Goal: Register for event/course

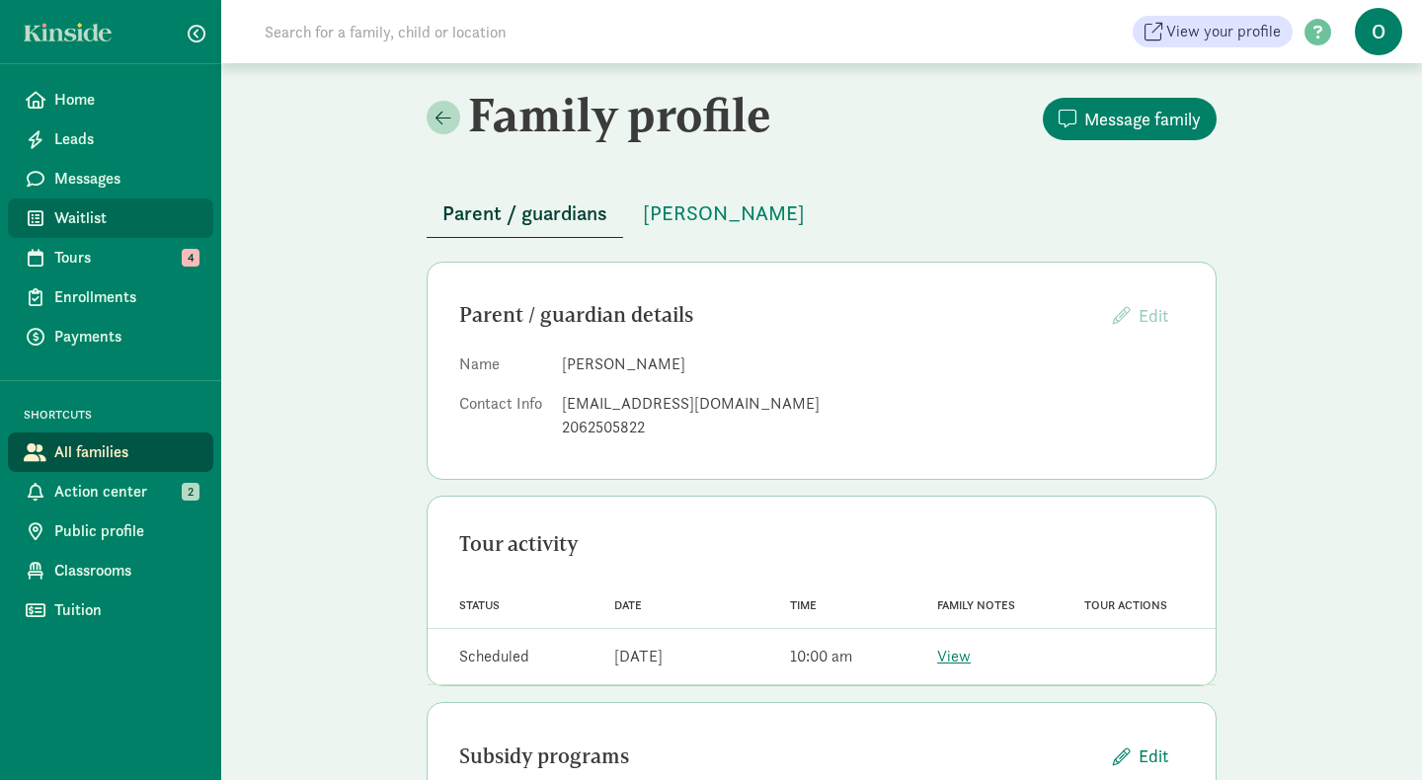
click at [116, 222] on span "Waitlist" at bounding box center [125, 218] width 143 height 24
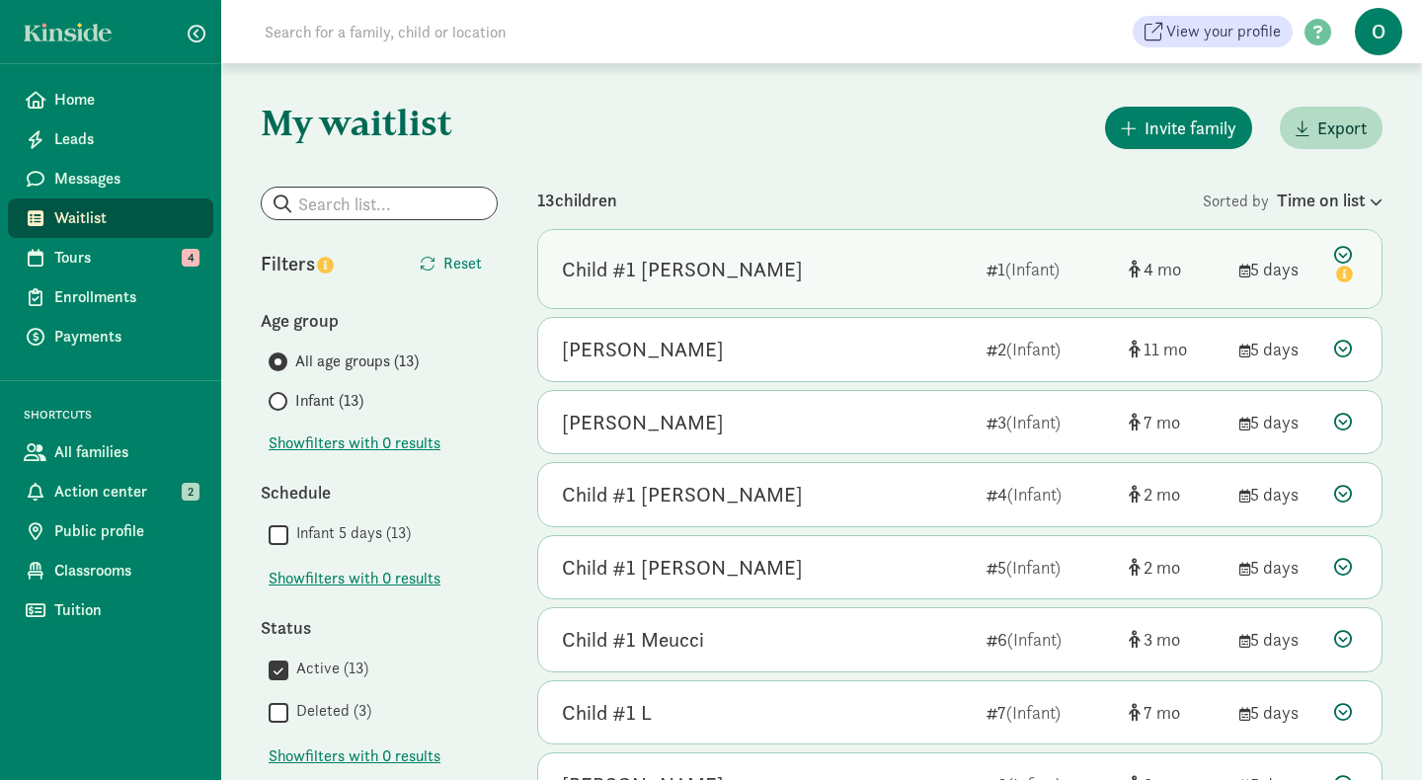
click at [678, 272] on div "Child #1 [PERSON_NAME]" at bounding box center [682, 270] width 241 height 32
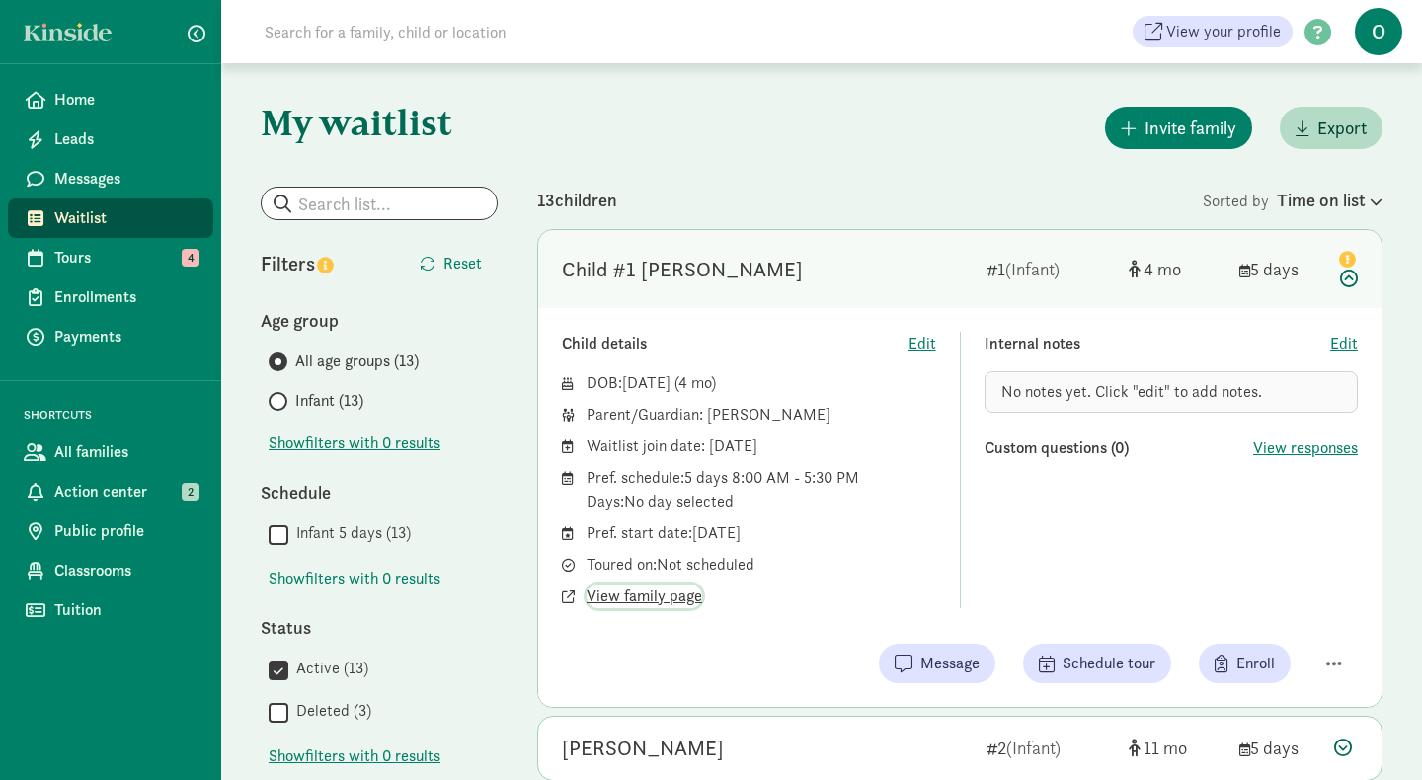
click at [655, 601] on span "View family page" at bounding box center [645, 597] width 116 height 24
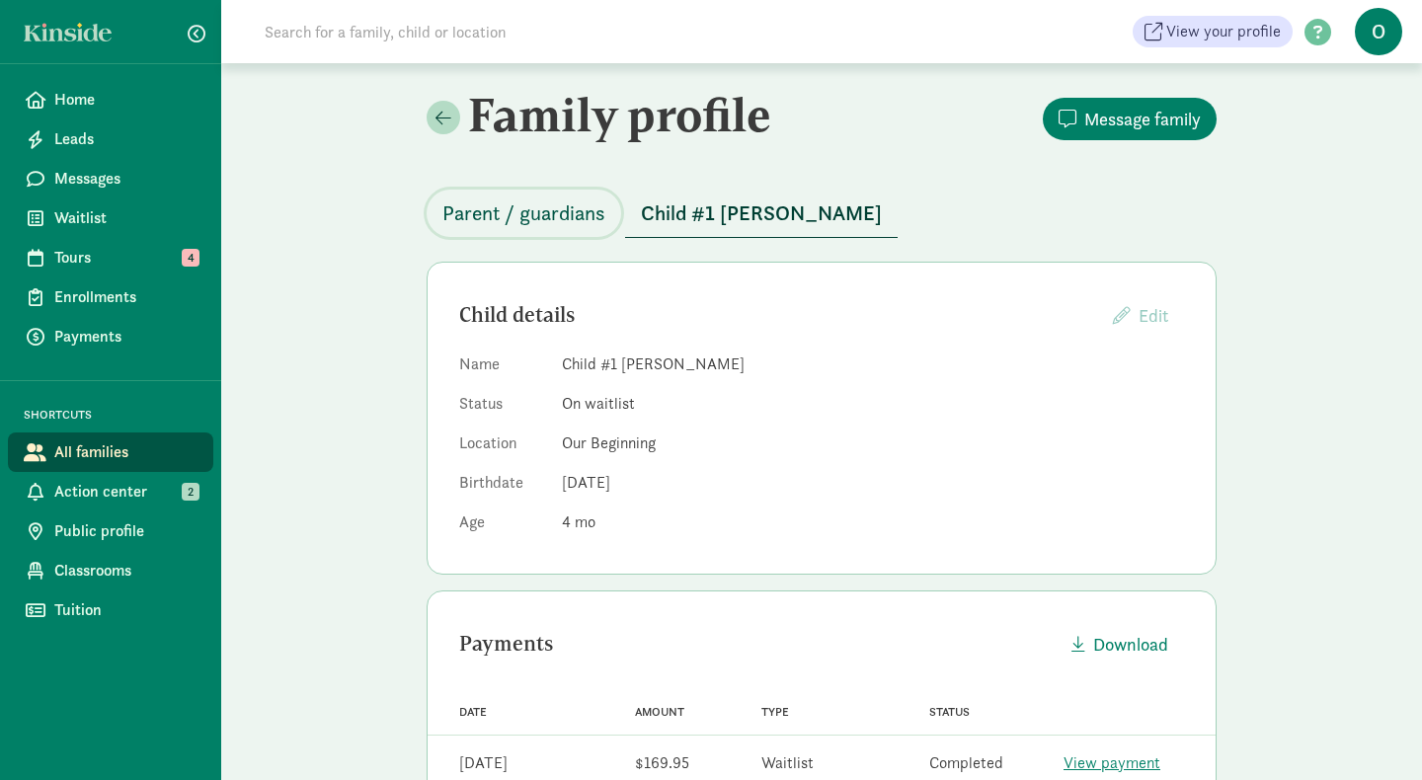
click at [548, 223] on span "Parent / guardians" at bounding box center [524, 214] width 163 height 32
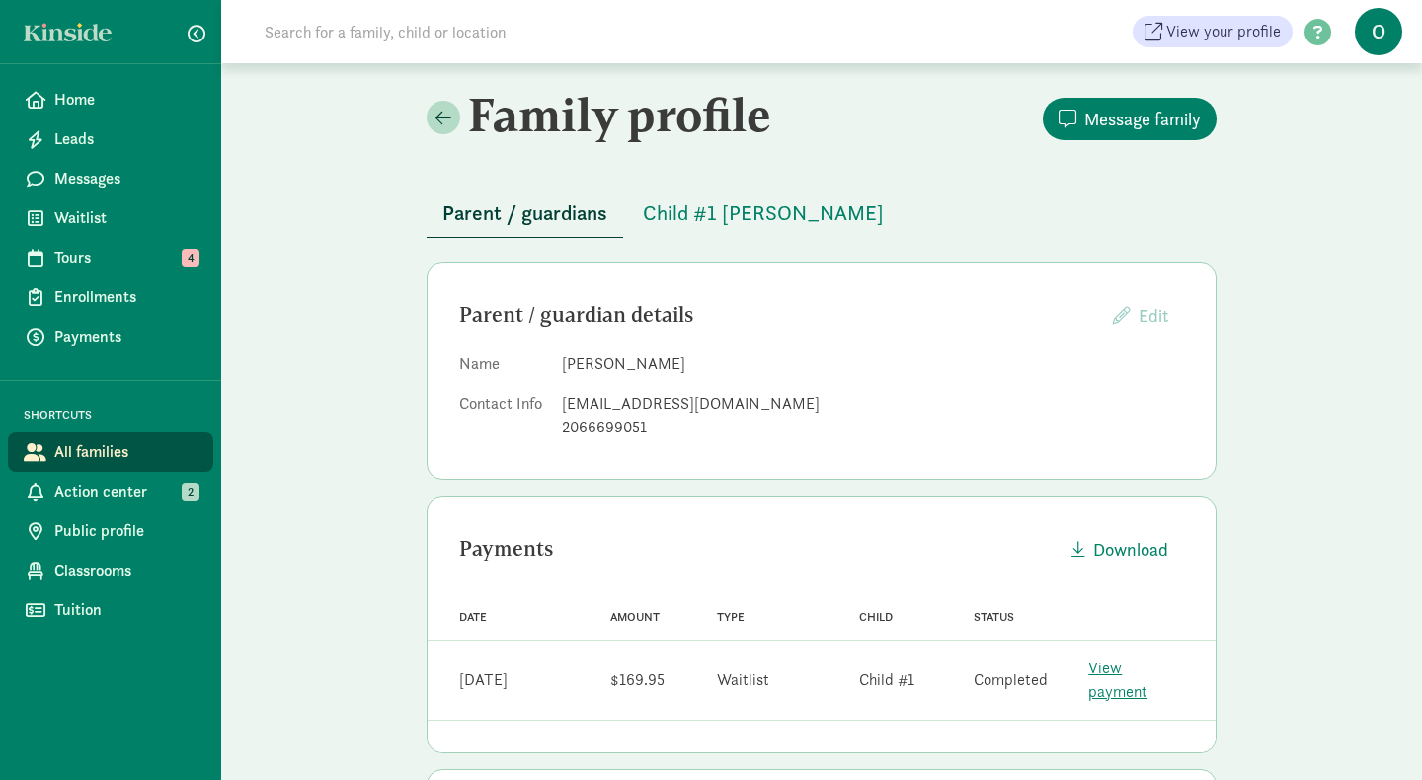
click at [609, 403] on div "dbitton@gmail.com" at bounding box center [873, 404] width 622 height 24
drag, startPoint x: 695, startPoint y: 402, endPoint x: 560, endPoint y: 407, distance: 135.4
click at [560, 407] on dl "Name DAFNA Bitton Contact Info dbitton@gmail.com 2066699051" at bounding box center [821, 400] width 725 height 95
copy div "dbitton@gmail.com"
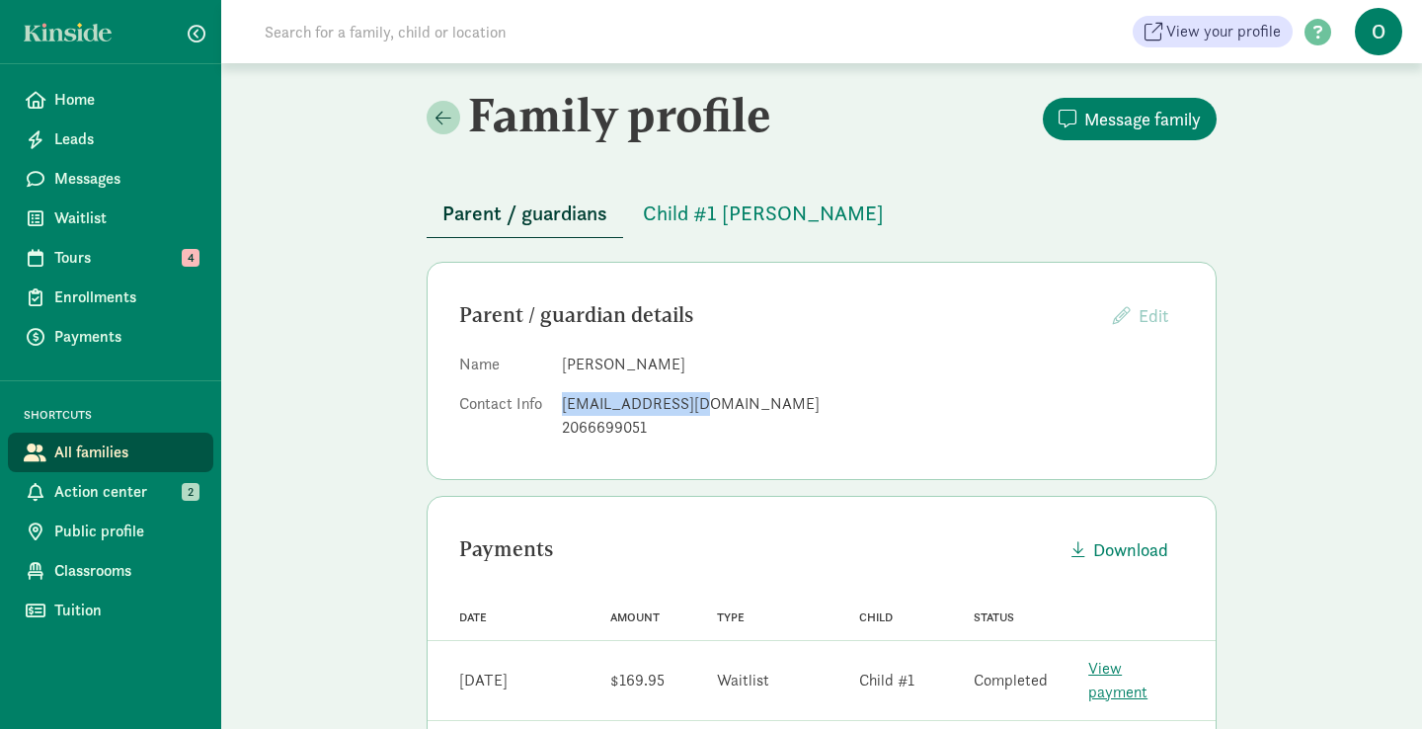
click at [620, 402] on div "dbitton@gmail.com" at bounding box center [873, 404] width 622 height 24
drag, startPoint x: 698, startPoint y: 405, endPoint x: 566, endPoint y: 412, distance: 132.5
click at [566, 412] on div "dbitton@gmail.com" at bounding box center [873, 404] width 622 height 24
copy div "dbitton@gmail.com"
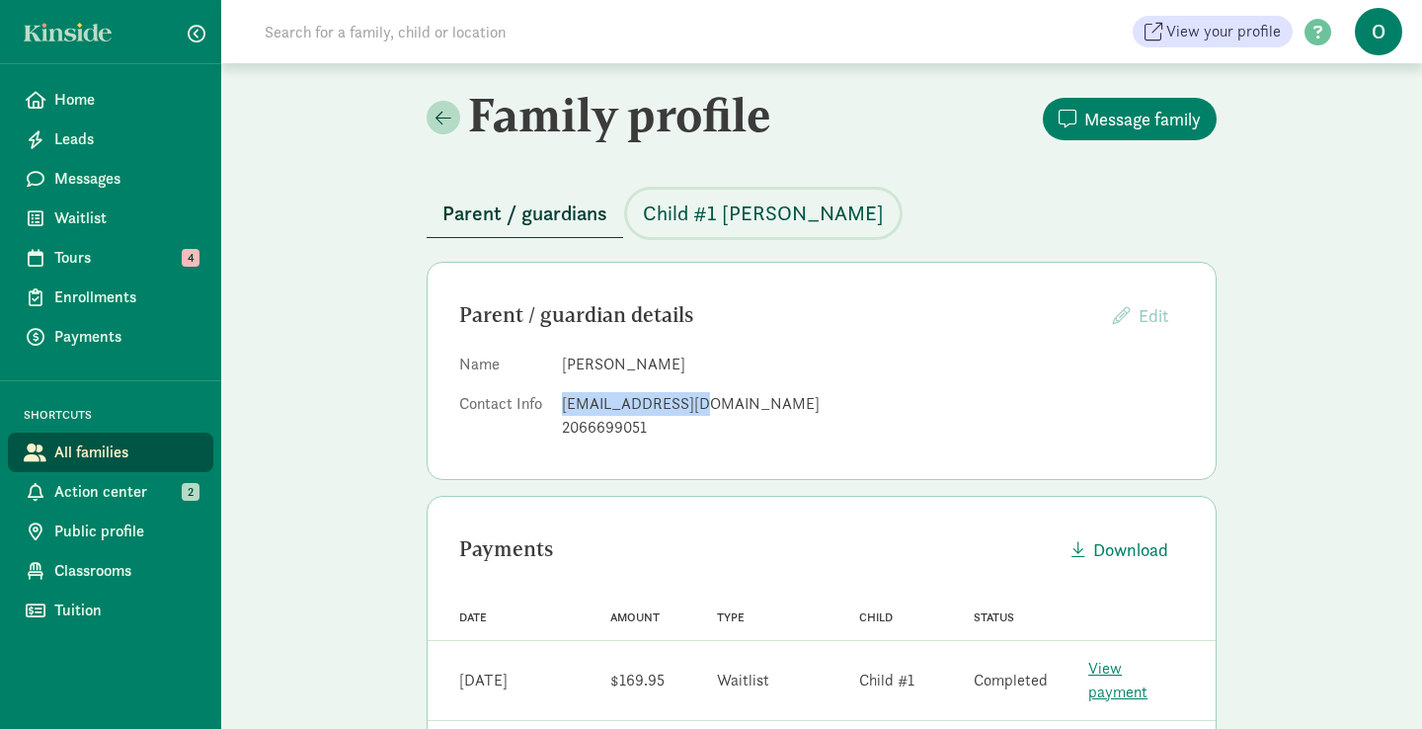
click at [706, 205] on span "Child #1 [PERSON_NAME]" at bounding box center [763, 214] width 241 height 32
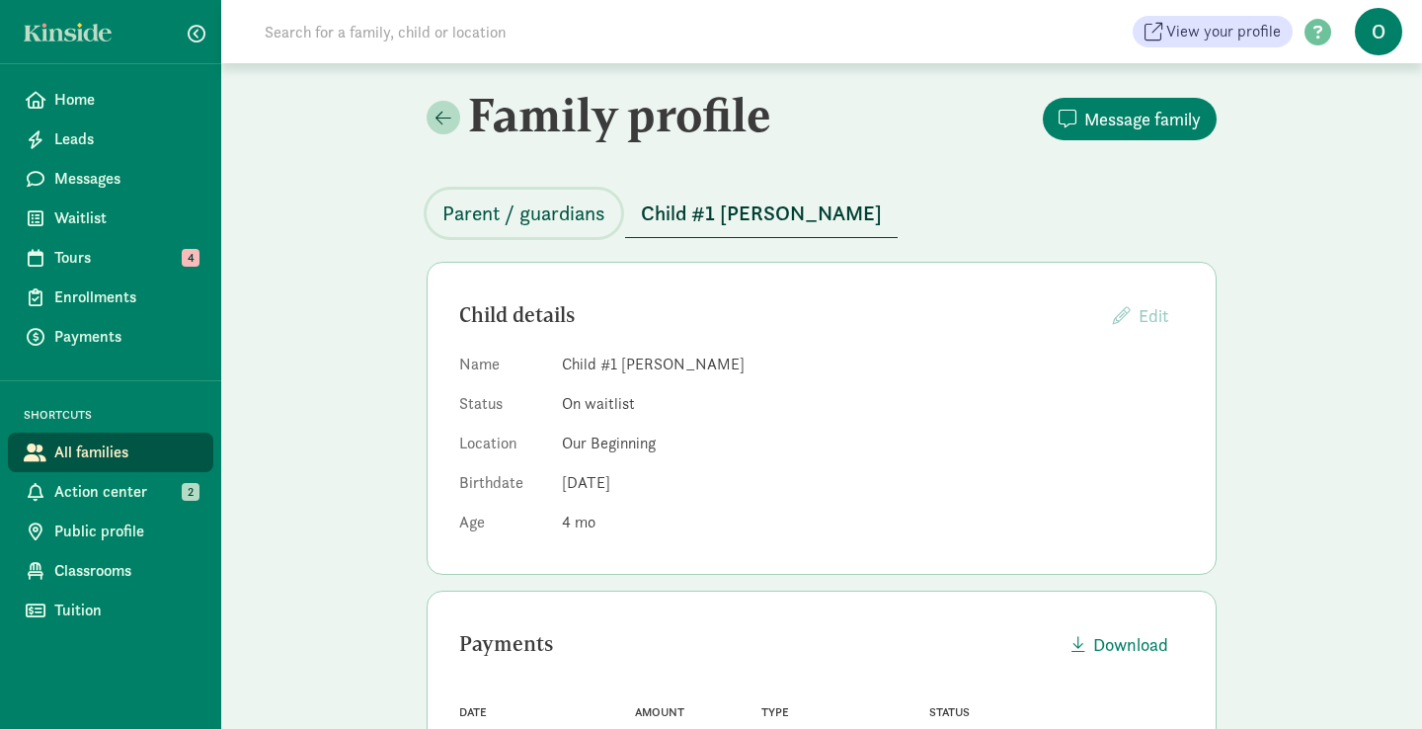
click at [572, 218] on span "Parent / guardians" at bounding box center [524, 214] width 163 height 32
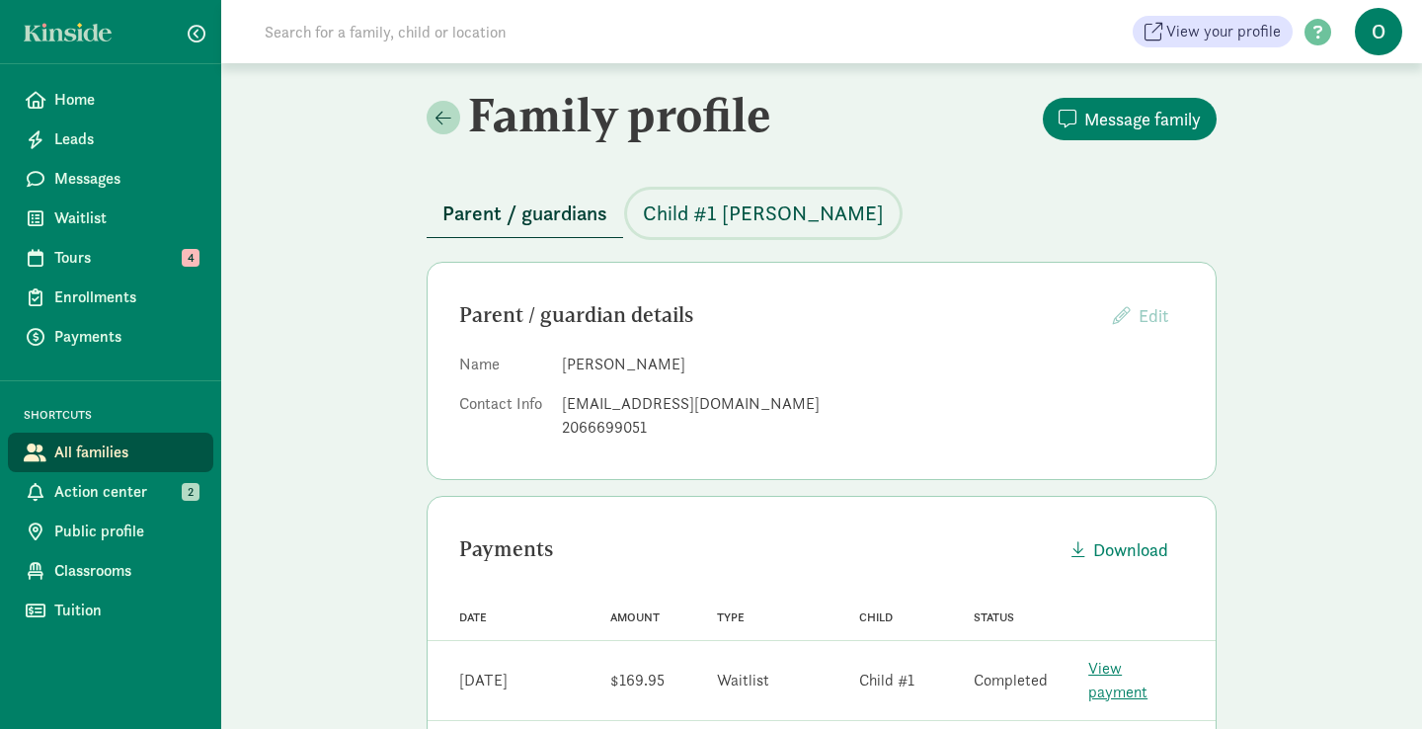
click at [665, 209] on span "Child #1 Edmonds" at bounding box center [763, 214] width 241 height 32
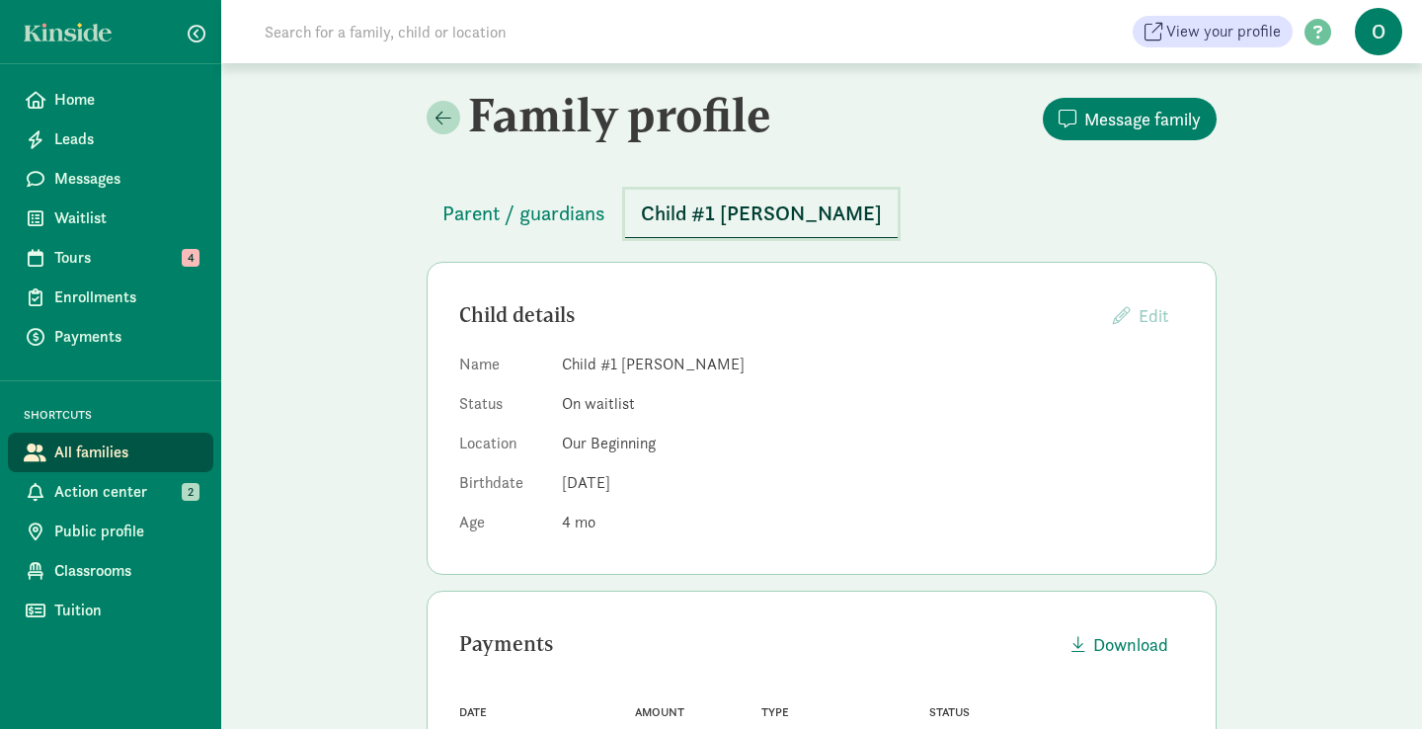
click at [667, 214] on span "Child #1 Edmonds" at bounding box center [761, 214] width 241 height 32
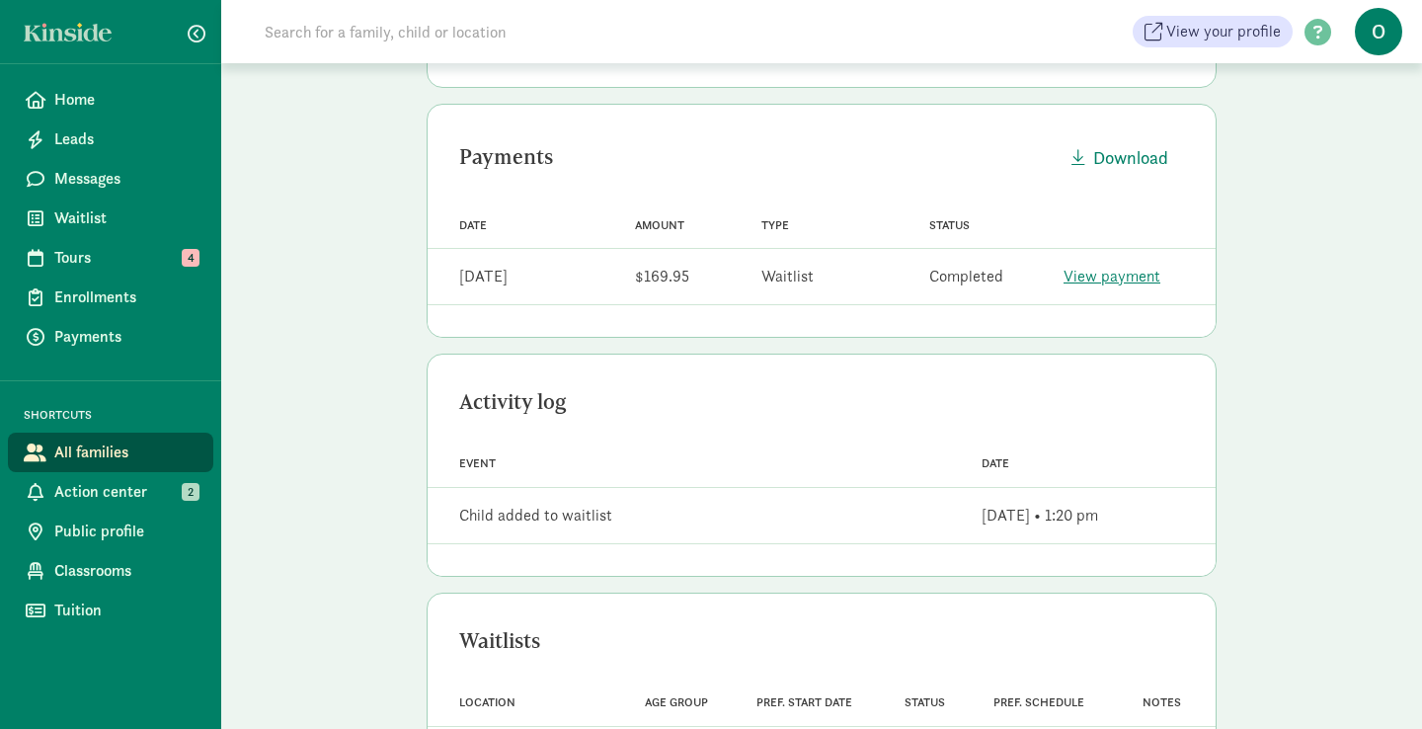
scroll to position [581, 0]
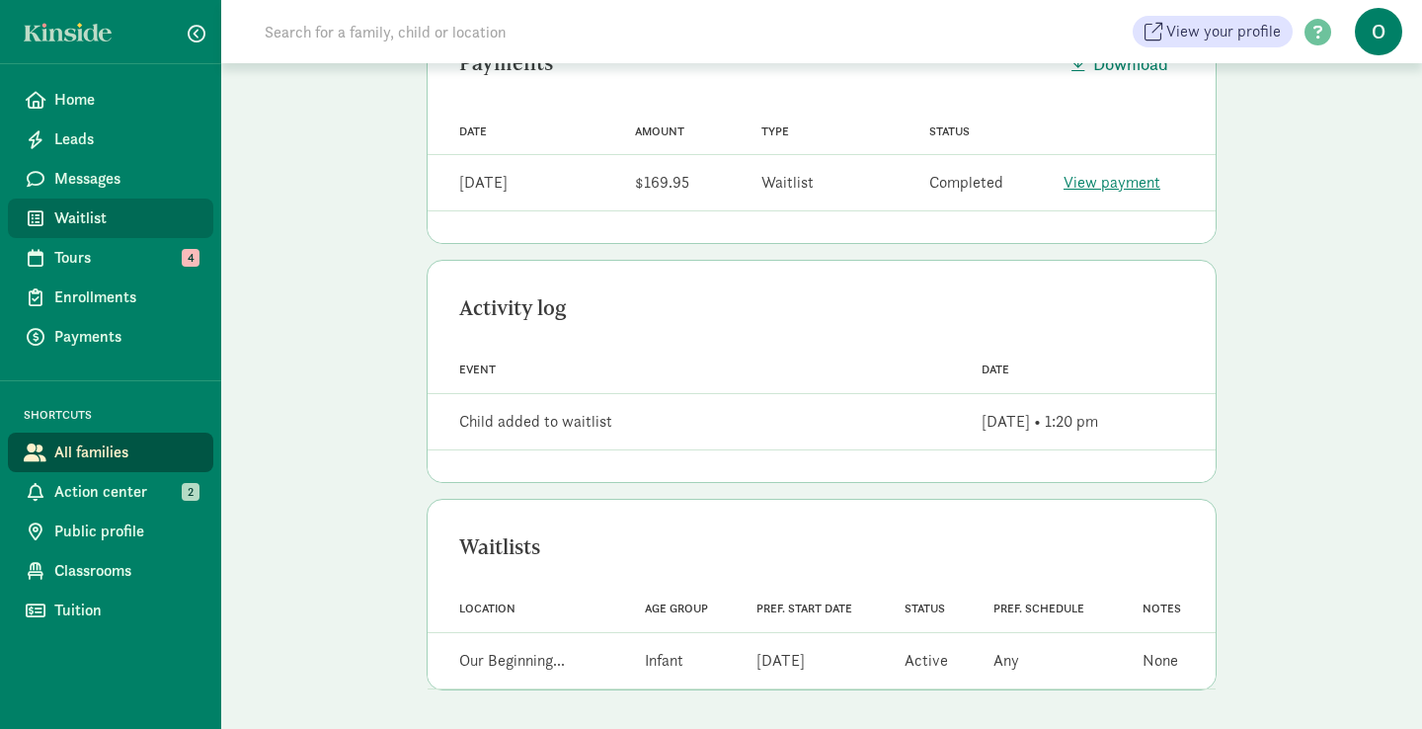
click at [154, 218] on span "Waitlist" at bounding box center [125, 218] width 143 height 24
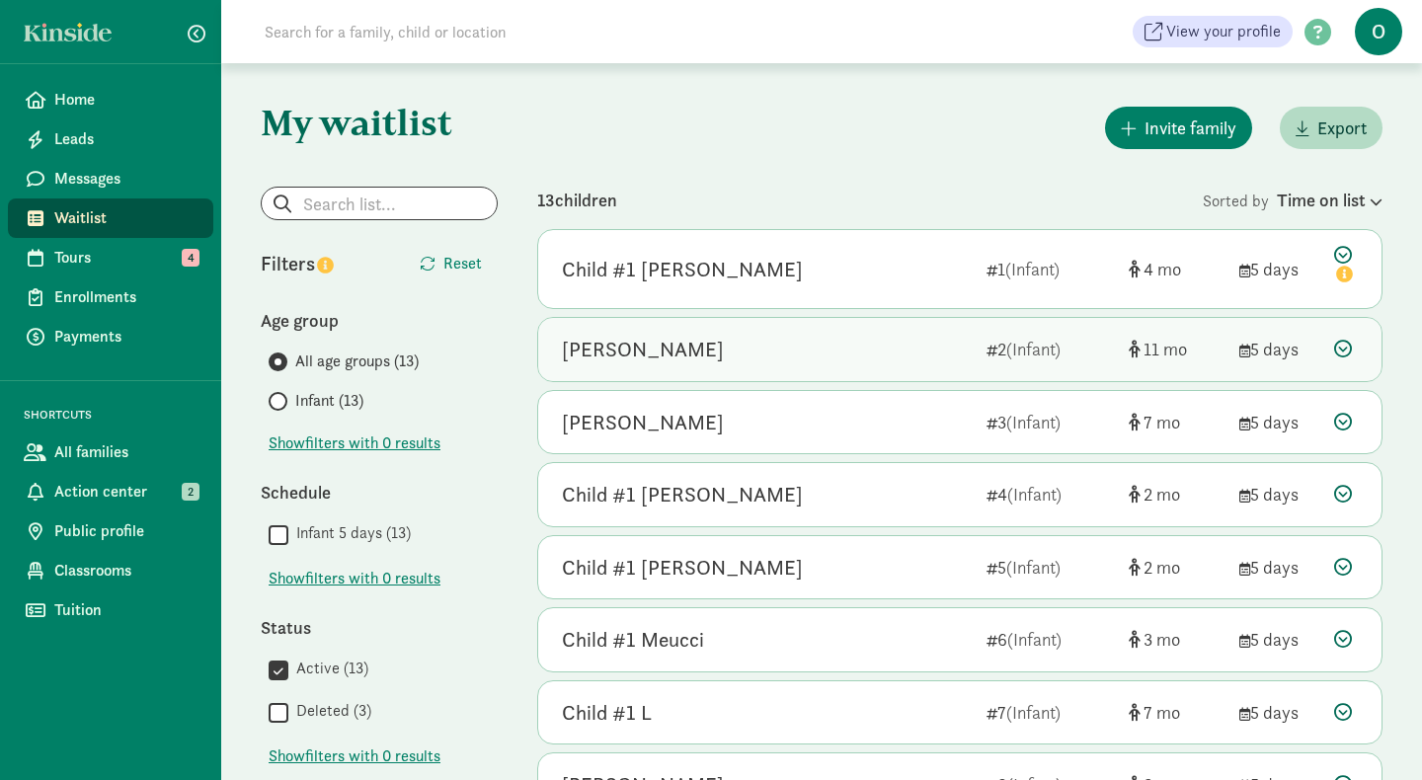
click at [656, 347] on div "[PERSON_NAME]" at bounding box center [643, 350] width 162 height 32
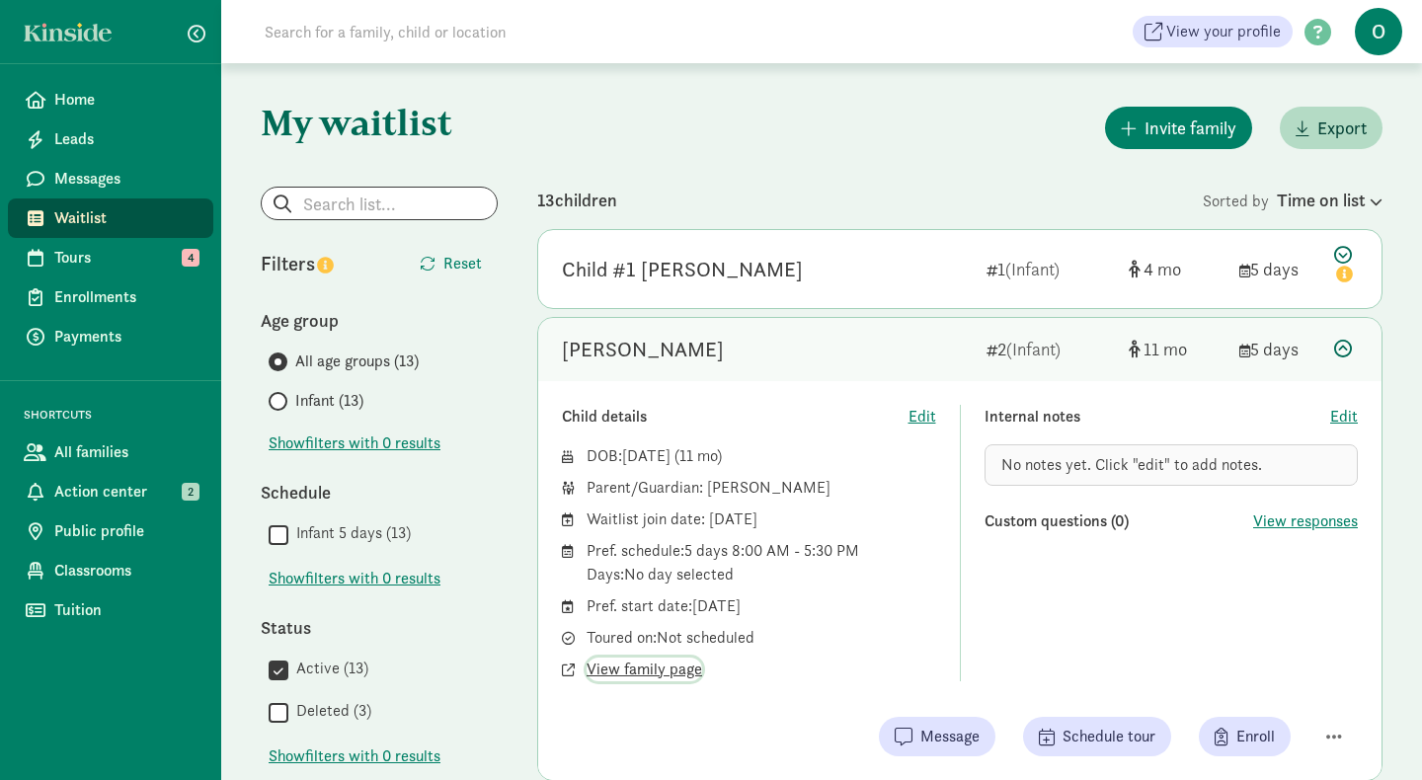
click at [641, 674] on span "View family page" at bounding box center [645, 670] width 116 height 24
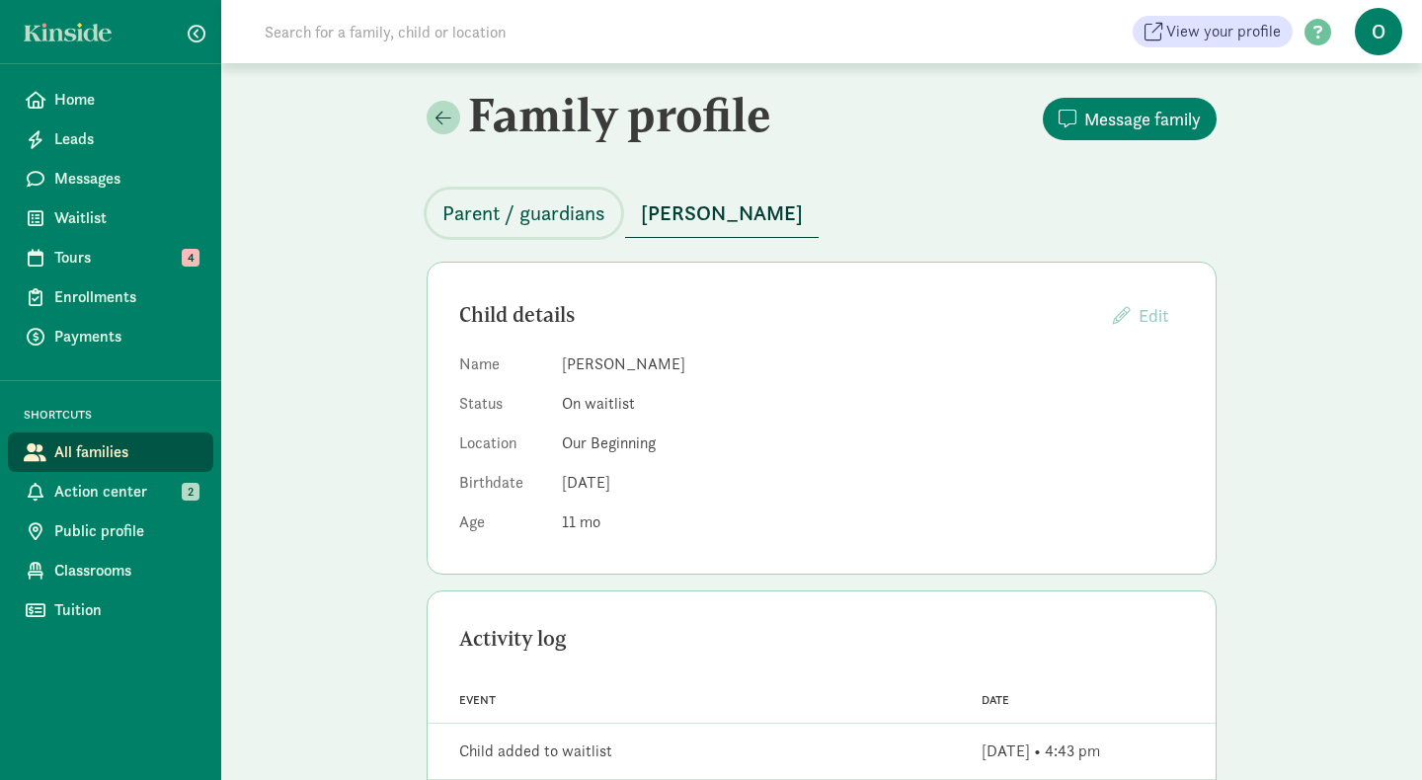
click at [569, 219] on span "Parent / guardians" at bounding box center [524, 214] width 163 height 32
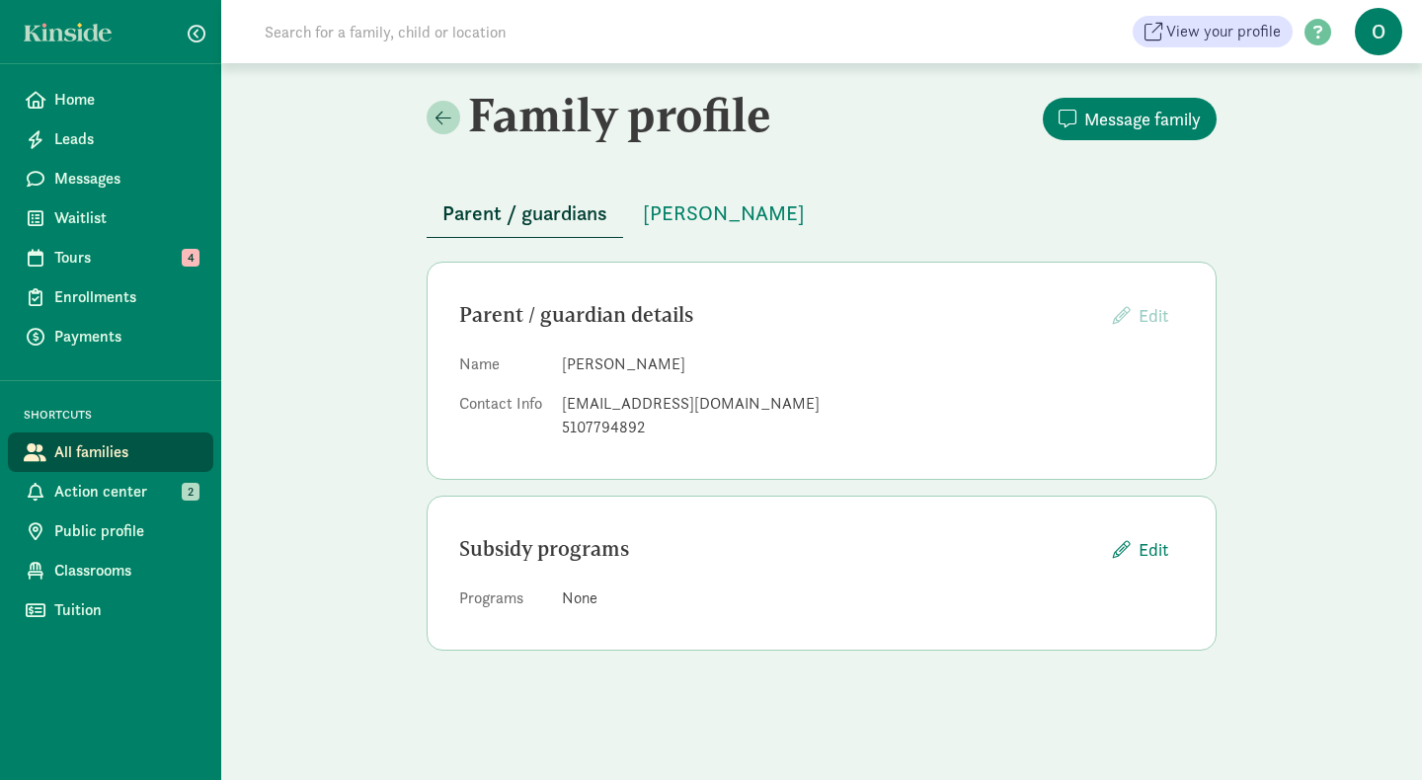
click at [640, 405] on div "[EMAIL_ADDRESS][DOMAIN_NAME]" at bounding box center [873, 404] width 622 height 24
copy dd "[EMAIL_ADDRESS][DOMAIN_NAME]"
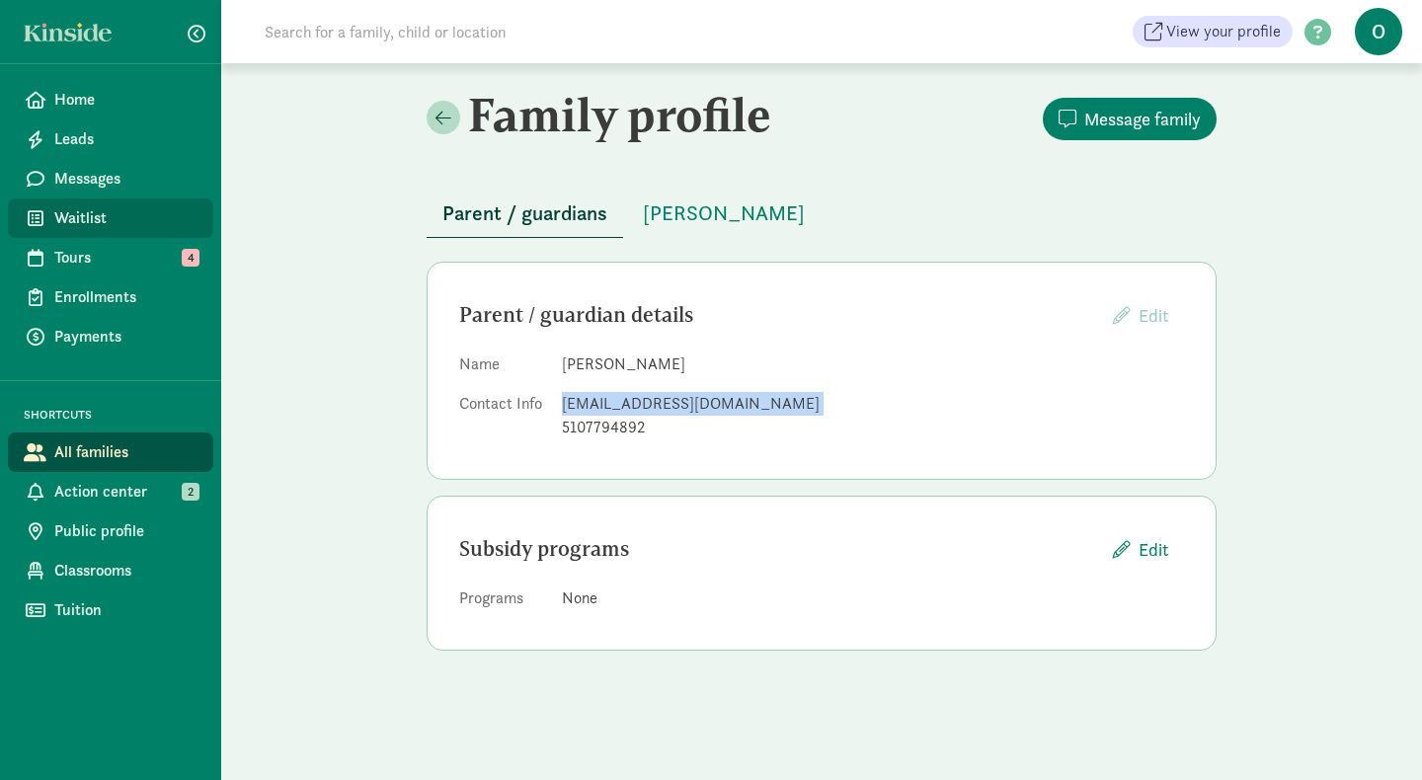
click at [118, 216] on span "Waitlist" at bounding box center [125, 218] width 143 height 24
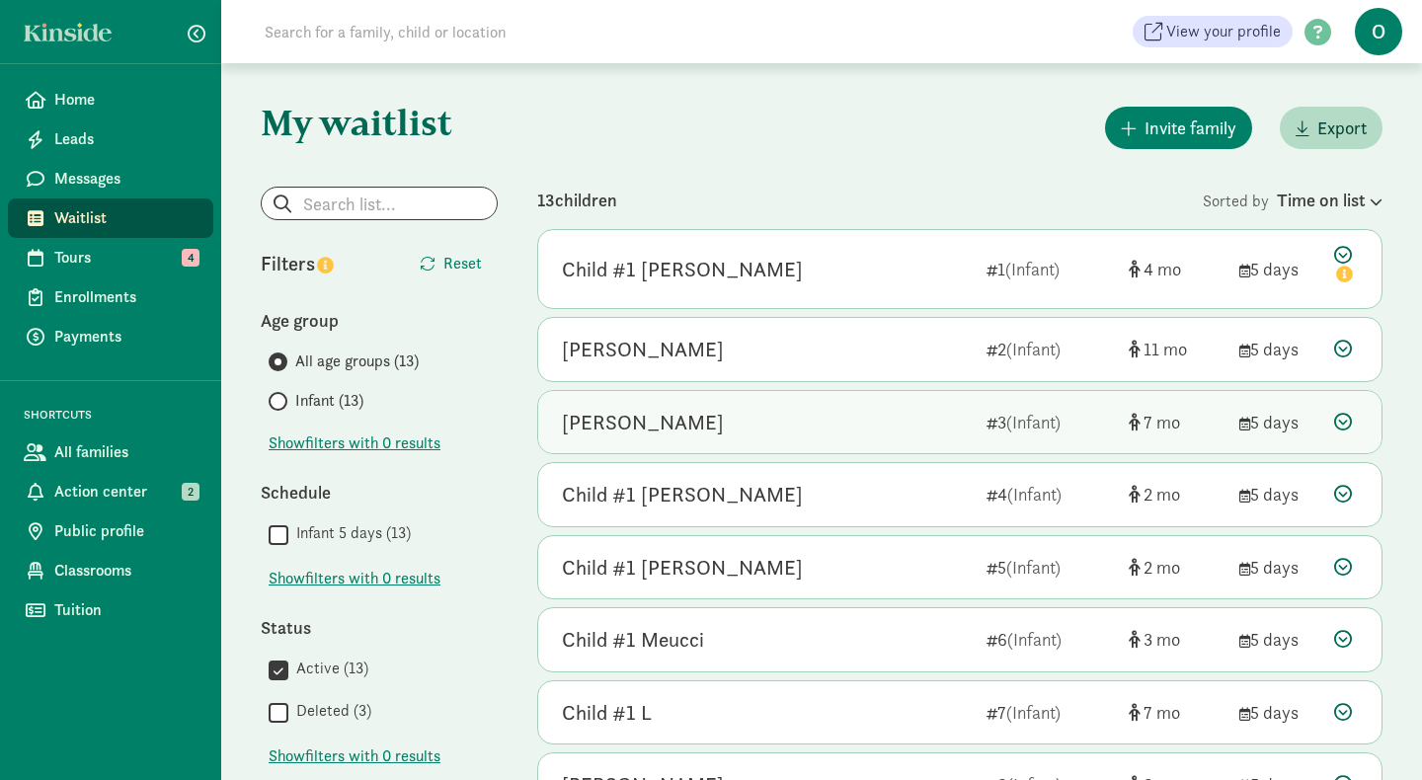
click at [695, 420] on div "Gemma Manfreda" at bounding box center [643, 423] width 162 height 32
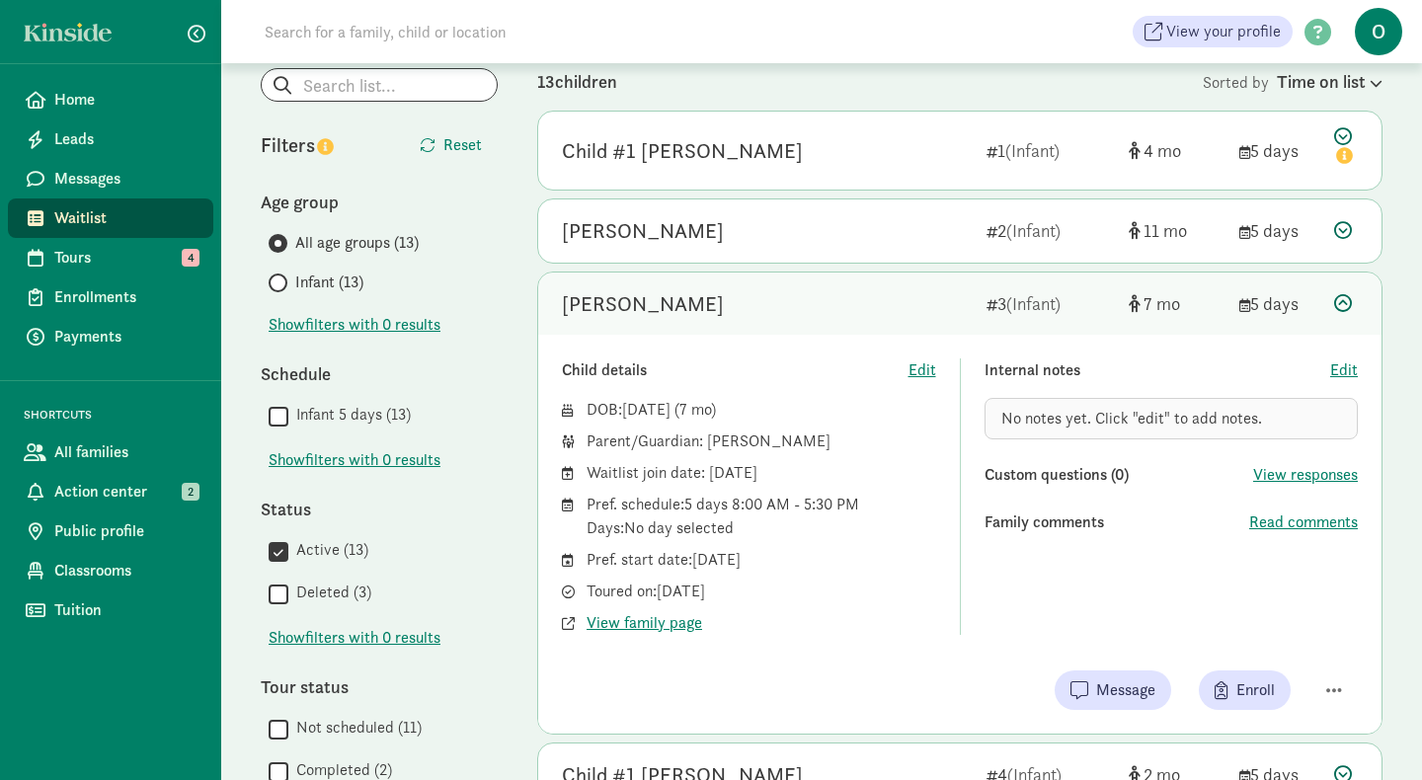
scroll to position [139, 0]
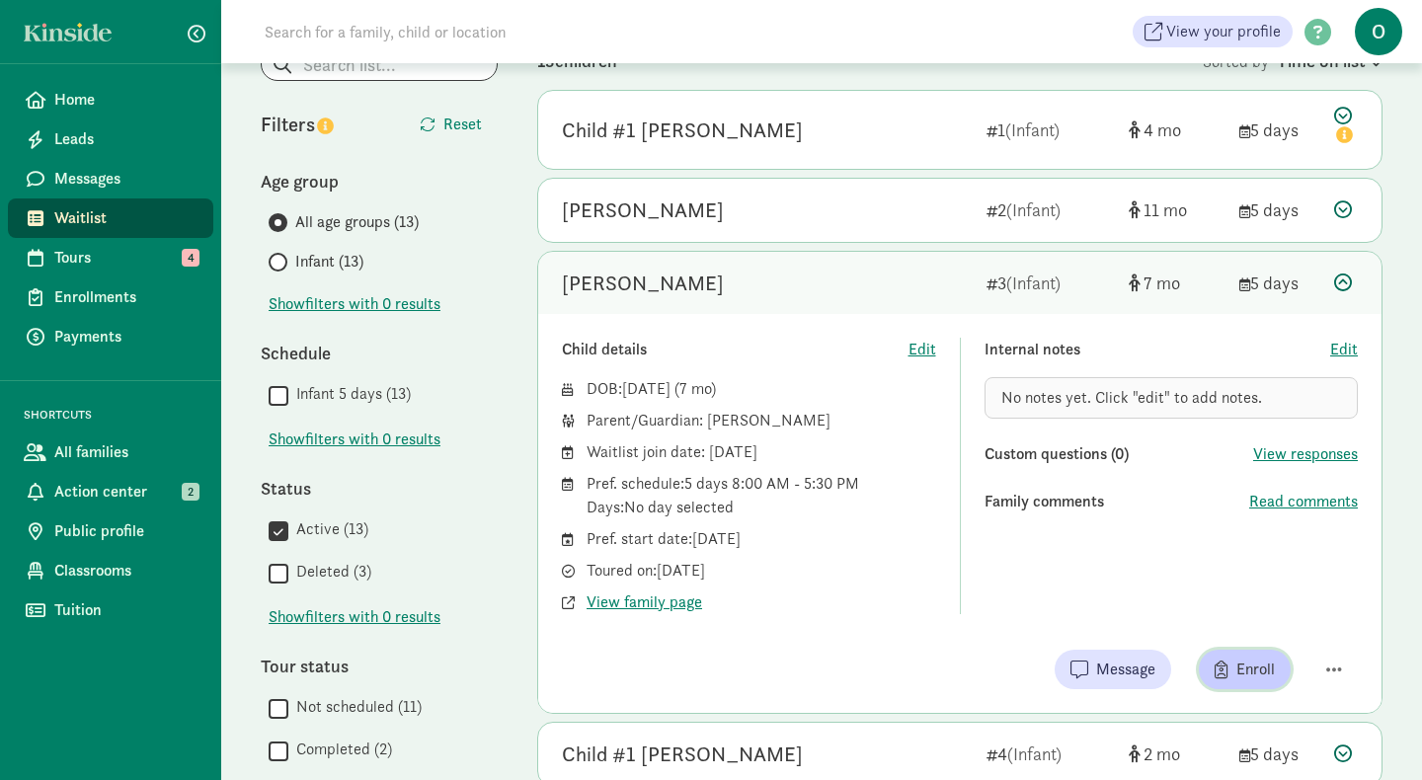
click at [1250, 669] on span "Enroll" at bounding box center [1256, 670] width 39 height 24
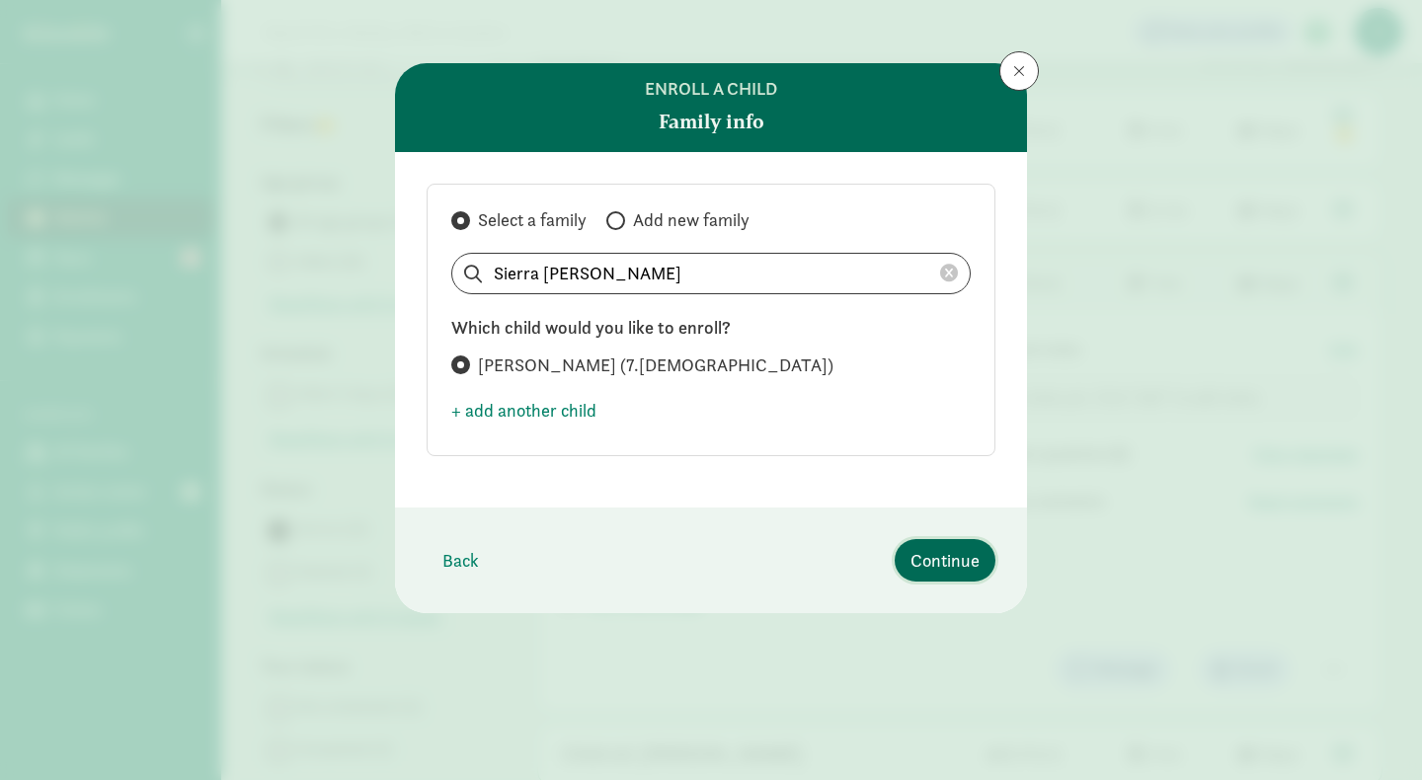
click at [931, 563] on span "Continue" at bounding box center [945, 560] width 69 height 27
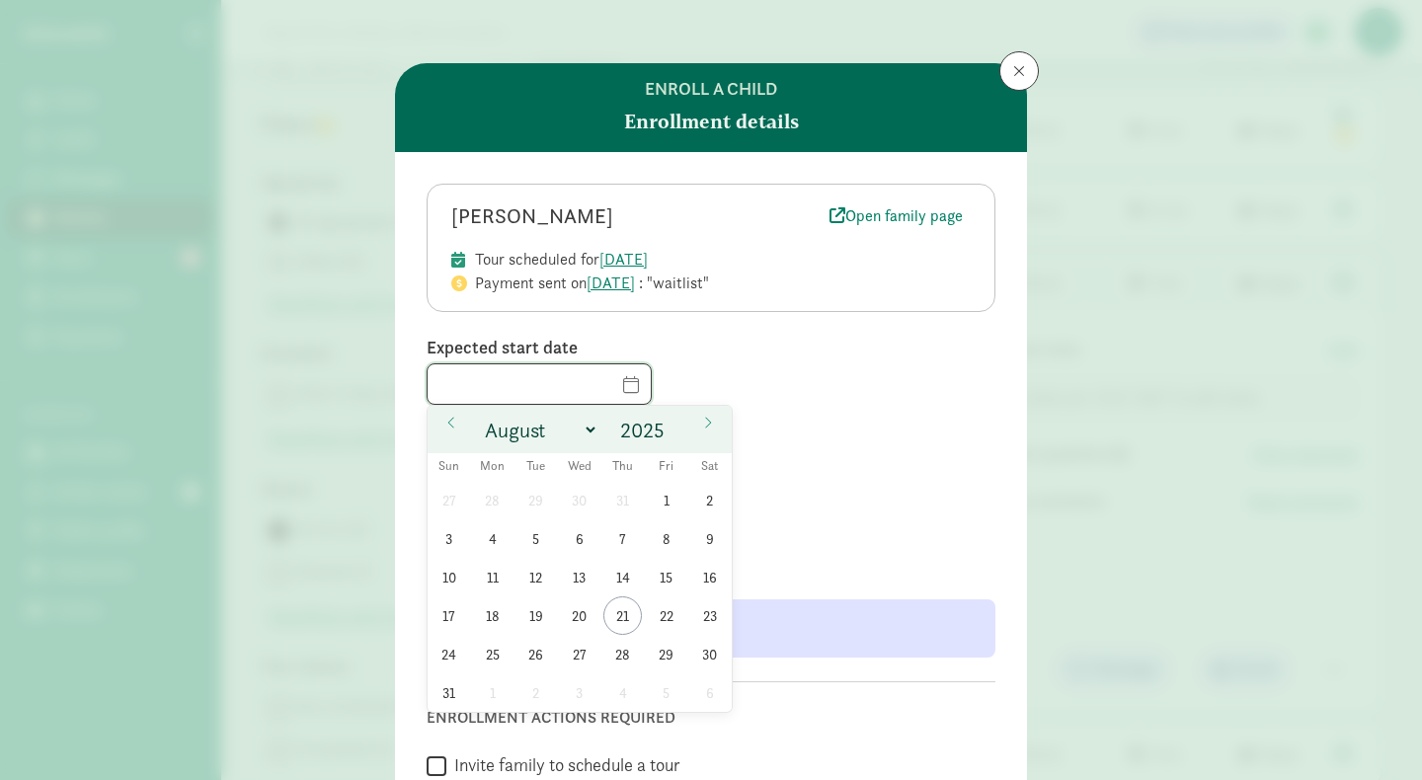
click at [598, 379] on input "text" at bounding box center [539, 384] width 223 height 40
click at [708, 418] on icon at bounding box center [708, 423] width 12 height 14
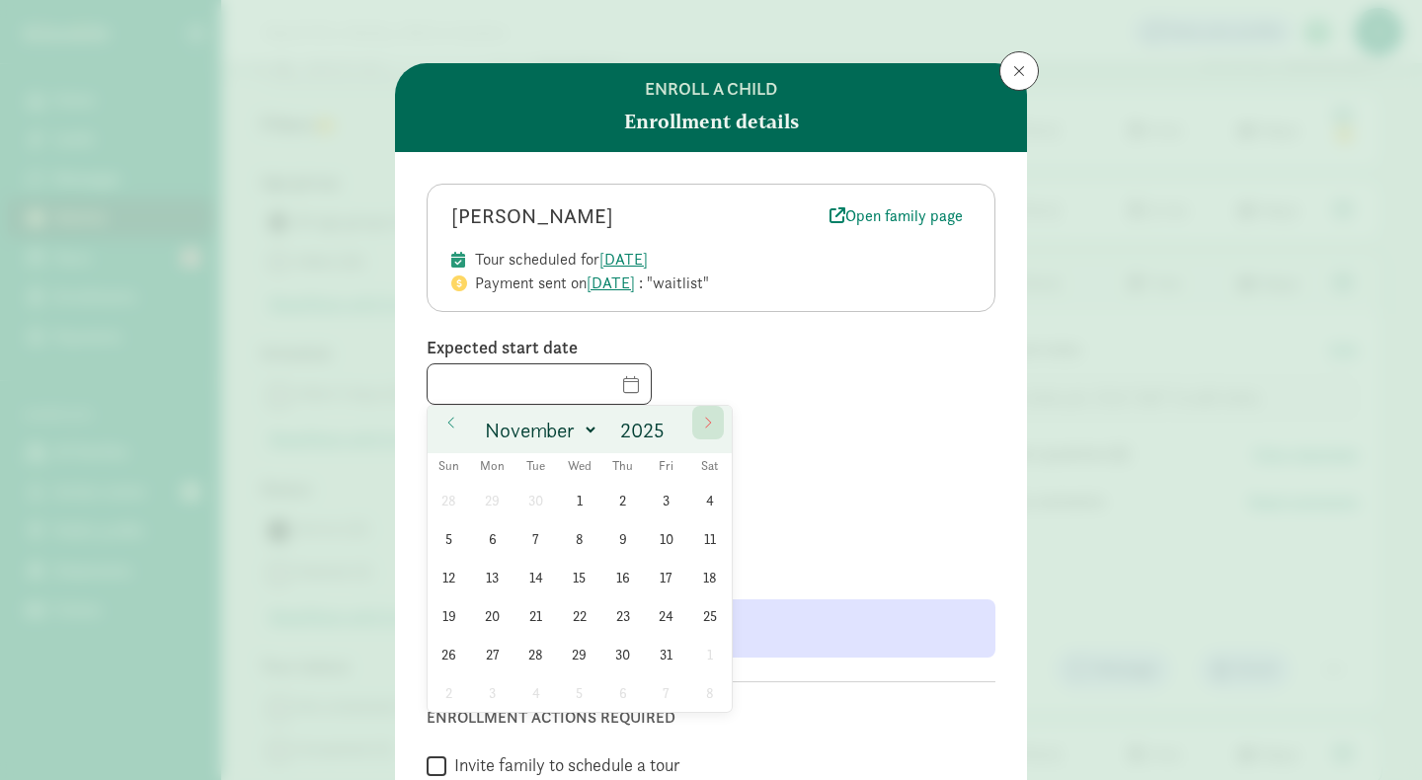
select select "11"
click at [708, 418] on icon at bounding box center [708, 423] width 12 height 14
type input "2026"
select select "0"
click at [498, 533] on span "5" at bounding box center [492, 539] width 39 height 39
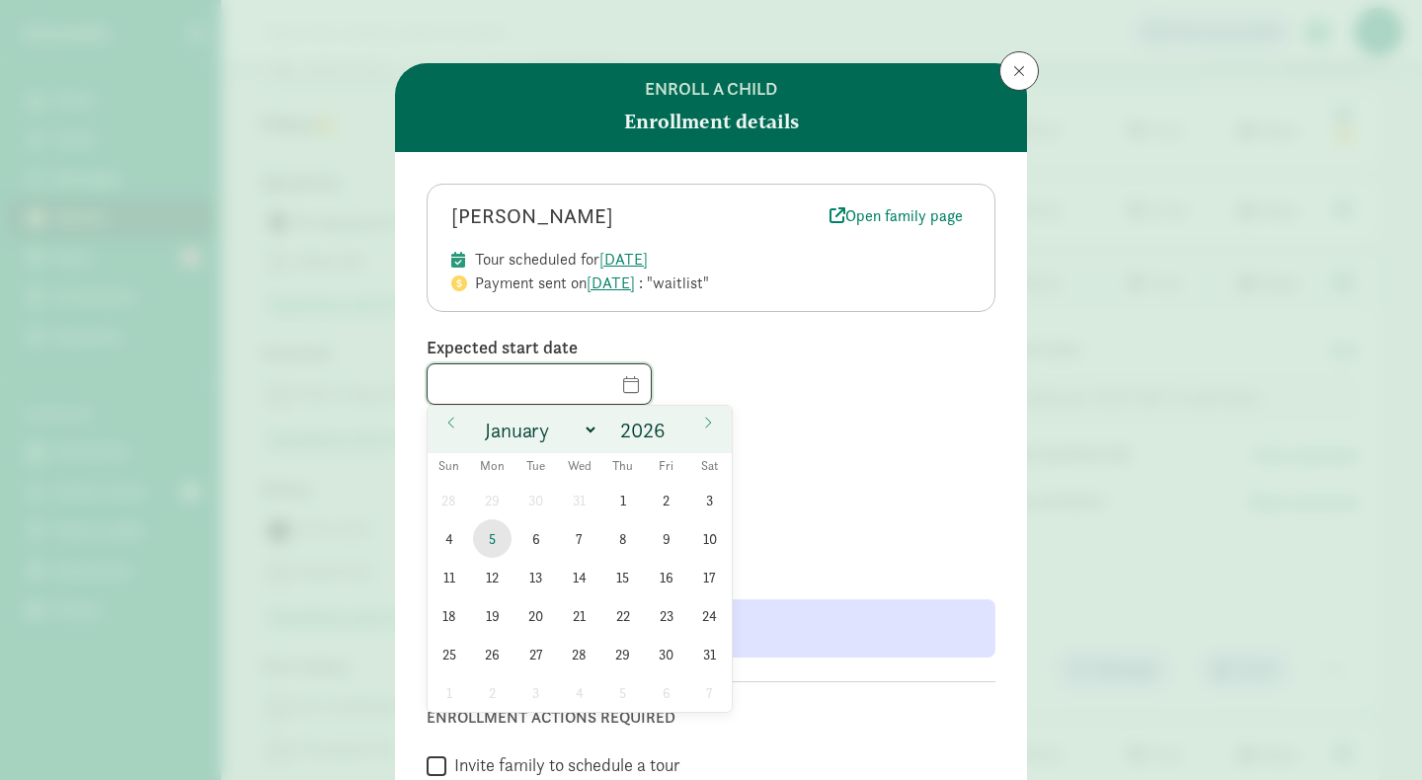
type input "01/05/2026"
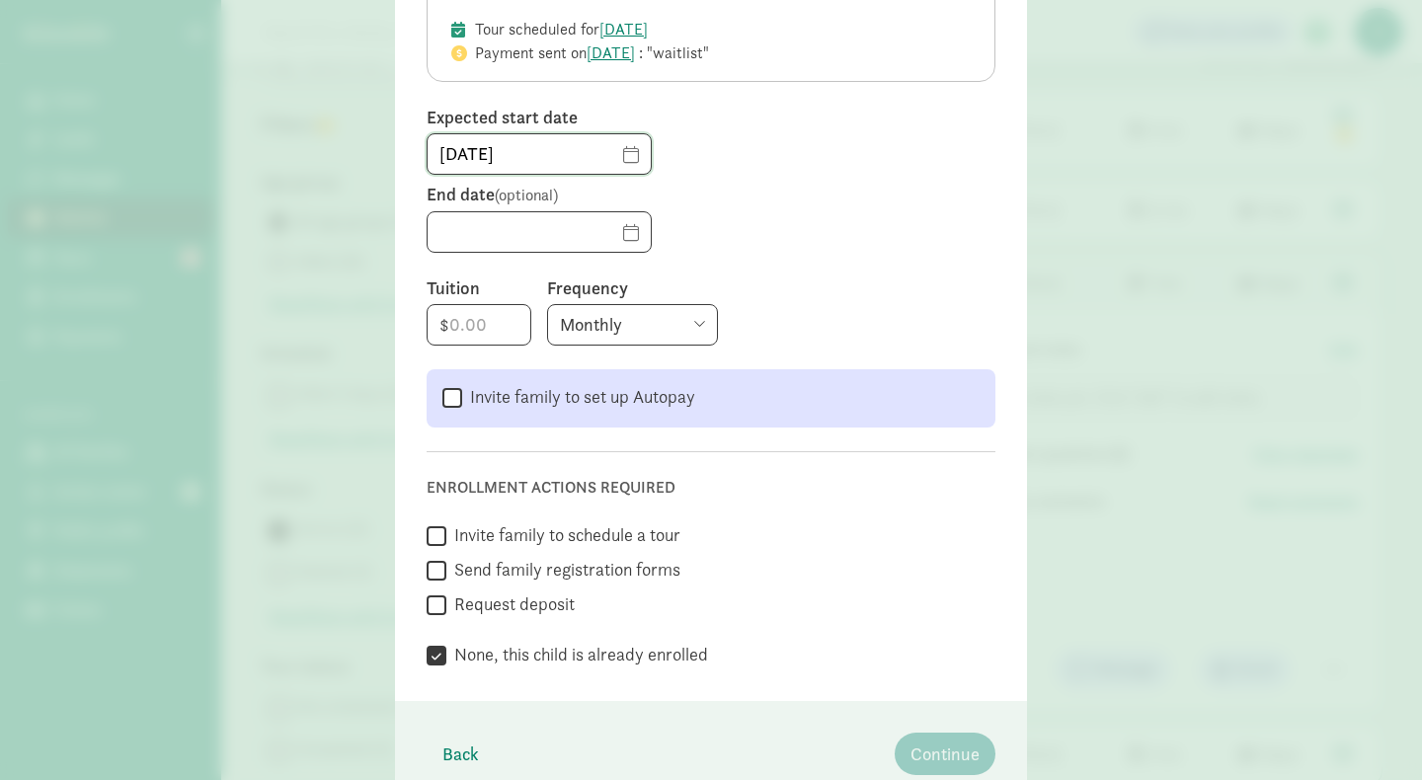
scroll to position [232, 0]
click at [482, 324] on input "number" at bounding box center [479, 323] width 103 height 40
click at [490, 325] on input "3617" at bounding box center [479, 323] width 103 height 40
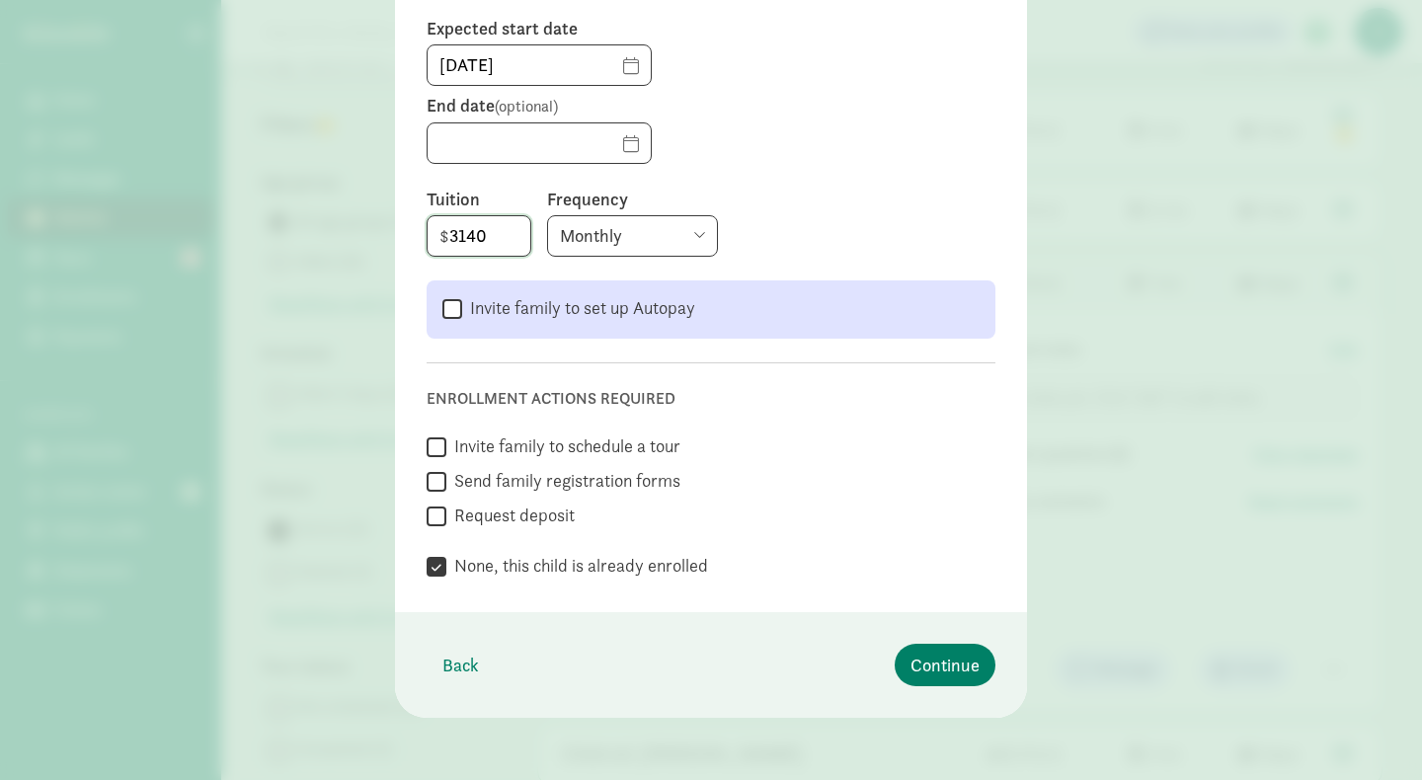
scroll to position [318, 0]
type input "3140"
click at [926, 669] on span "Continue" at bounding box center [945, 666] width 69 height 27
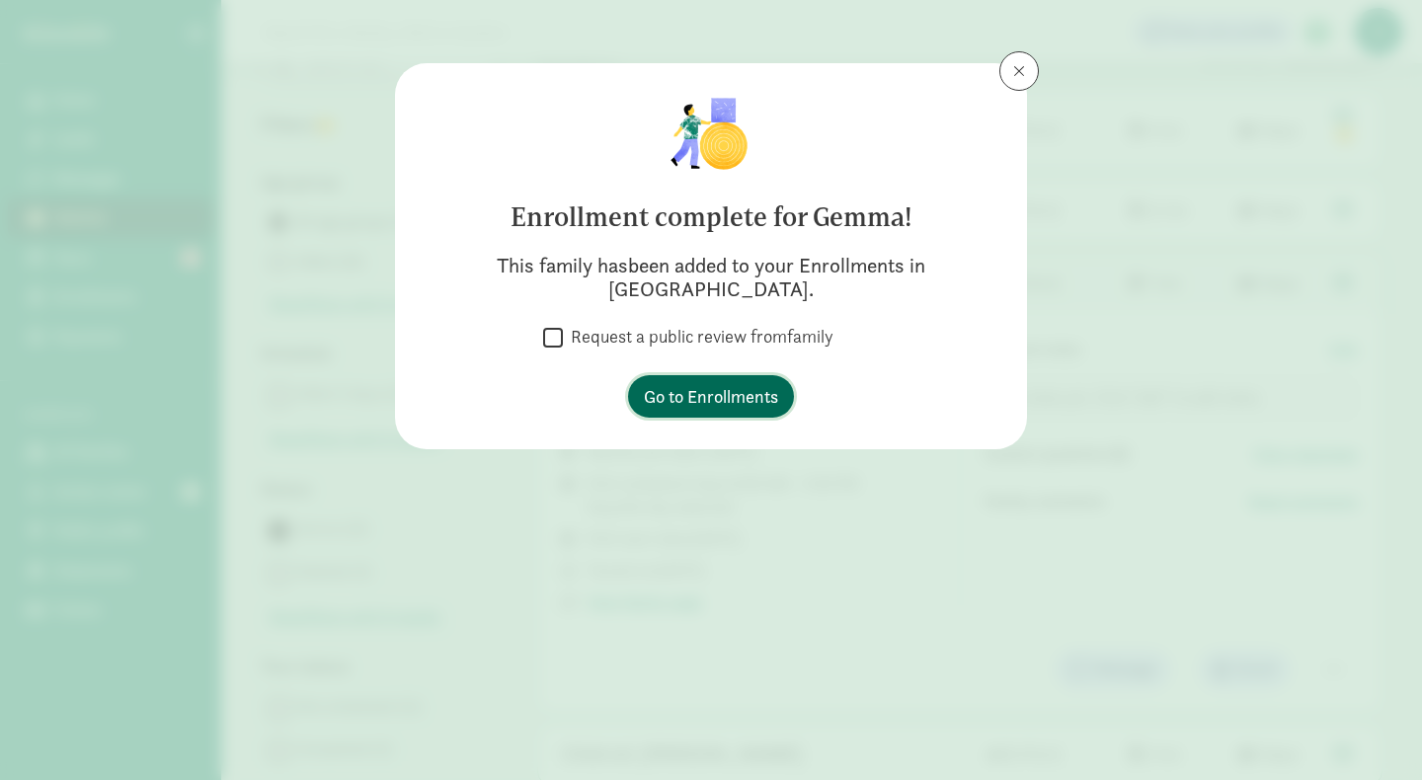
click at [714, 383] on span "Go to Enrollments" at bounding box center [711, 396] width 134 height 27
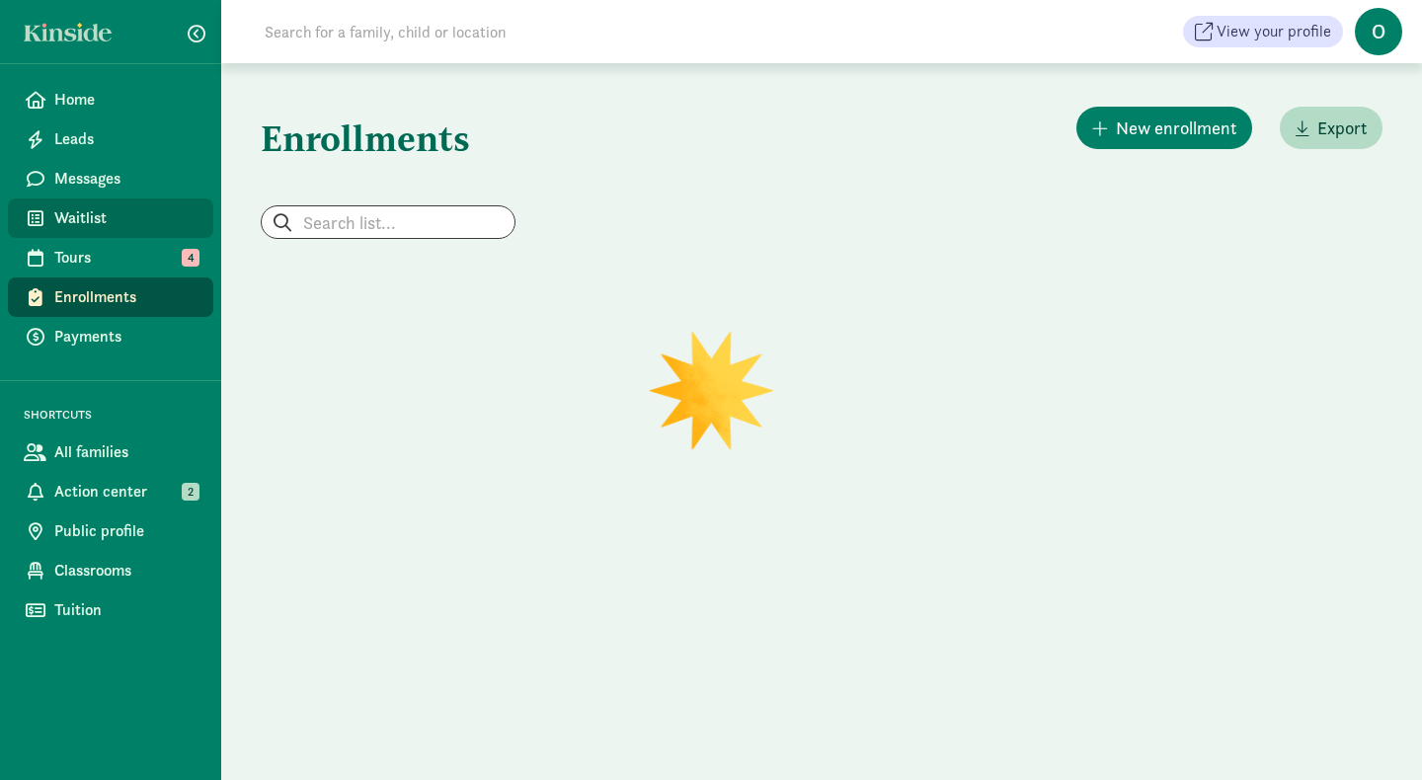
click at [113, 227] on span "Waitlist" at bounding box center [125, 218] width 143 height 24
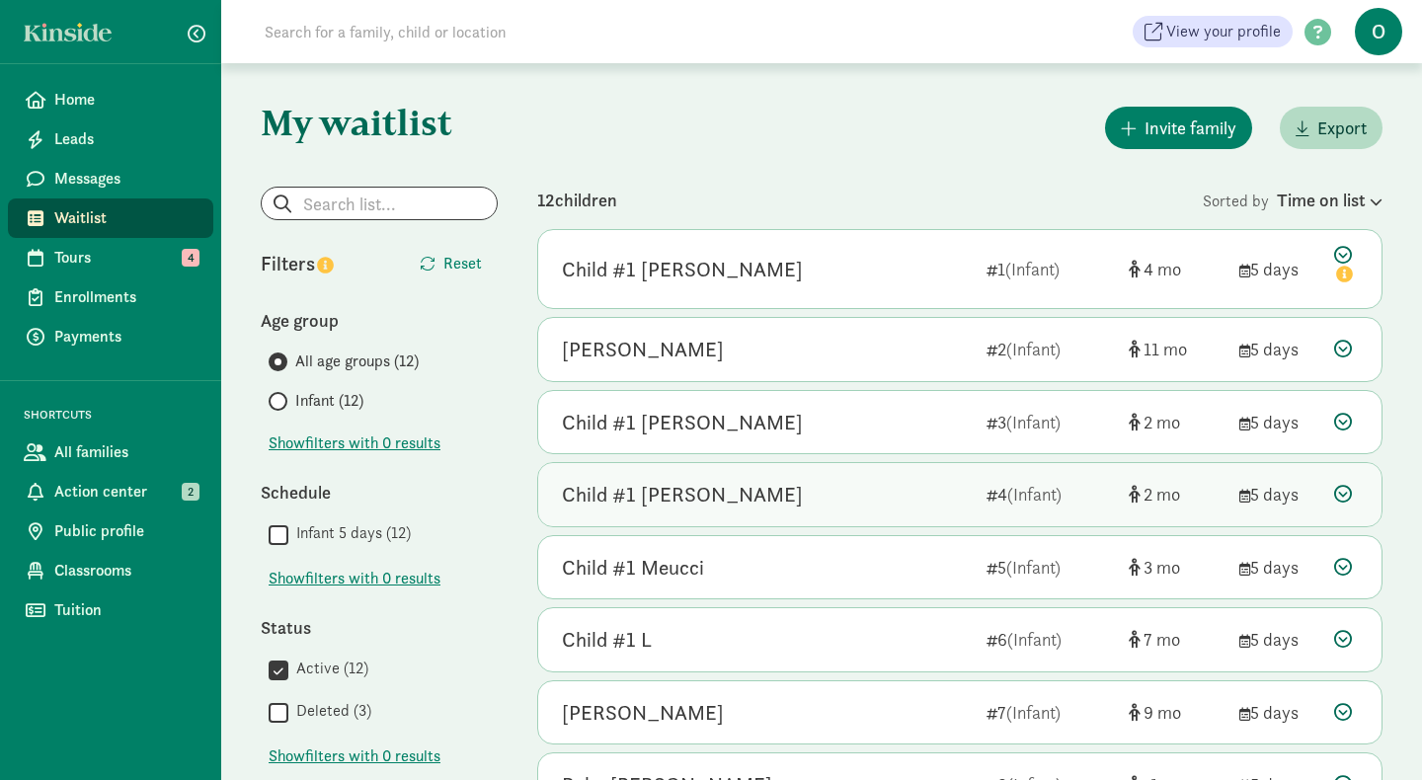
click at [680, 498] on div "Child #1 [PERSON_NAME]" at bounding box center [682, 495] width 241 height 32
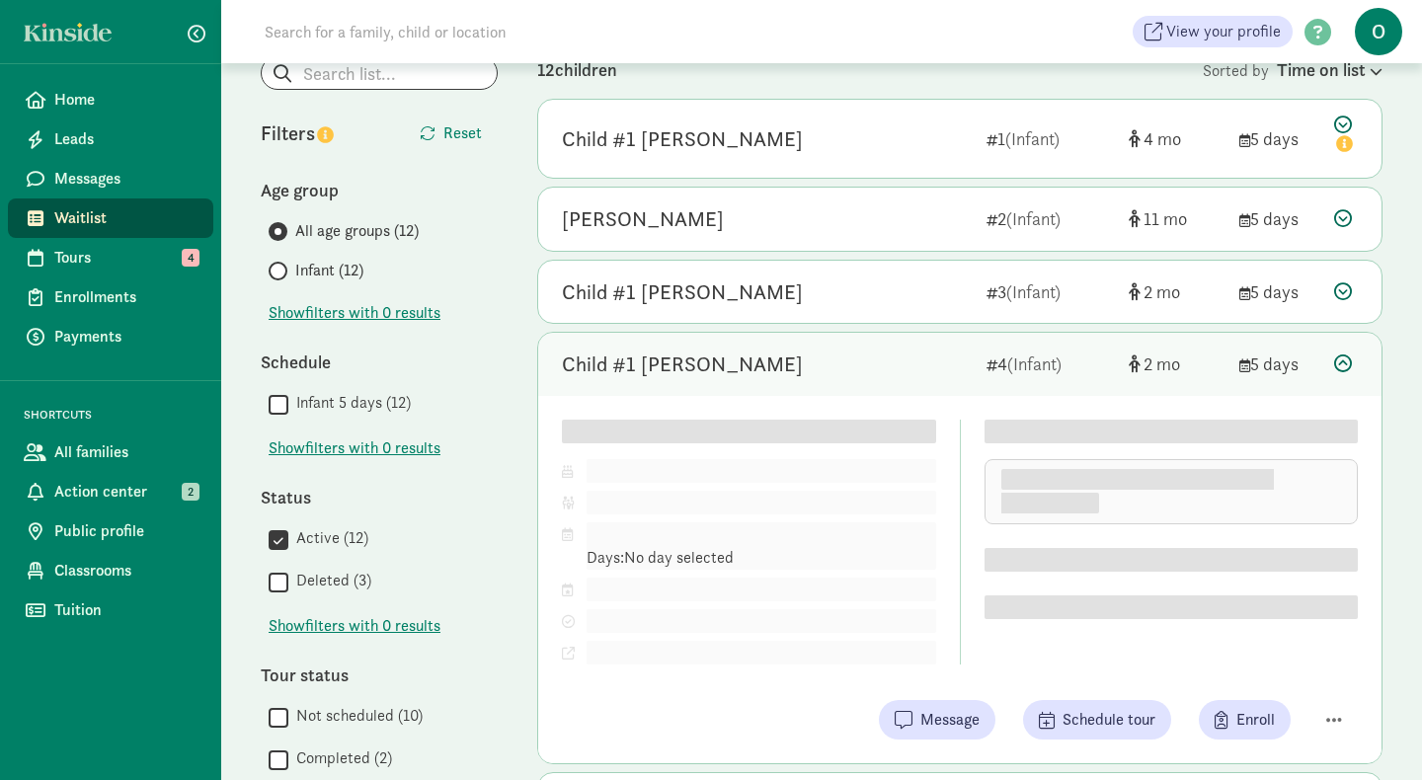
scroll to position [161, 0]
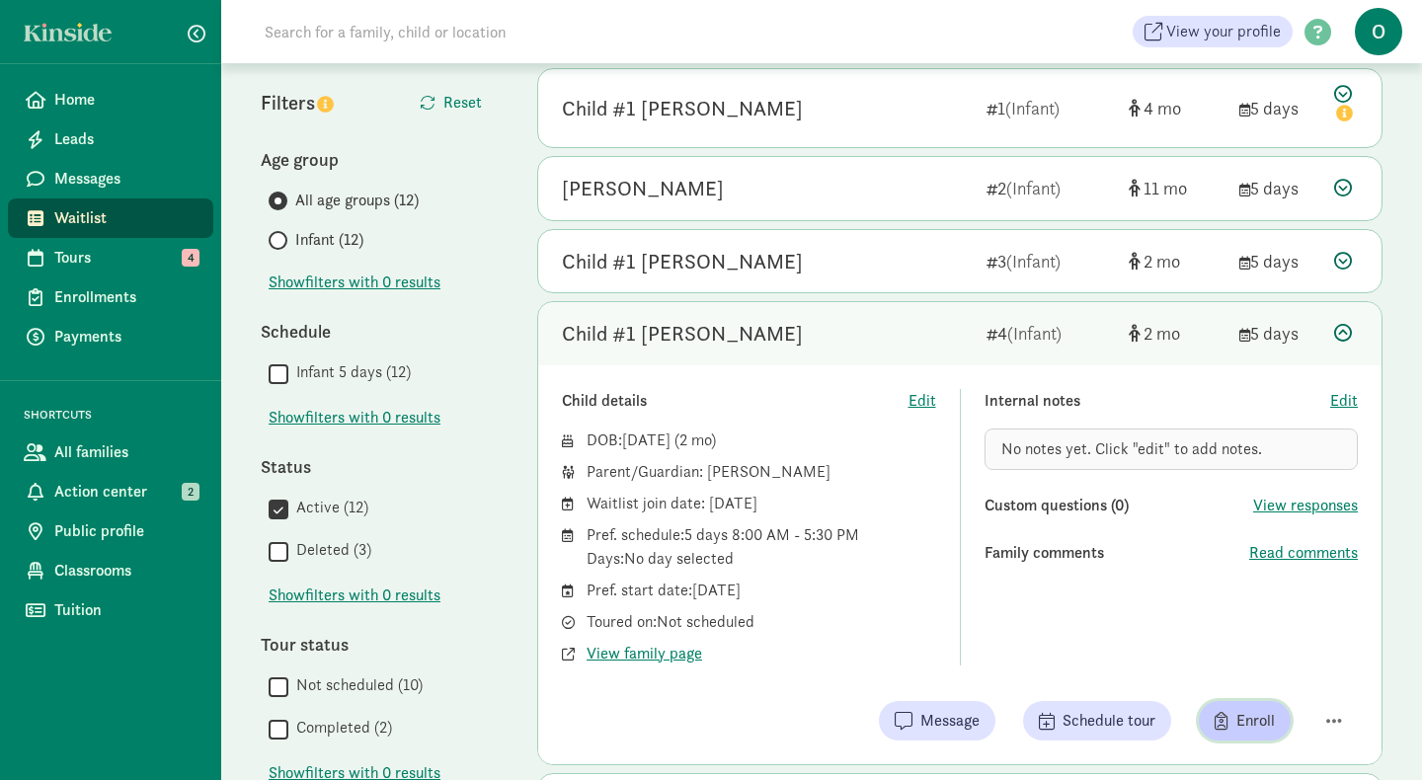
click at [1225, 719] on span "button" at bounding box center [1222, 721] width 14 height 18
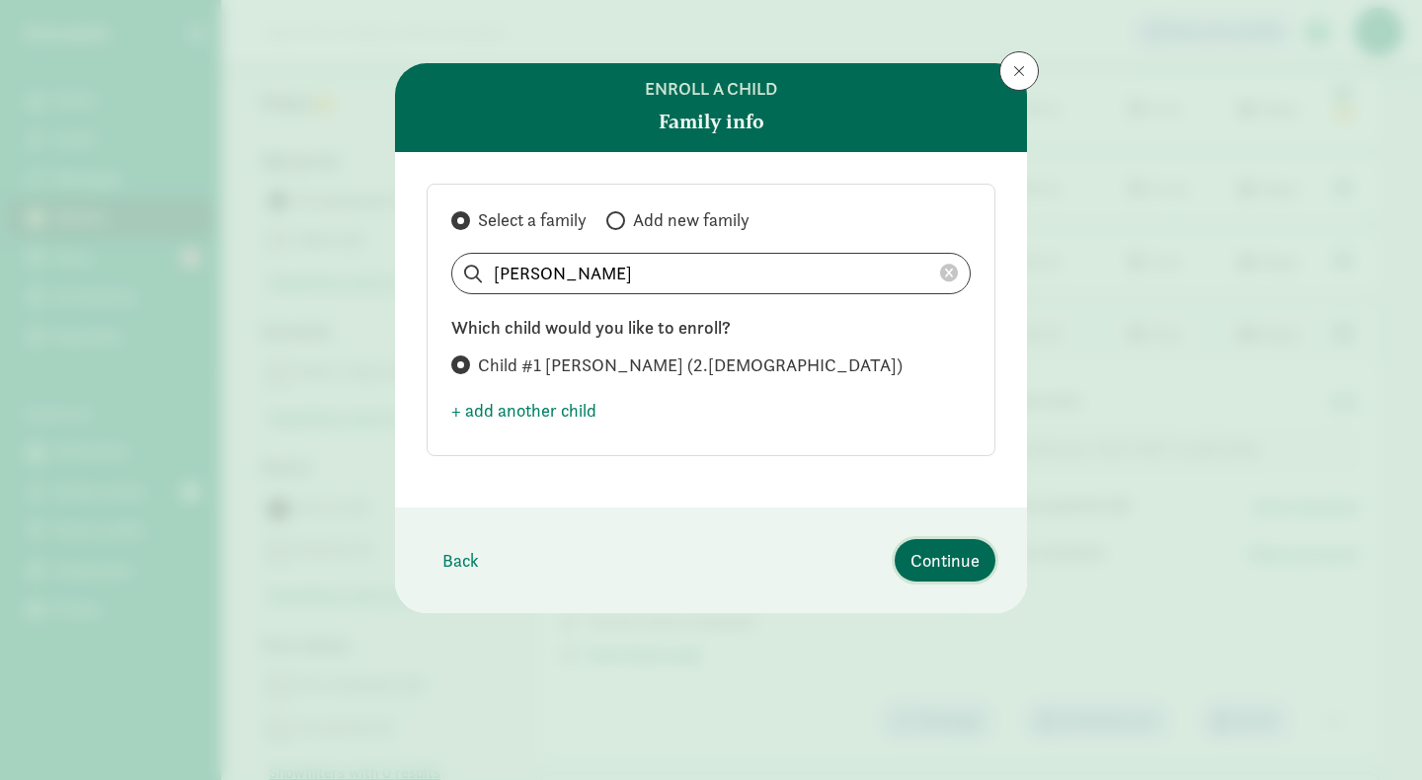
click at [946, 561] on span "Continue" at bounding box center [945, 560] width 69 height 27
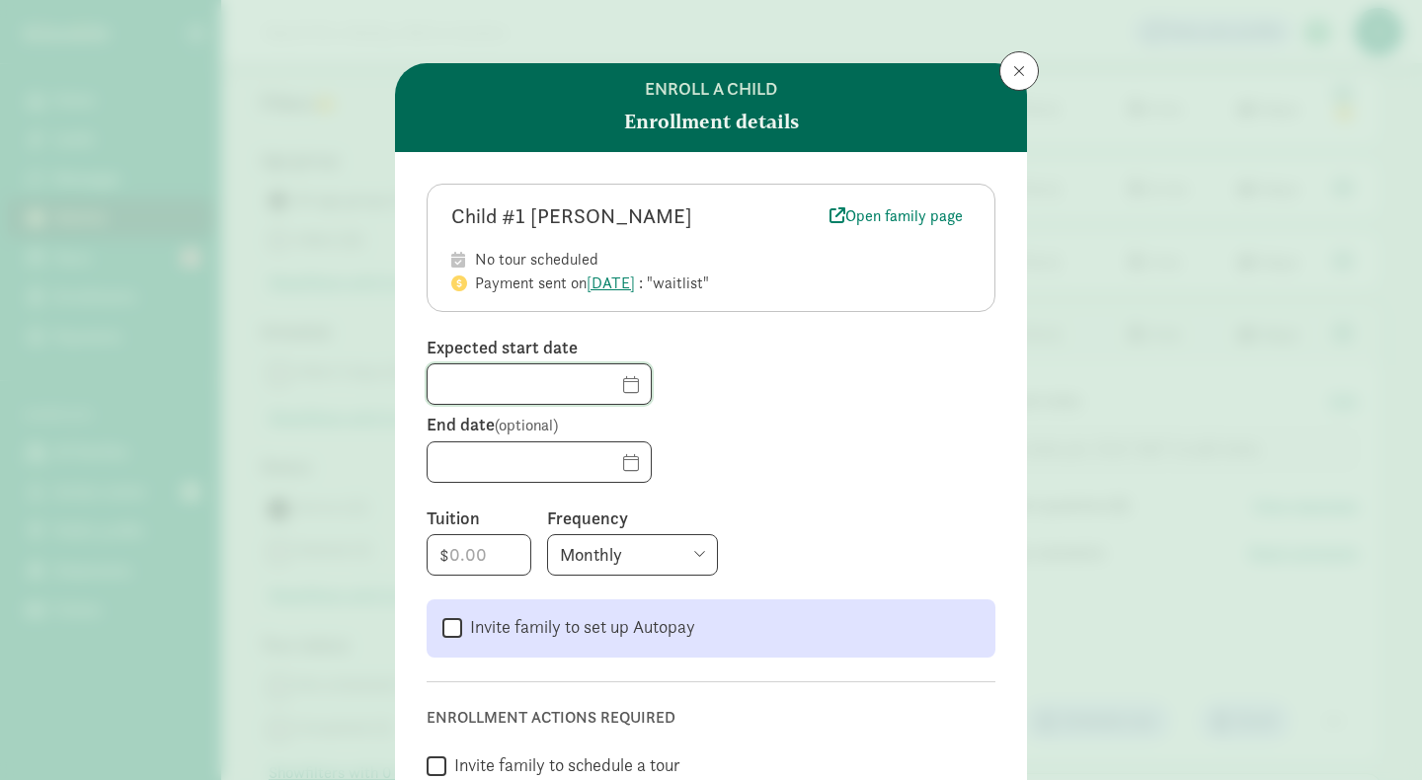
click at [603, 386] on input "text" at bounding box center [539, 384] width 223 height 40
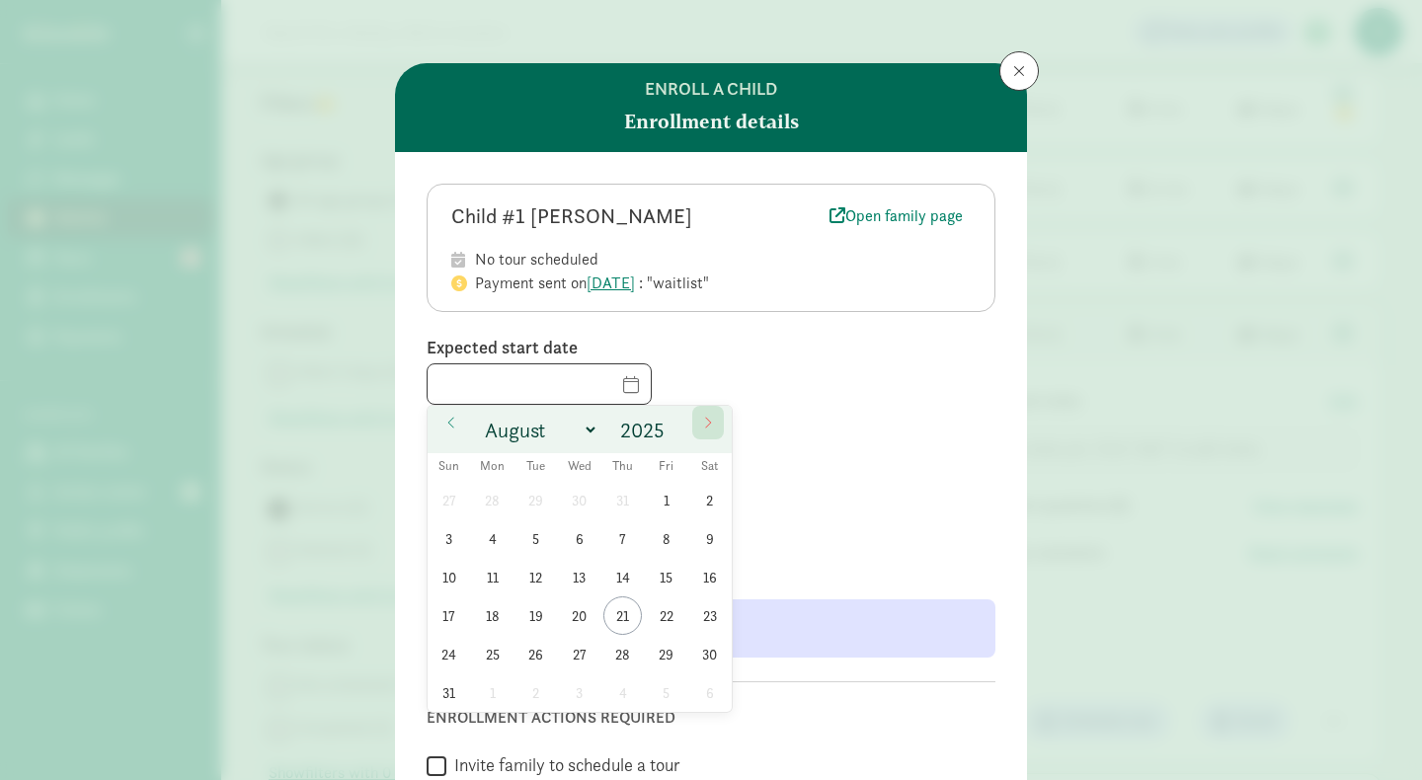
click at [695, 424] on span at bounding box center [708, 423] width 32 height 34
select select "11"
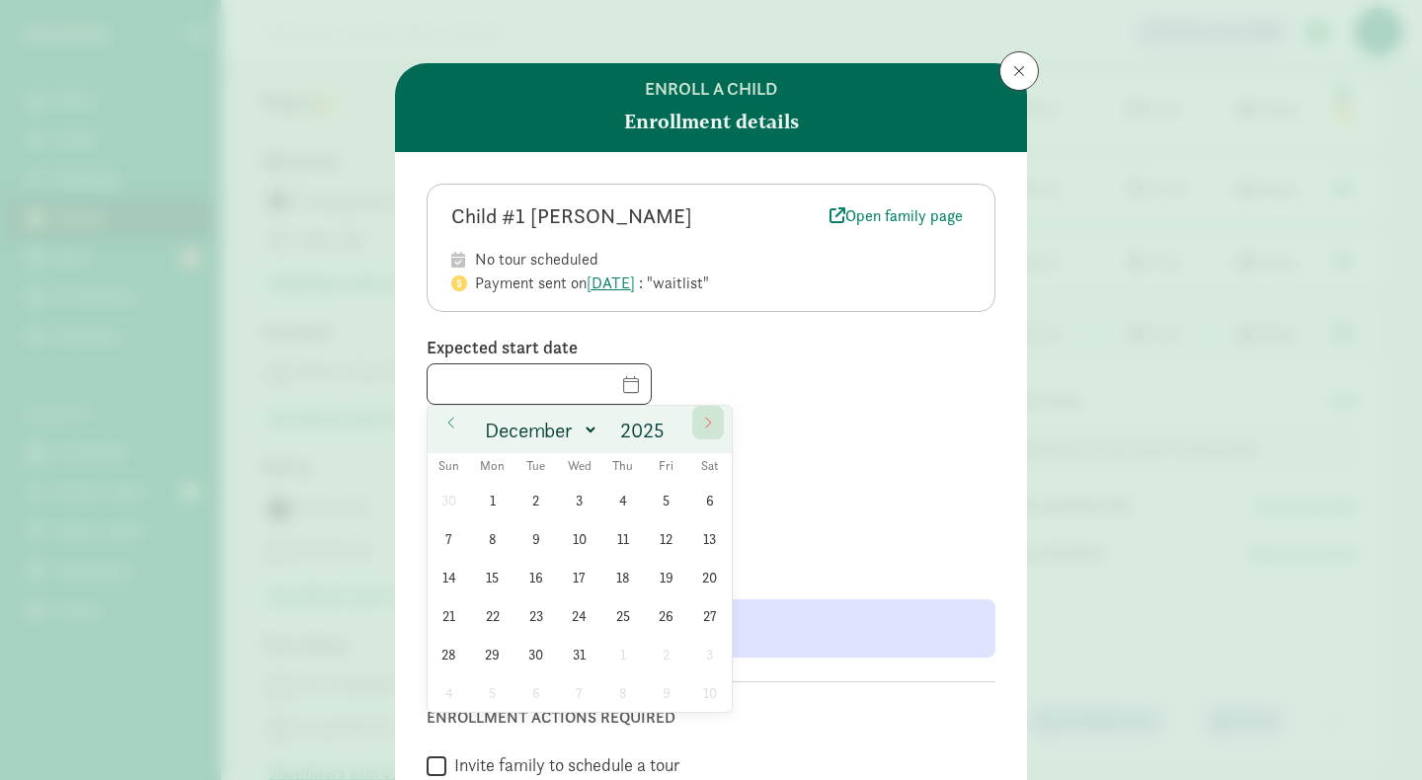
click at [695, 424] on span at bounding box center [708, 423] width 32 height 34
type input "2026"
select select "0"
click at [490, 533] on span "5" at bounding box center [492, 539] width 39 height 39
type input "01/05/2026"
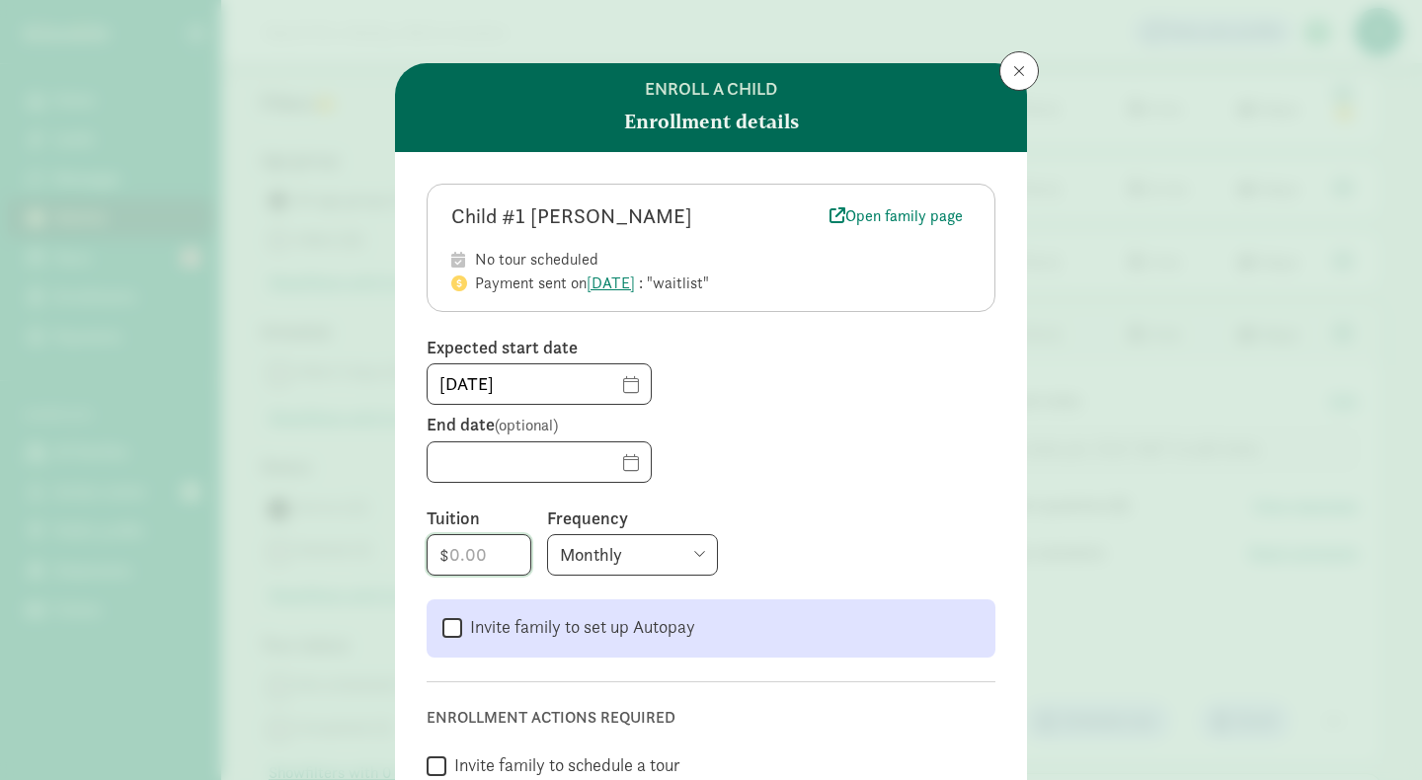
click at [487, 561] on input "number" at bounding box center [479, 555] width 103 height 40
type input "3617"
click at [754, 547] on div "Monthly Weekly Every two weeks Annually" at bounding box center [771, 554] width 448 height 41
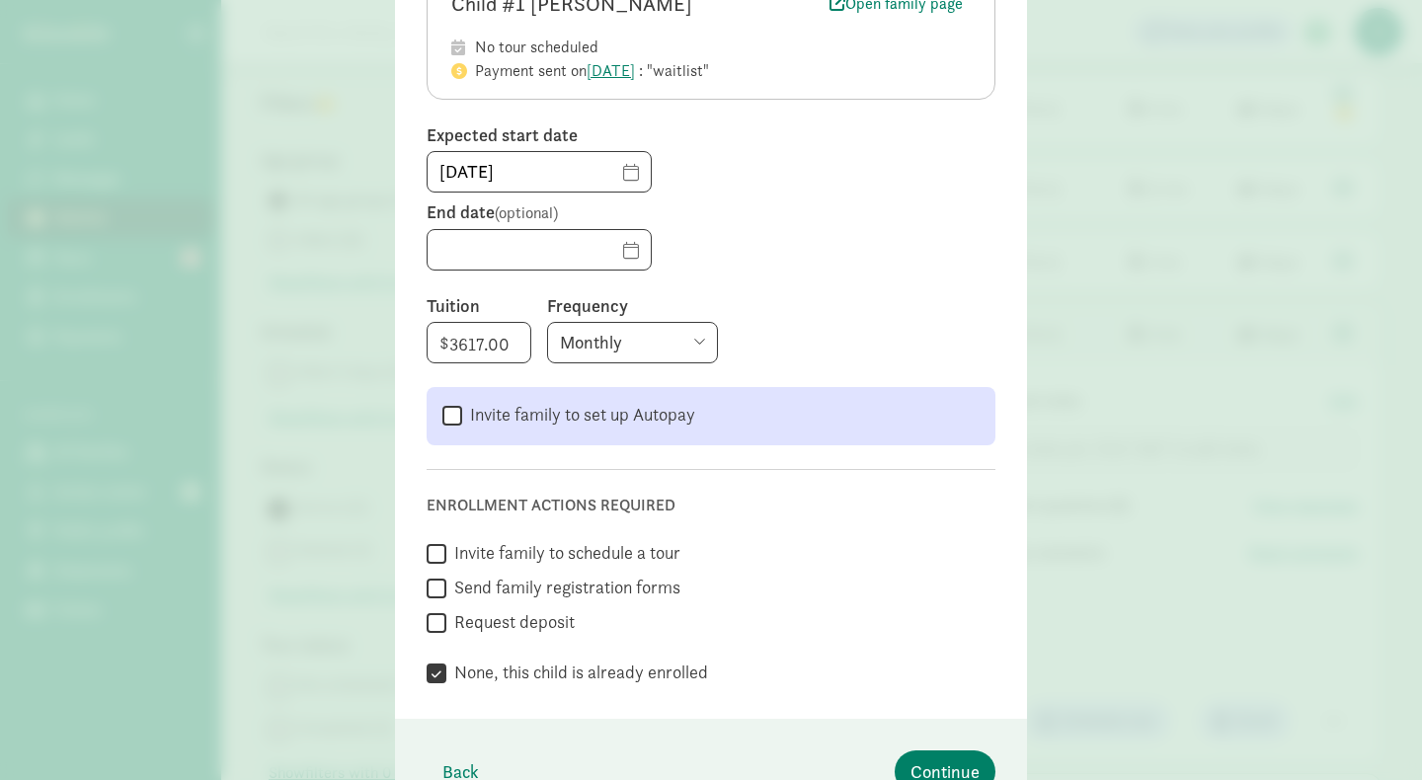
scroll to position [319, 0]
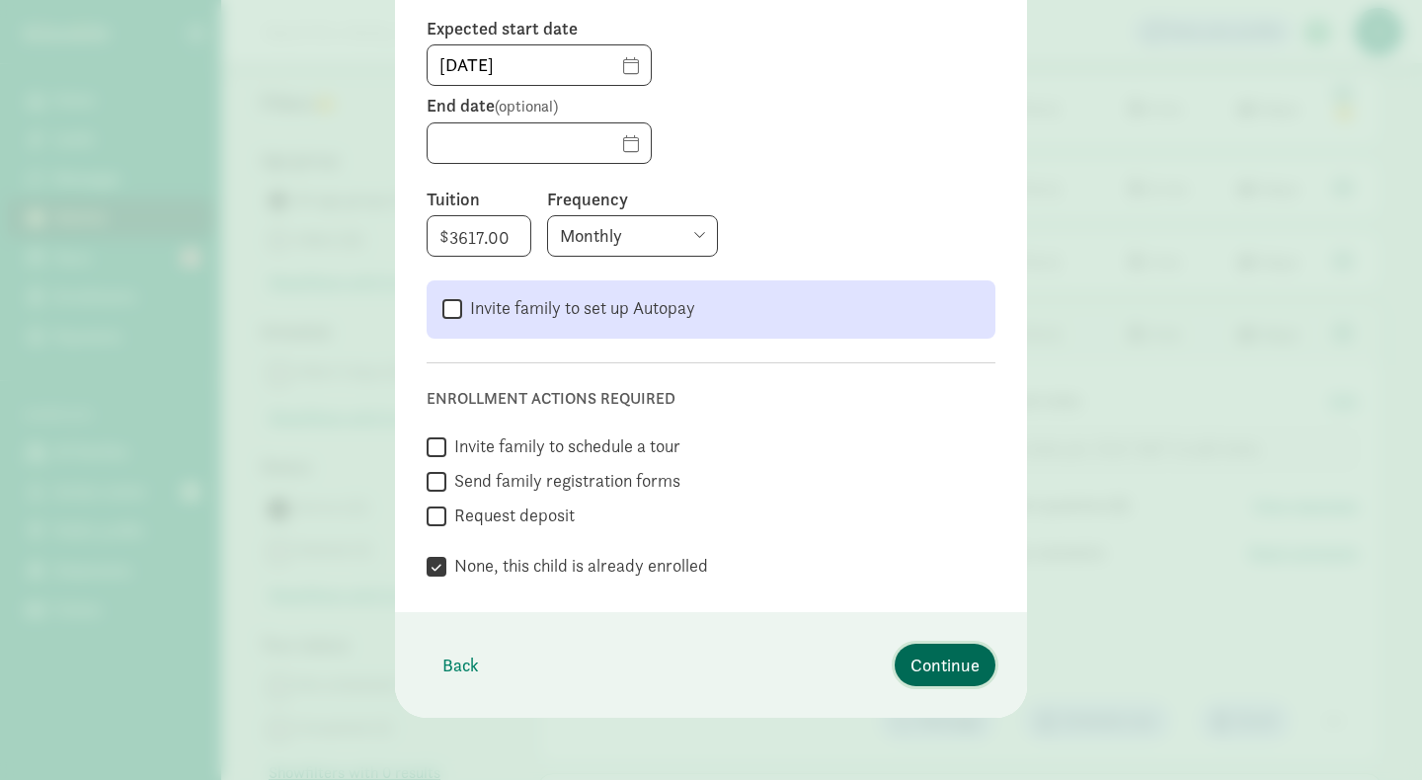
click at [924, 665] on span "Continue" at bounding box center [945, 665] width 69 height 27
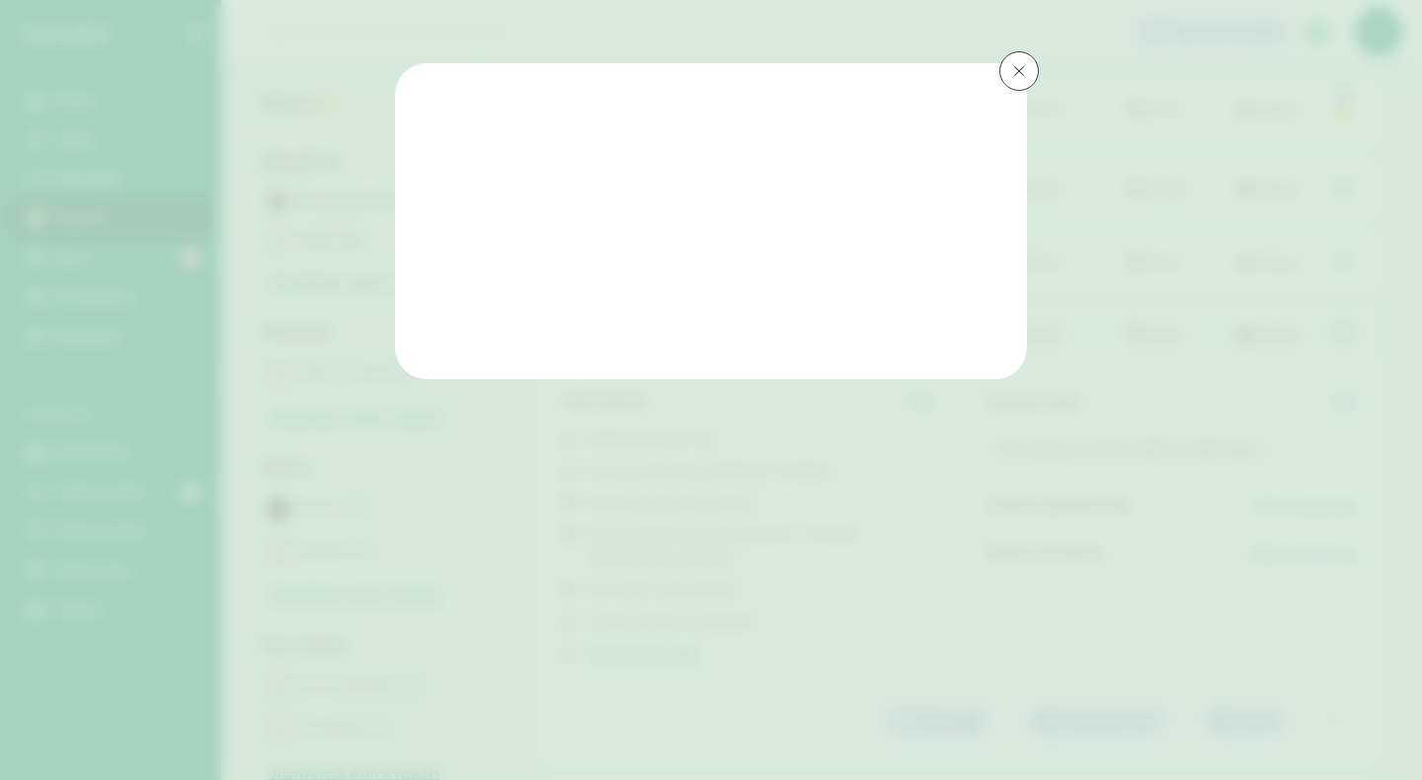
scroll to position [0, 0]
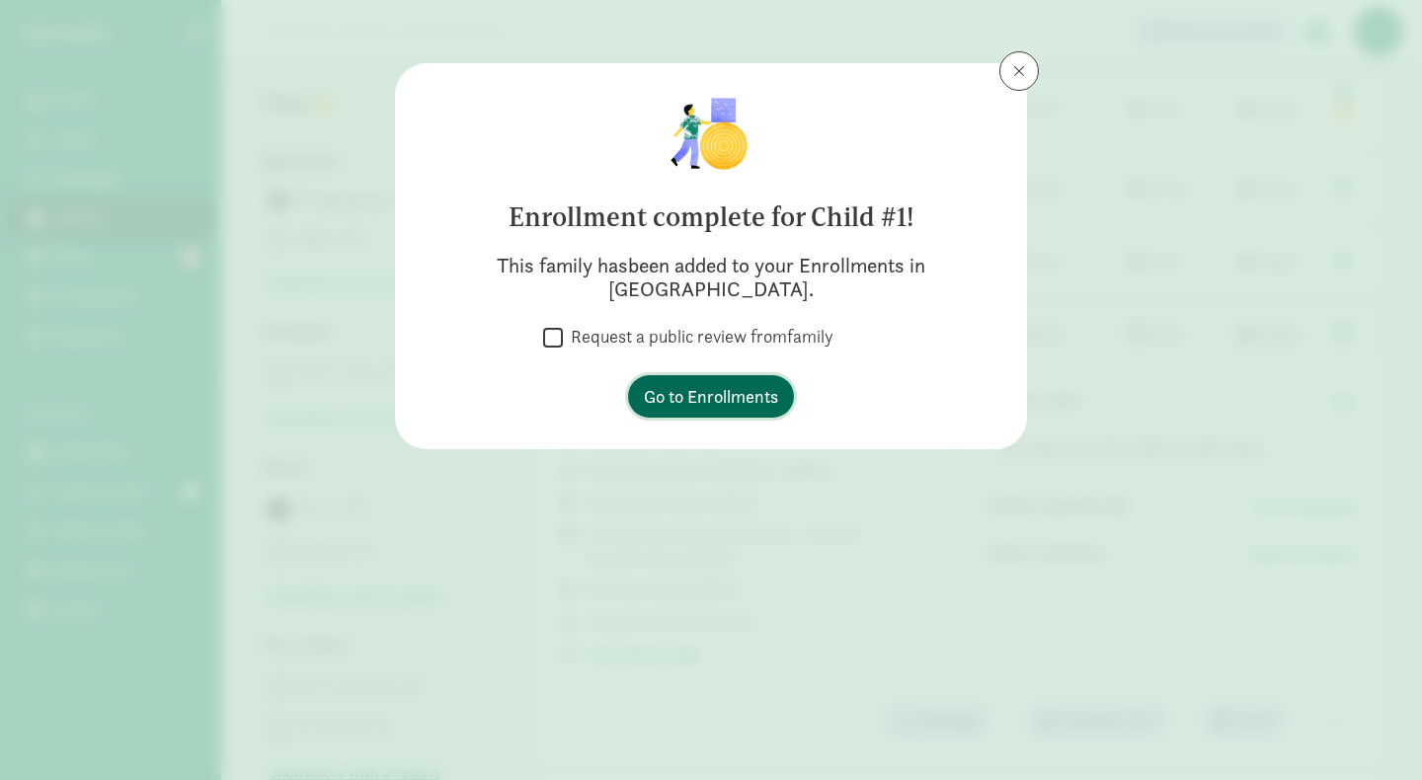
click at [745, 383] on span "Go to Enrollments" at bounding box center [711, 396] width 134 height 27
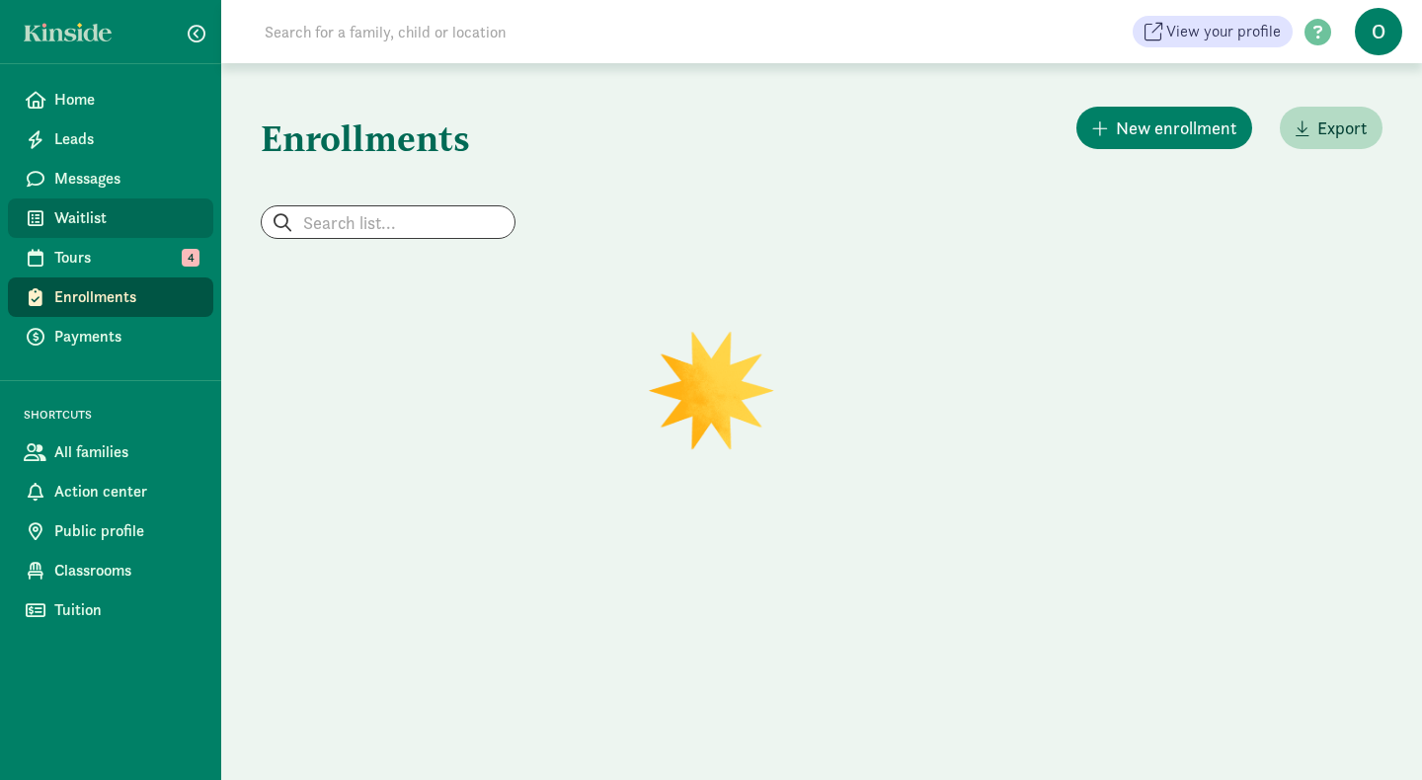
click at [120, 224] on span "Waitlist" at bounding box center [125, 218] width 143 height 24
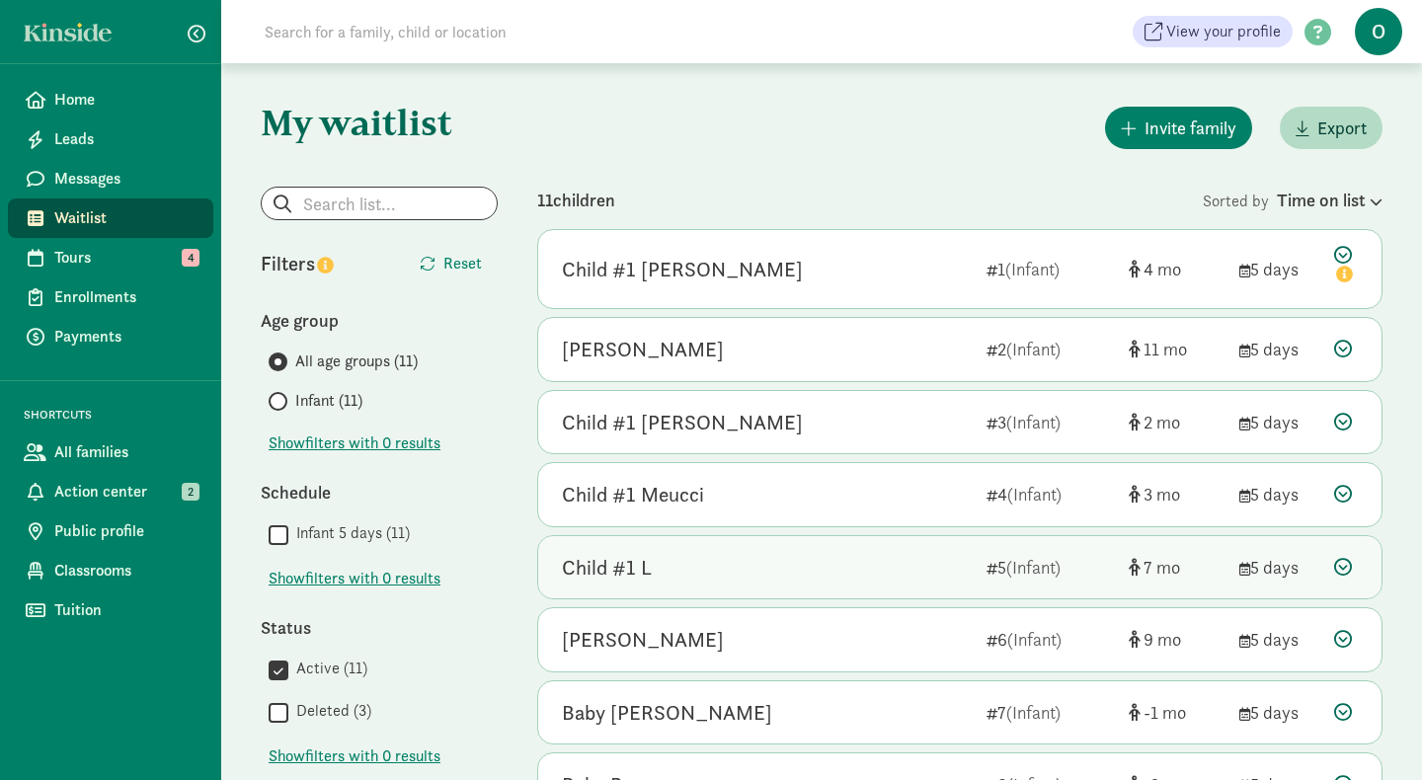
click at [652, 559] on div "Child #1 L" at bounding box center [766, 568] width 409 height 32
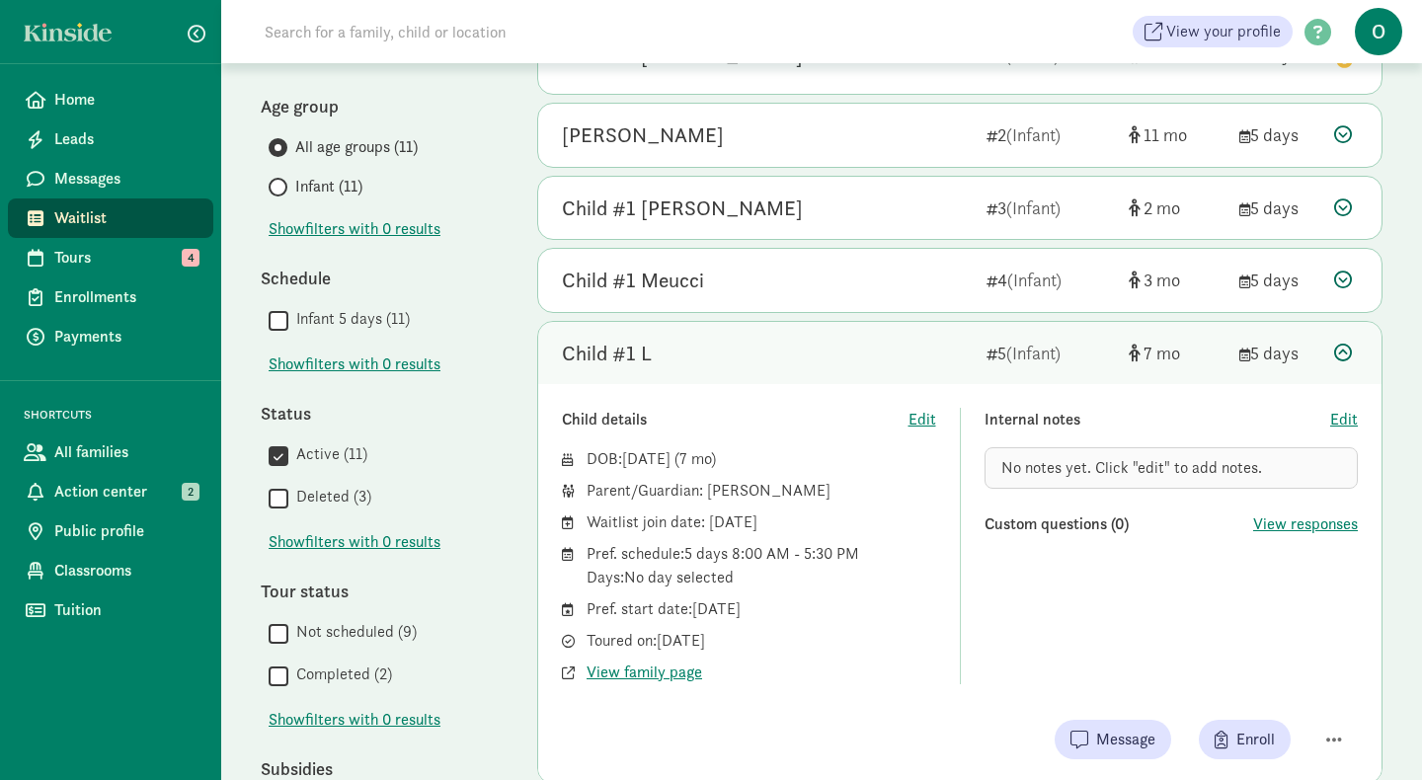
scroll to position [231, 0]
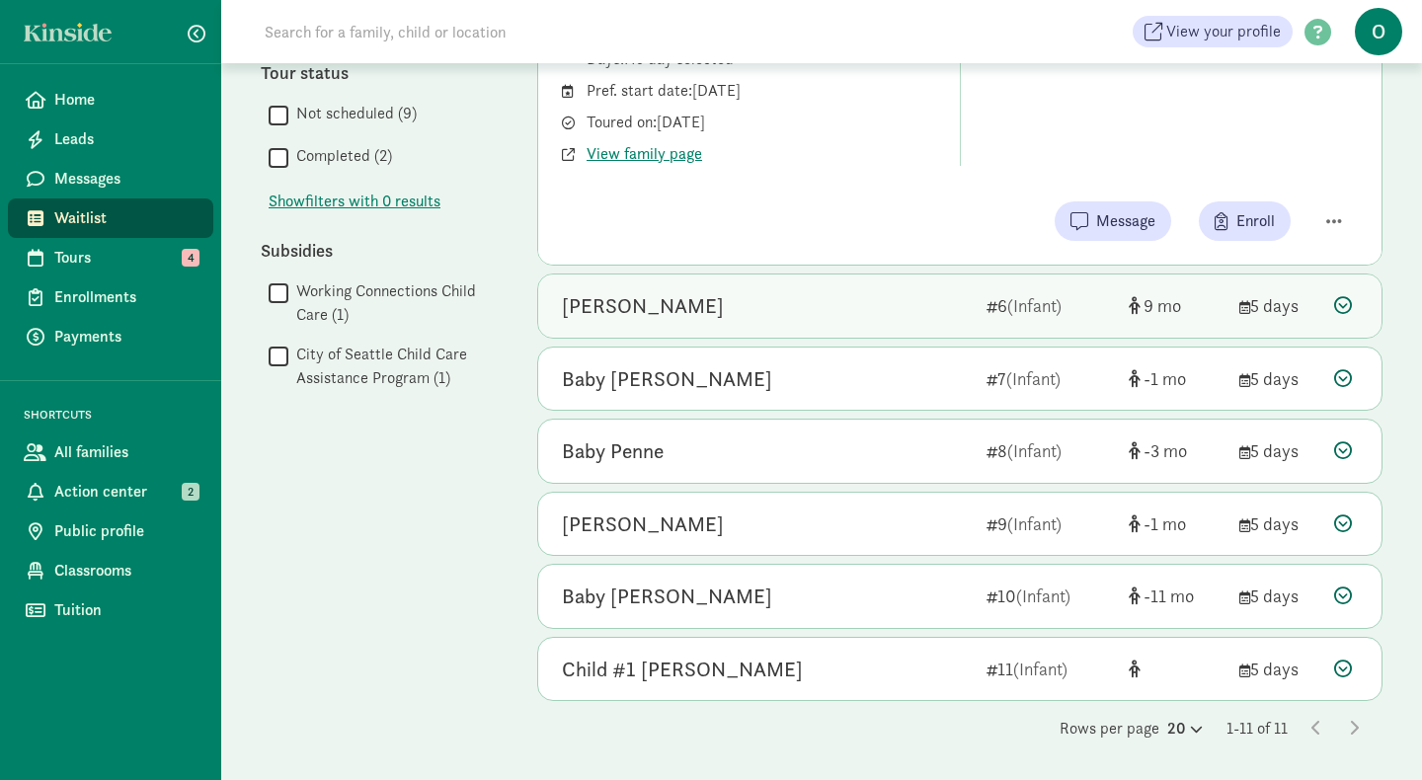
click at [677, 304] on div "[PERSON_NAME]" at bounding box center [643, 306] width 162 height 32
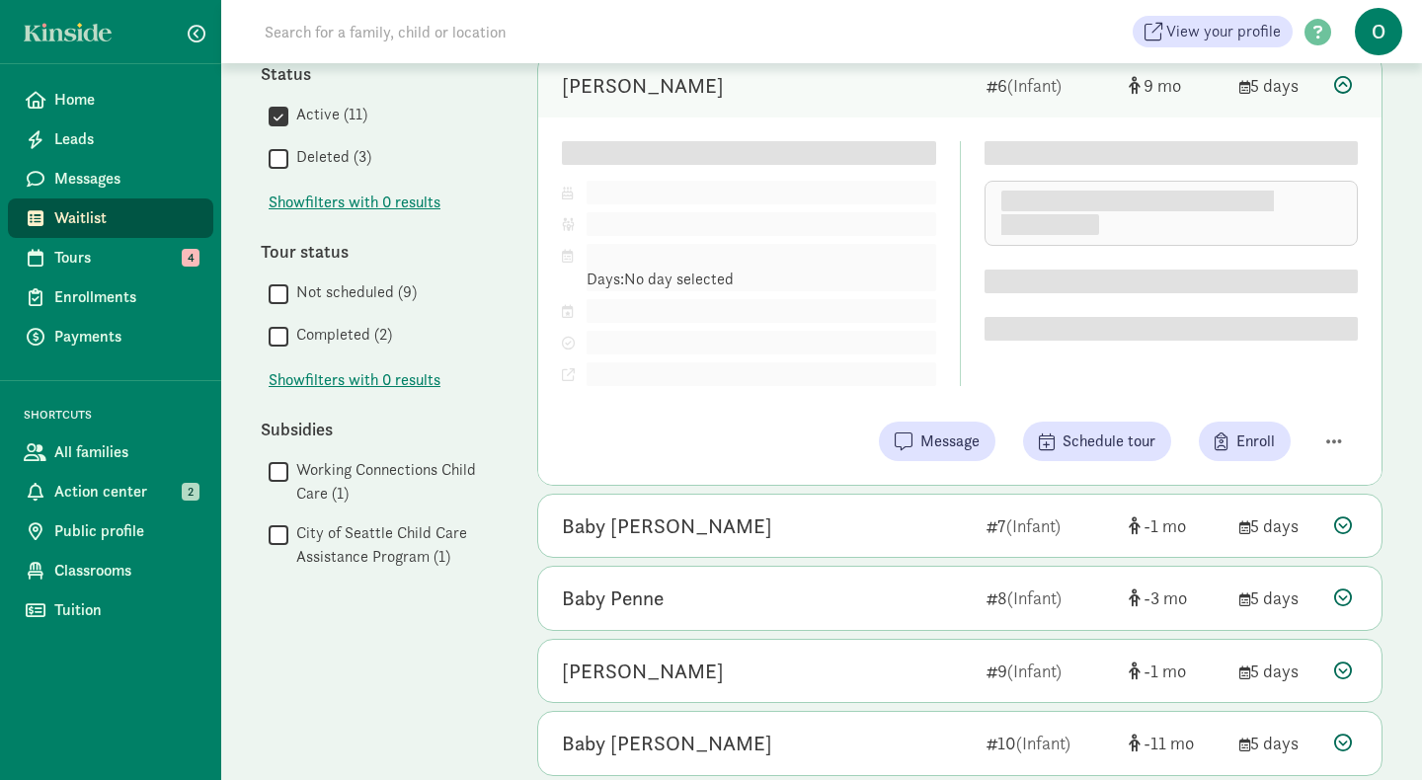
scroll to position [552, 0]
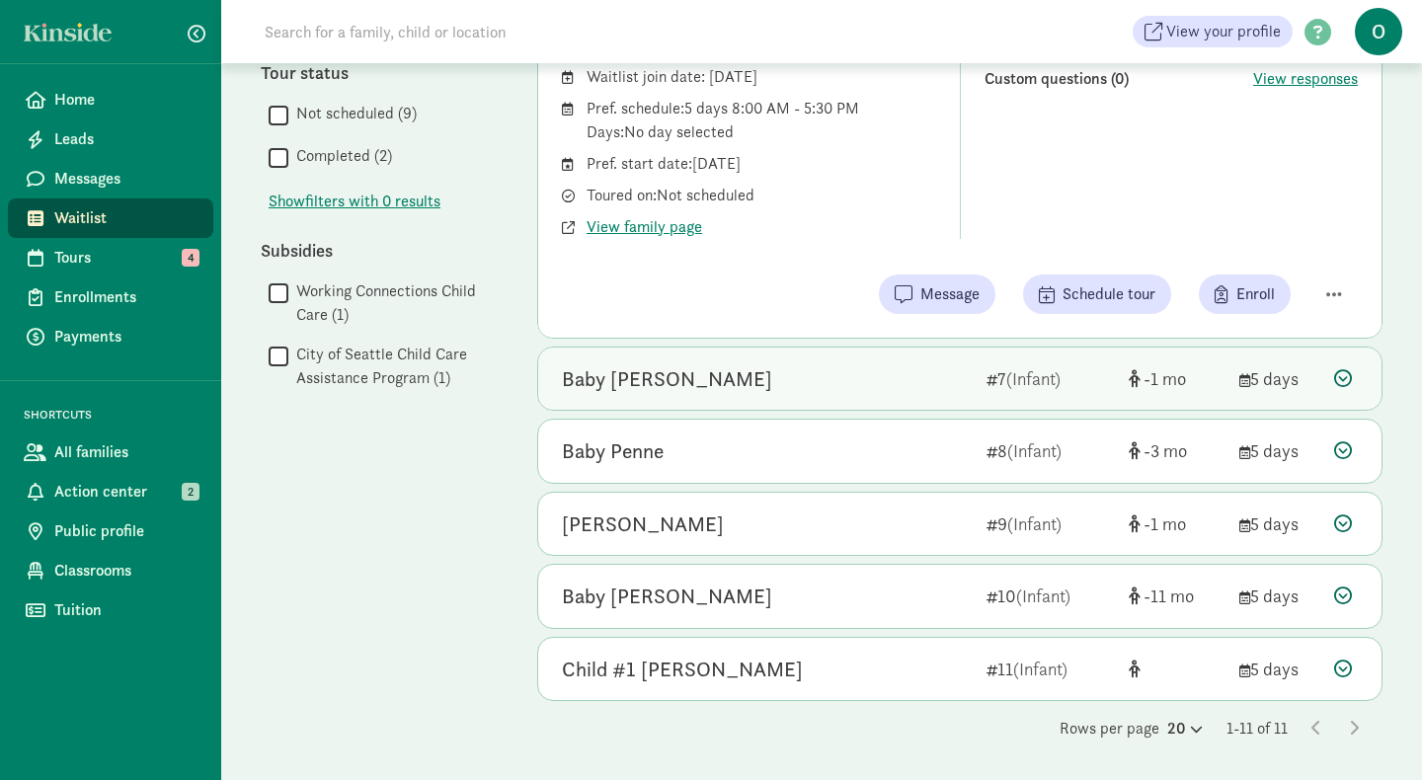
click at [662, 378] on div "Baby [PERSON_NAME]" at bounding box center [667, 380] width 210 height 32
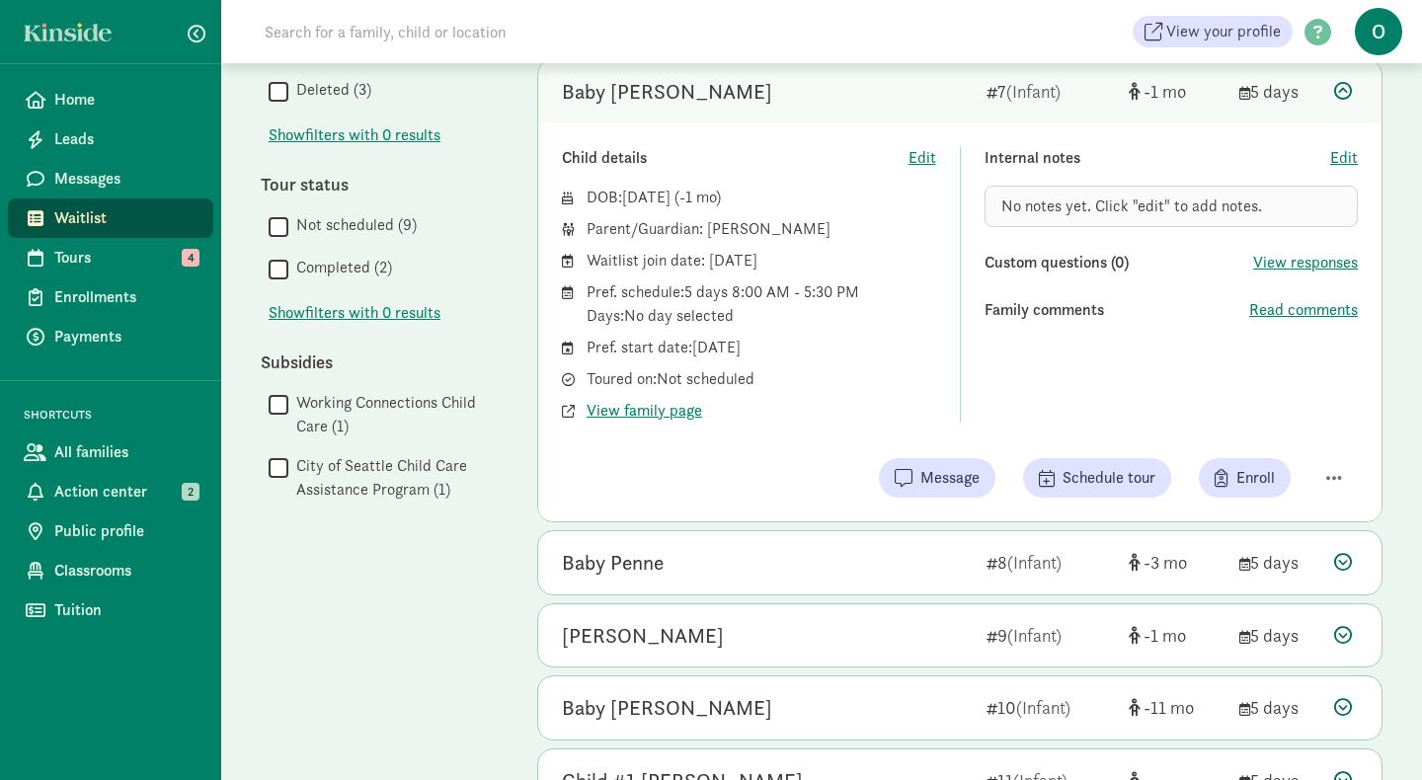
scroll to position [620, 0]
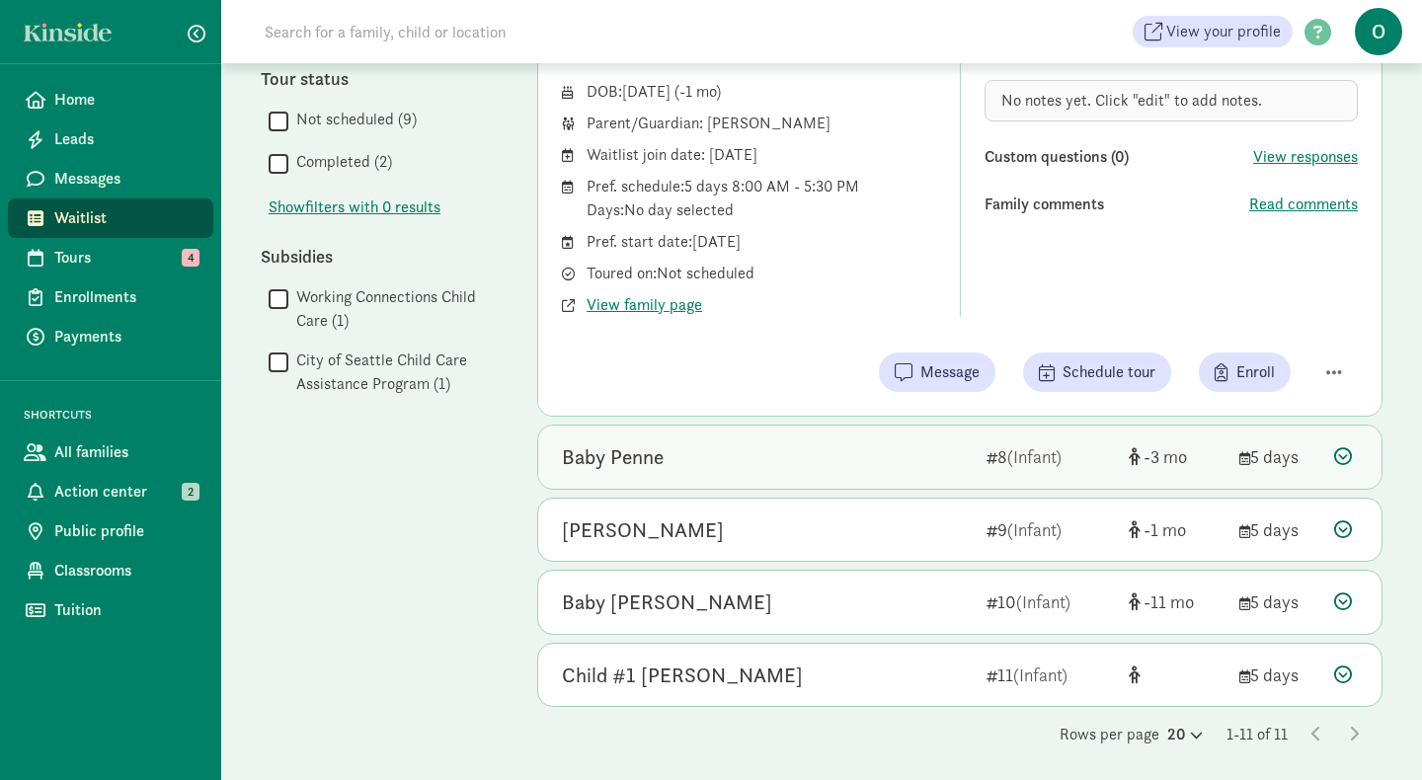
click at [627, 452] on div "Baby Penne" at bounding box center [613, 458] width 102 height 32
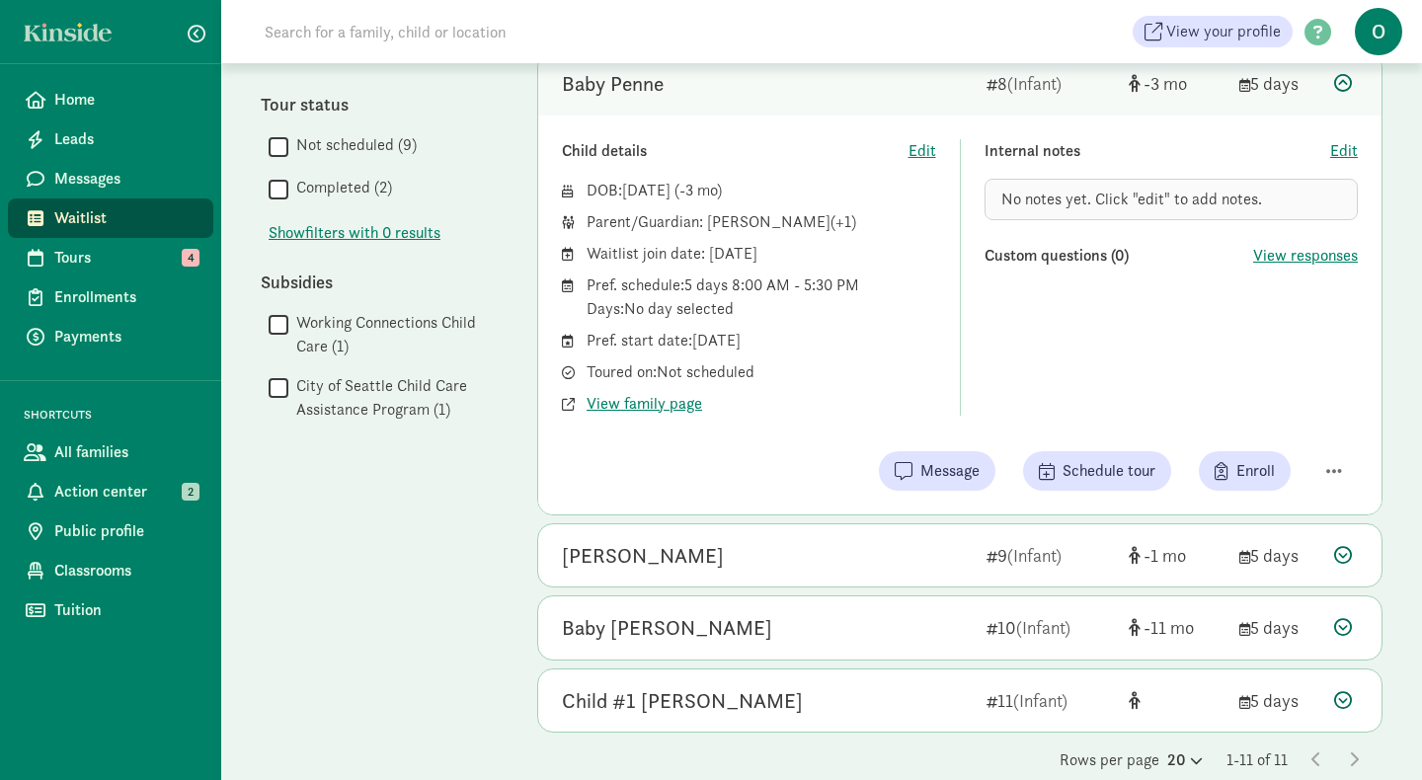
scroll to position [727, 0]
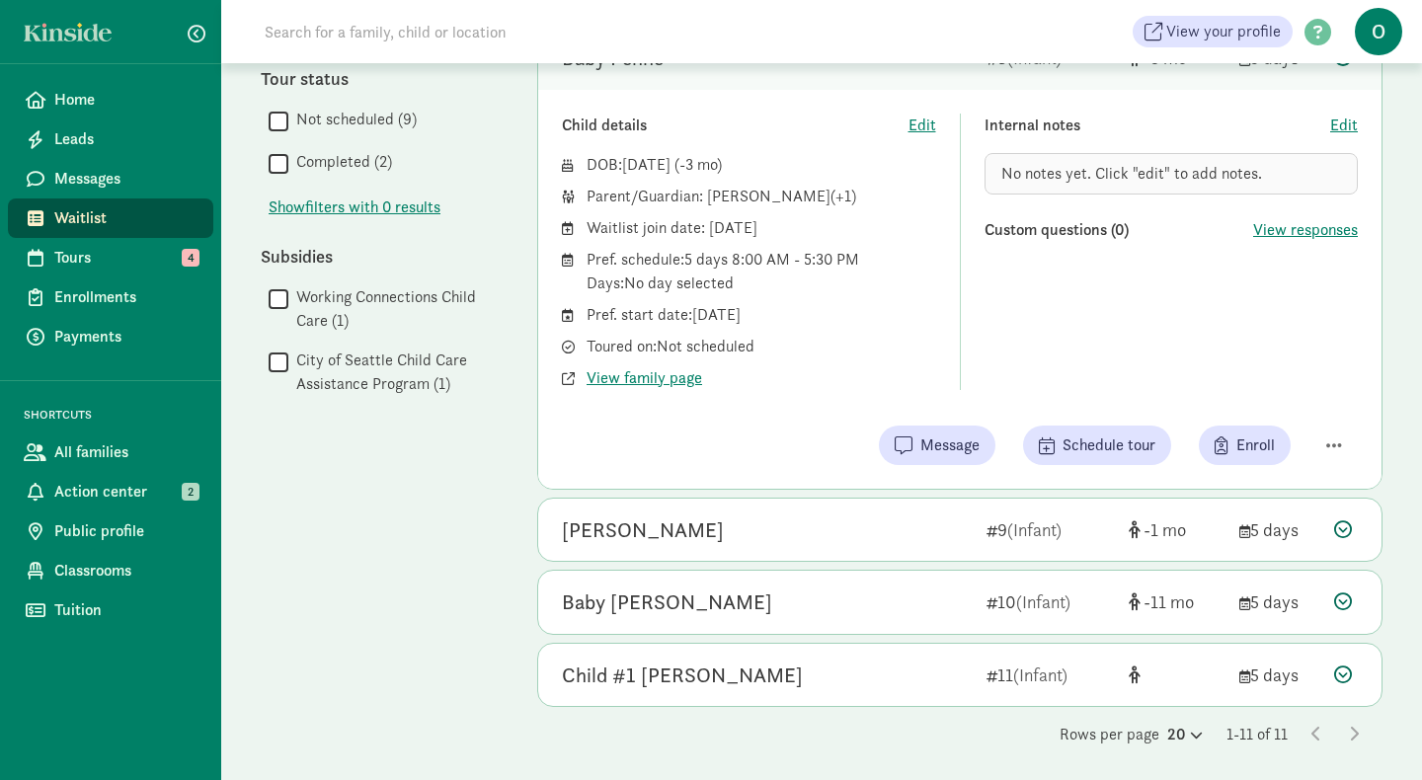
click at [726, 318] on div "Pref. start date: December 31, 2025" at bounding box center [762, 315] width 350 height 24
click at [656, 377] on span "View family page" at bounding box center [645, 378] width 116 height 24
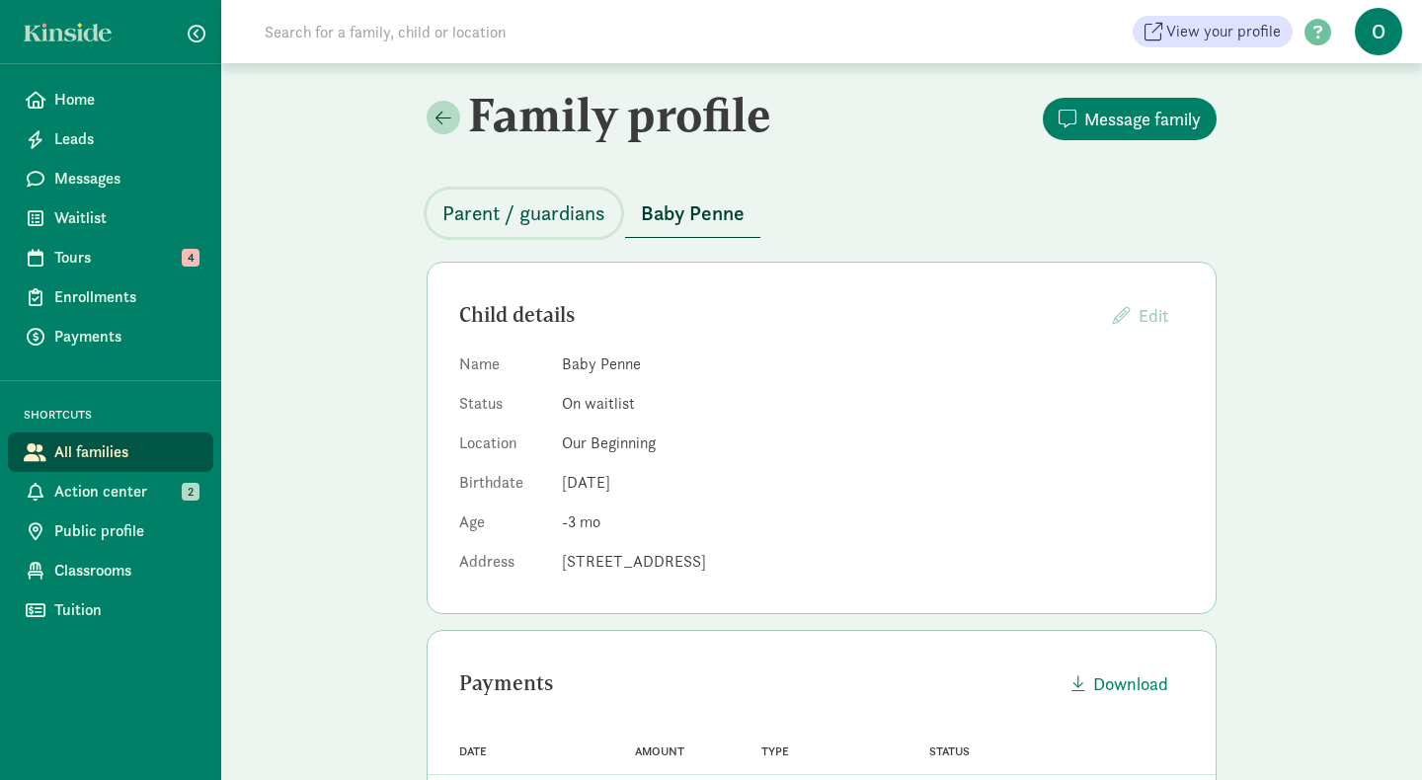
click at [560, 213] on span "Parent / guardians" at bounding box center [524, 214] width 163 height 32
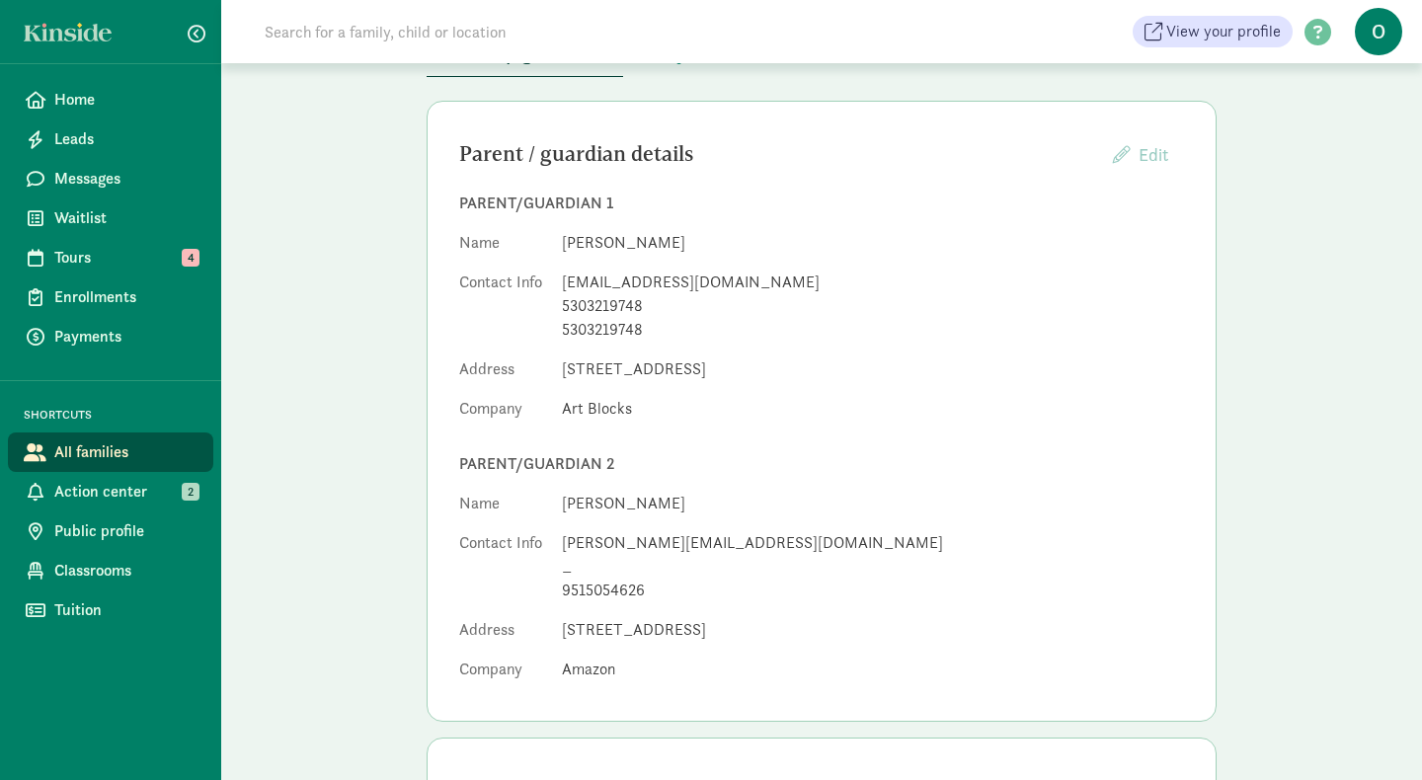
scroll to position [170, 0]
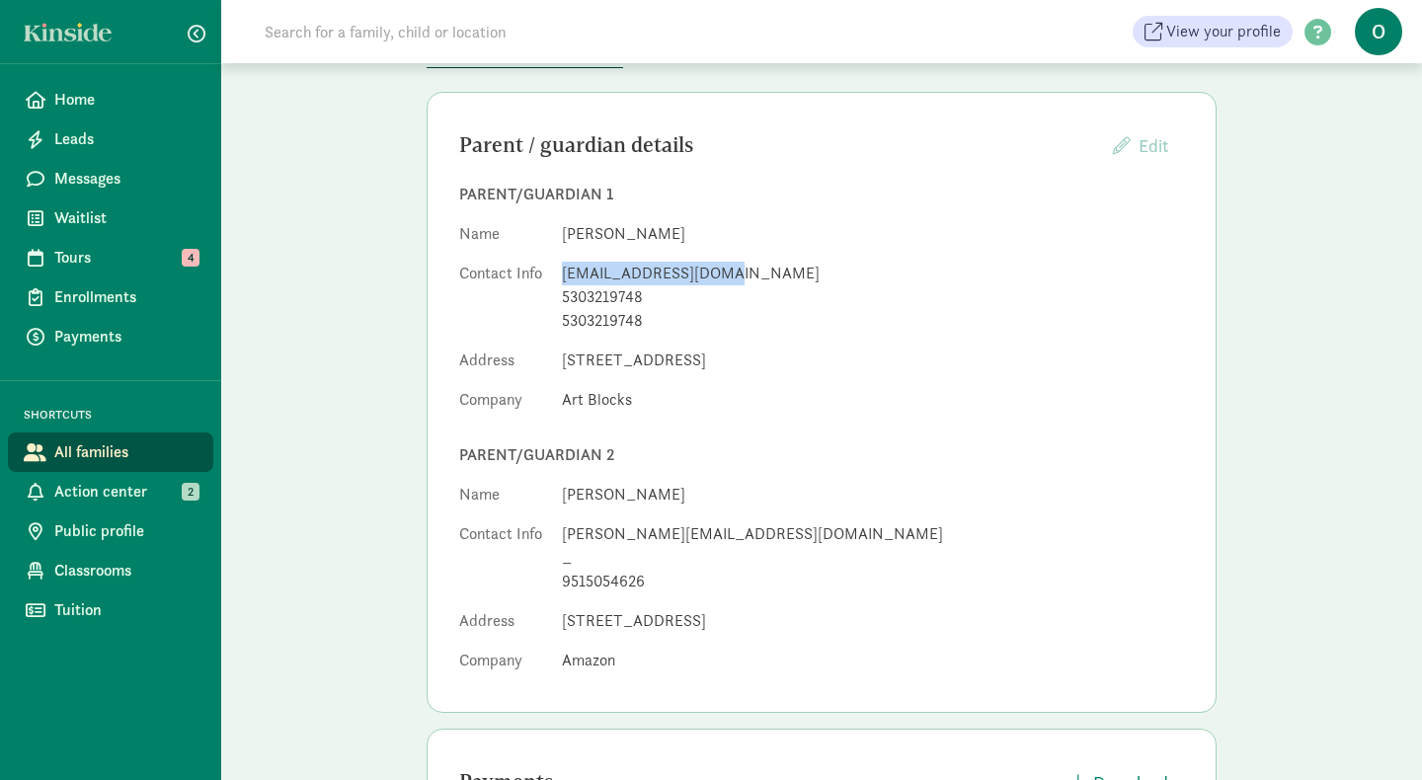
drag, startPoint x: 723, startPoint y: 279, endPoint x: 563, endPoint y: 282, distance: 160.1
click at [563, 282] on div "aaronpenne@gmail.com" at bounding box center [873, 274] width 622 height 24
copy div "aaronpenne@gmail.com"
click at [616, 285] on div "5303219748" at bounding box center [873, 297] width 622 height 24
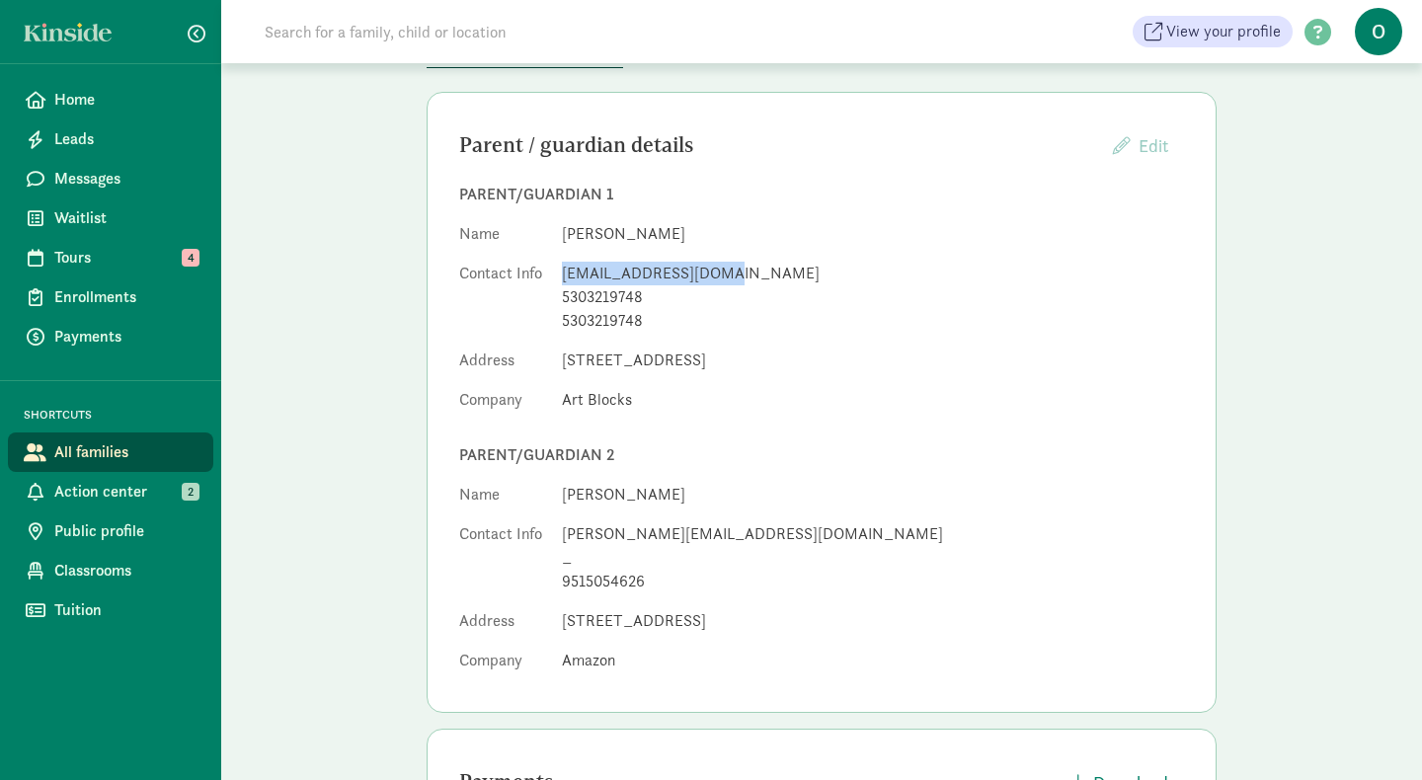
drag, startPoint x: 728, startPoint y: 275, endPoint x: 562, endPoint y: 272, distance: 166.0
click at [562, 272] on div "aaronpenne@gmail.com" at bounding box center [873, 274] width 622 height 24
copy div "aaronpenne@gmail.com"
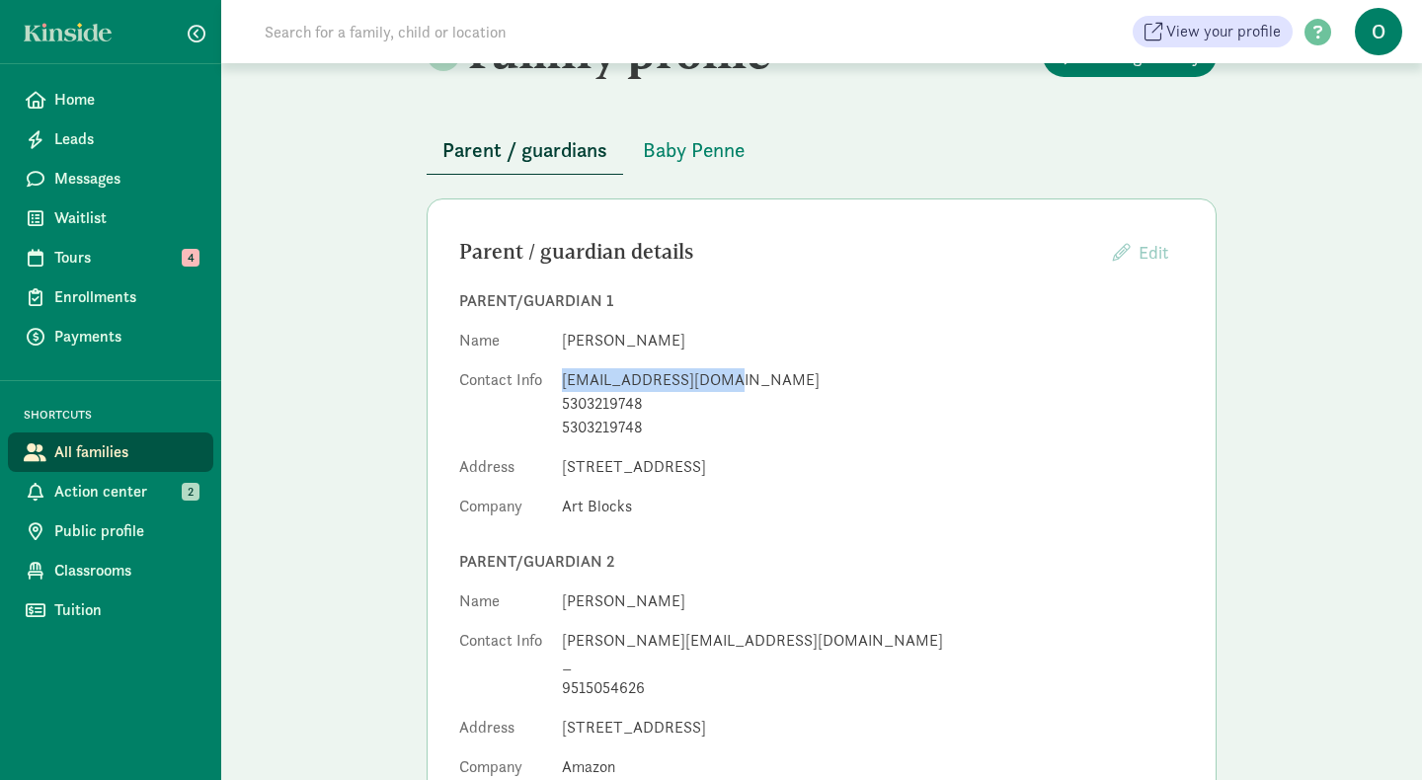
scroll to position [0, 0]
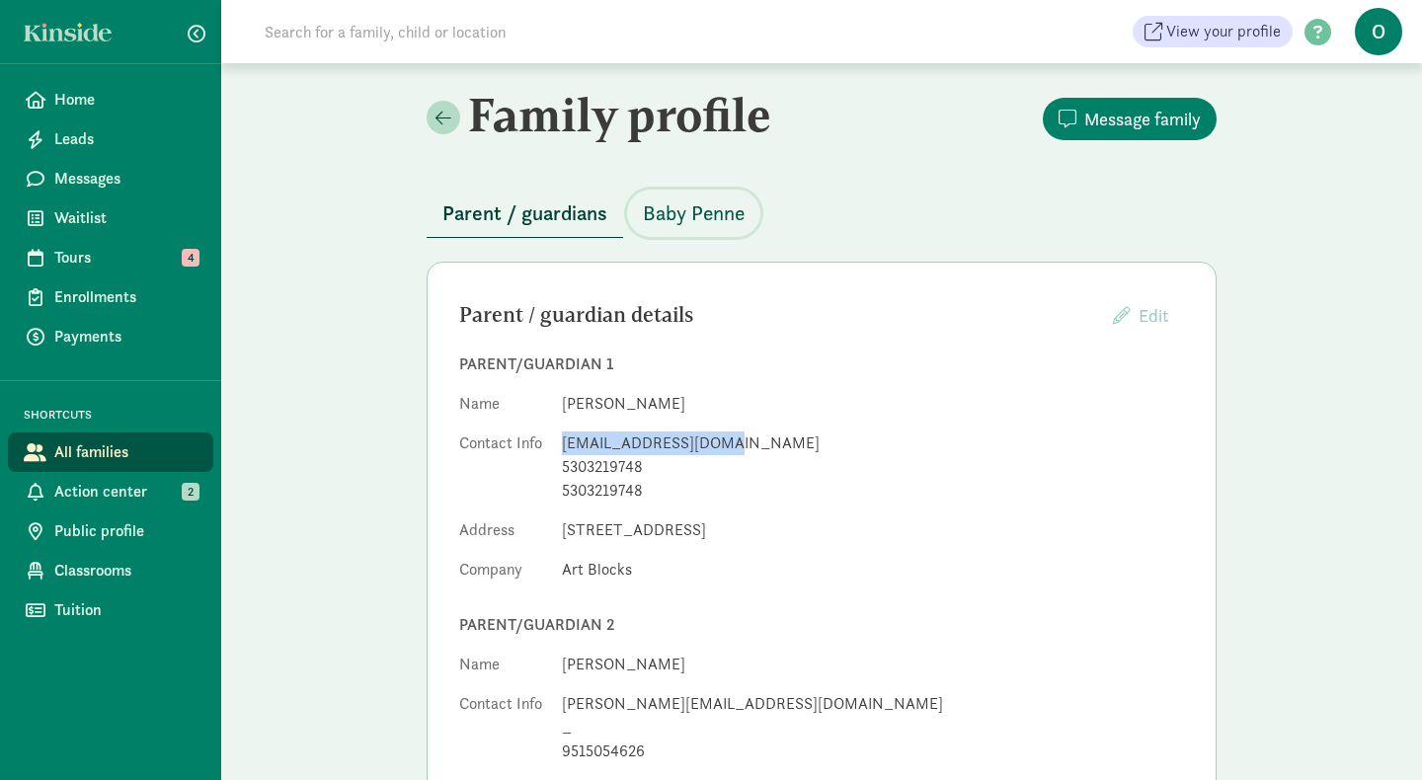
click at [679, 223] on span "Baby Penne" at bounding box center [694, 214] width 102 height 32
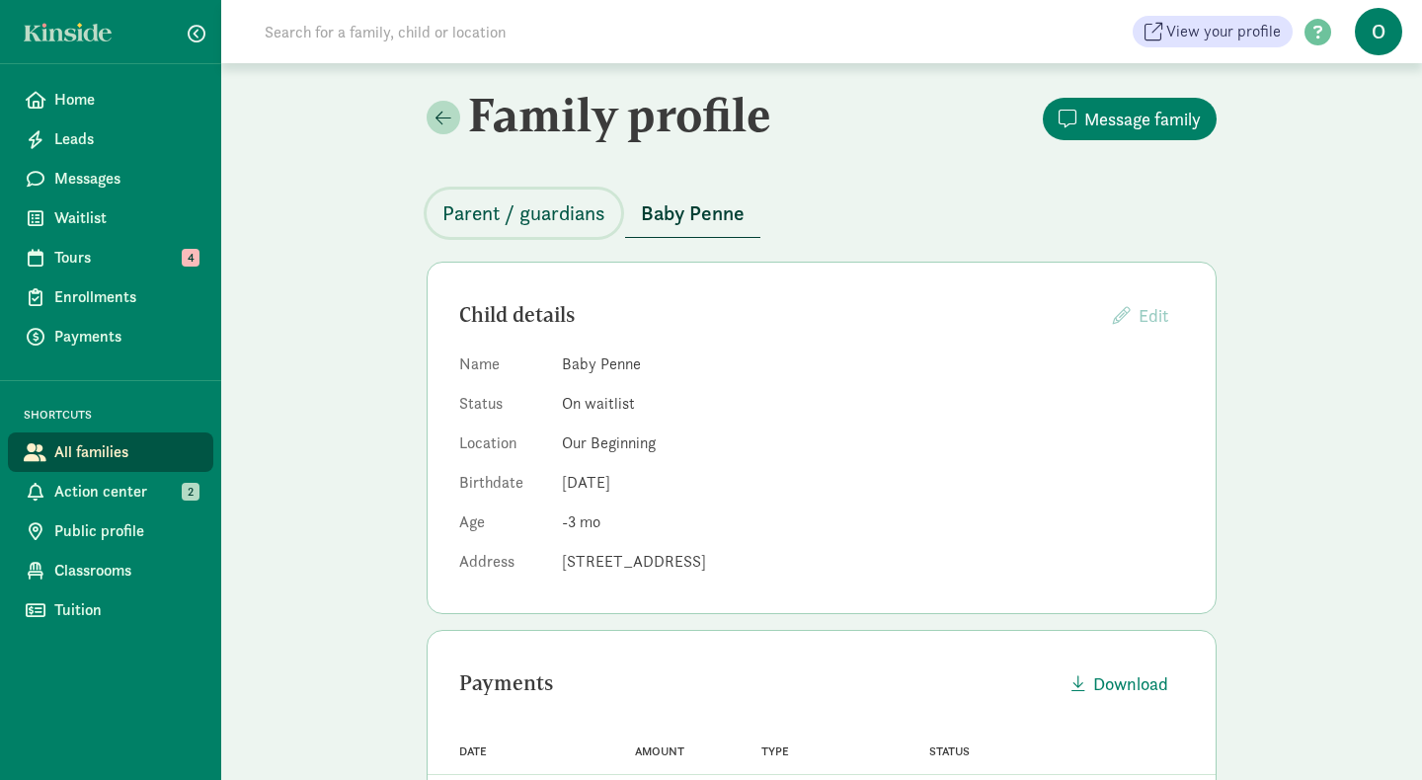
click at [567, 219] on span "Parent / guardians" at bounding box center [524, 214] width 163 height 32
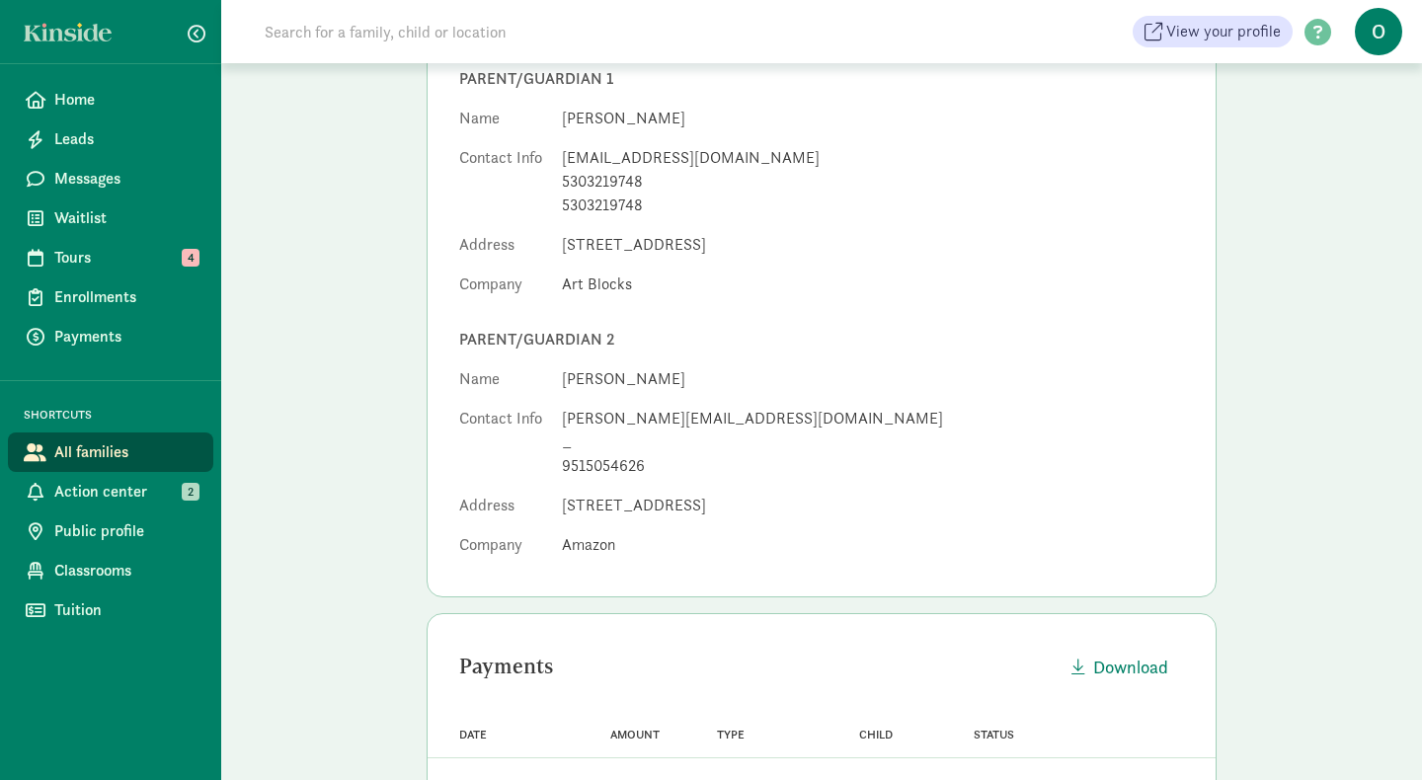
scroll to position [90, 0]
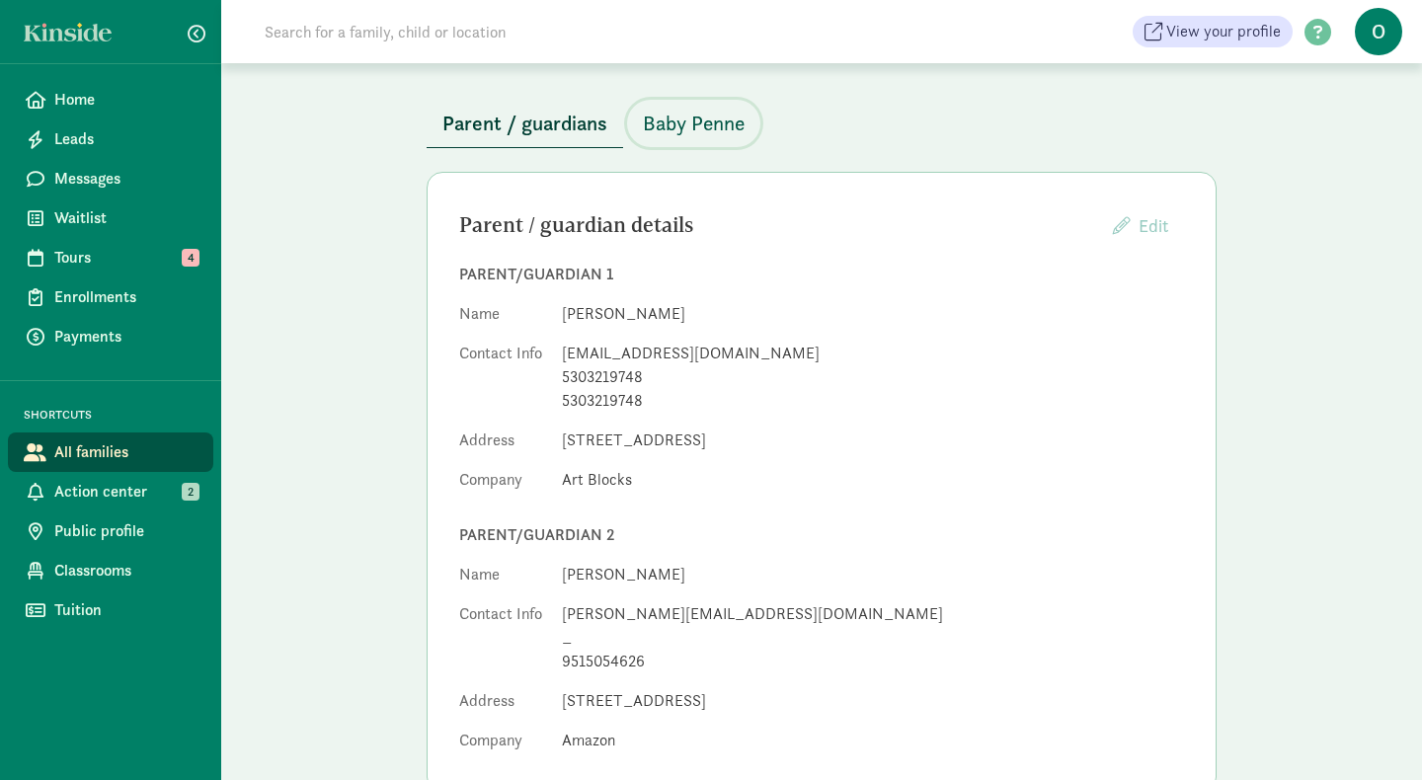
click at [701, 120] on span "Baby Penne" at bounding box center [694, 124] width 102 height 32
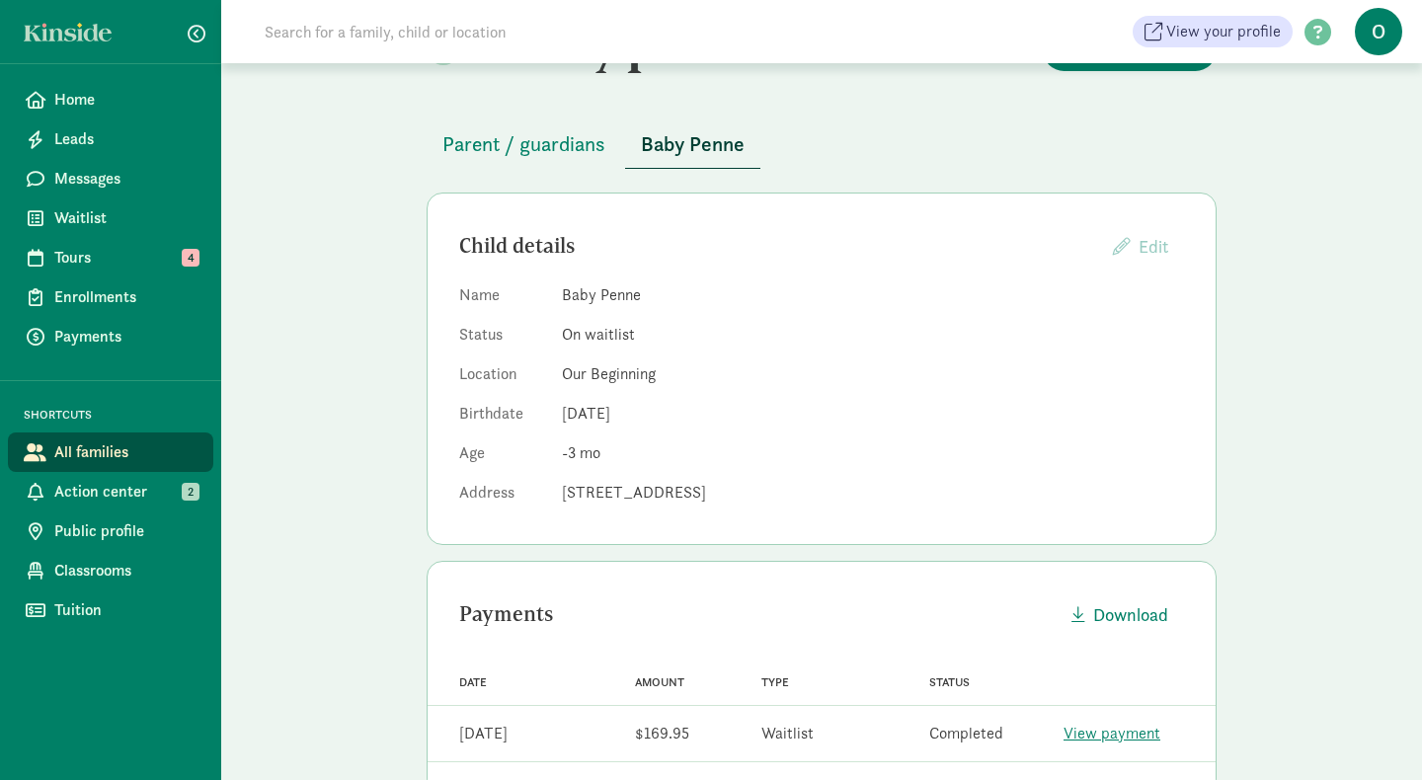
scroll to position [67, 0]
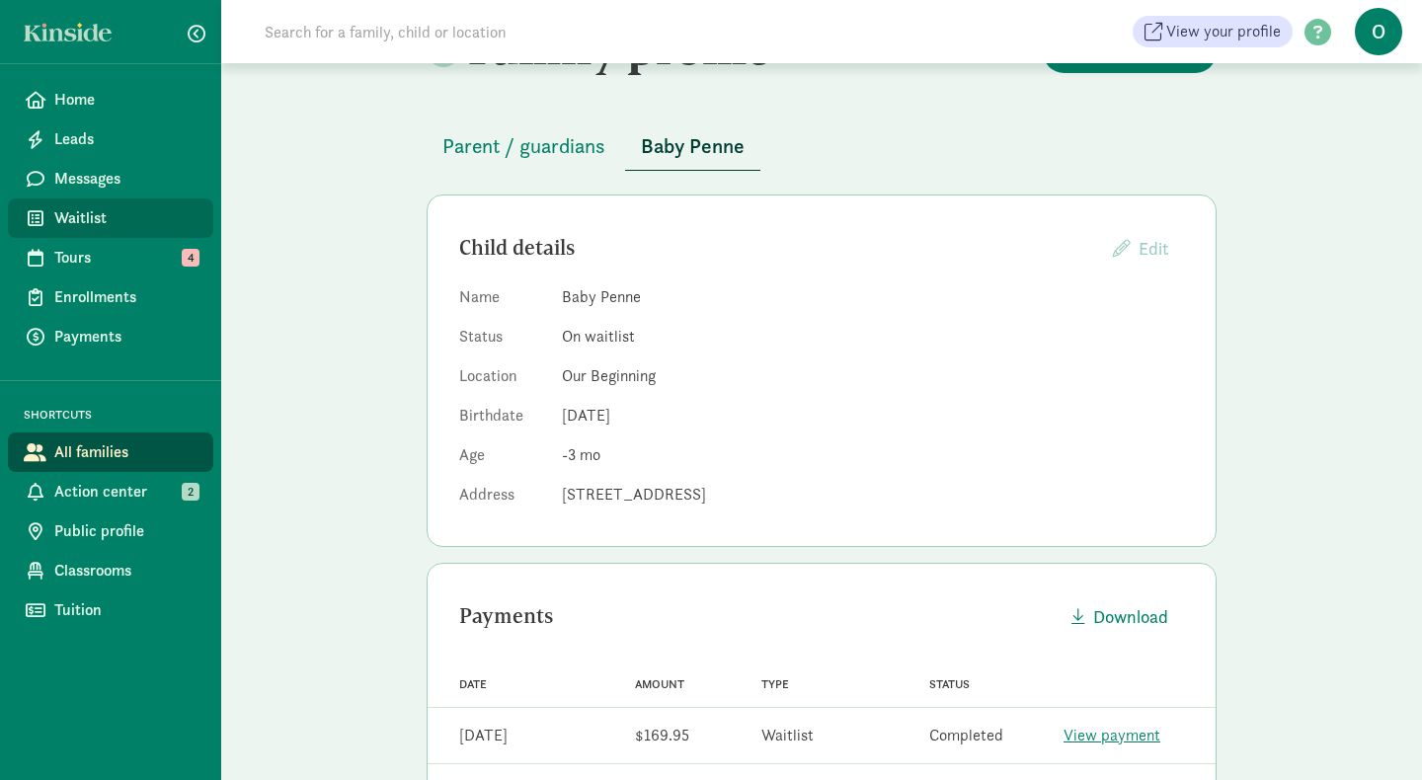
click at [98, 218] on span "Waitlist" at bounding box center [125, 218] width 143 height 24
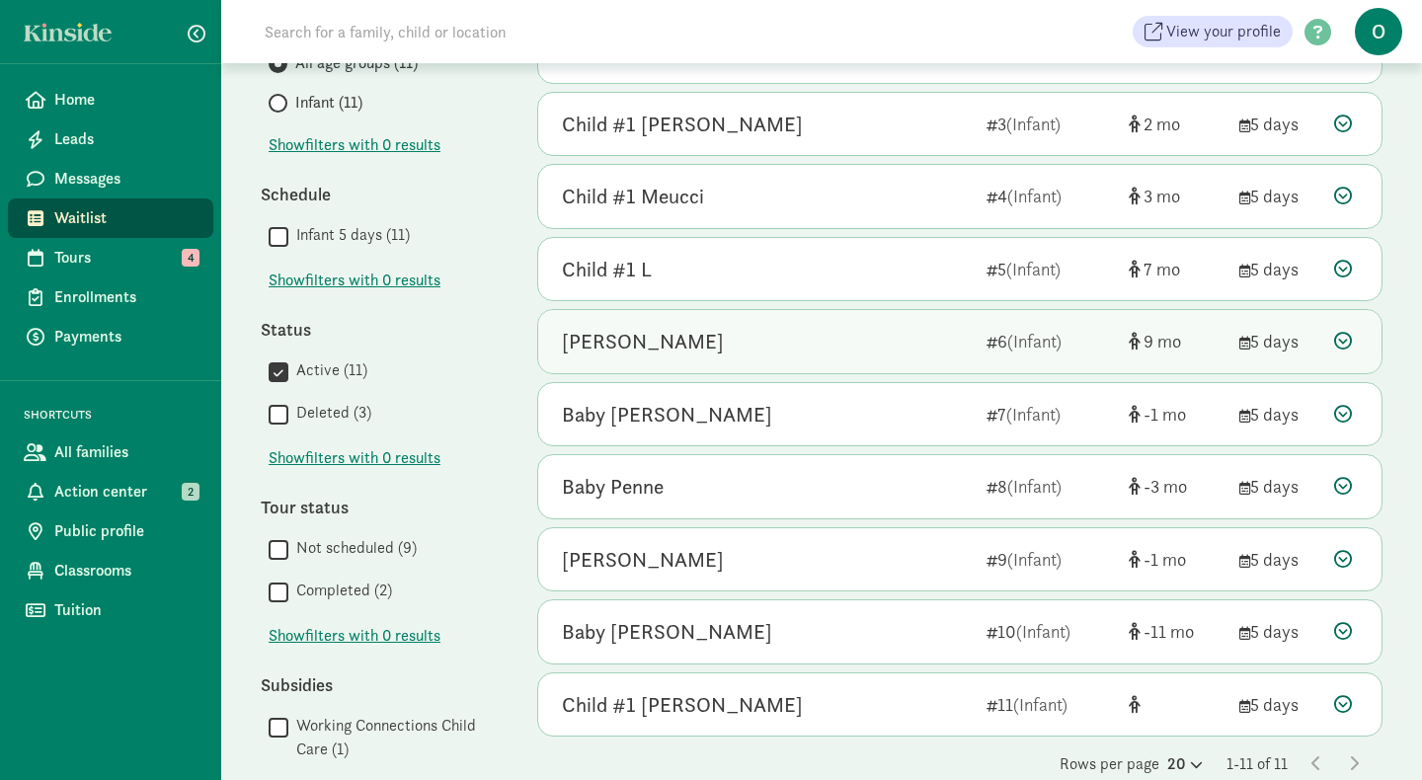
scroll to position [300, 0]
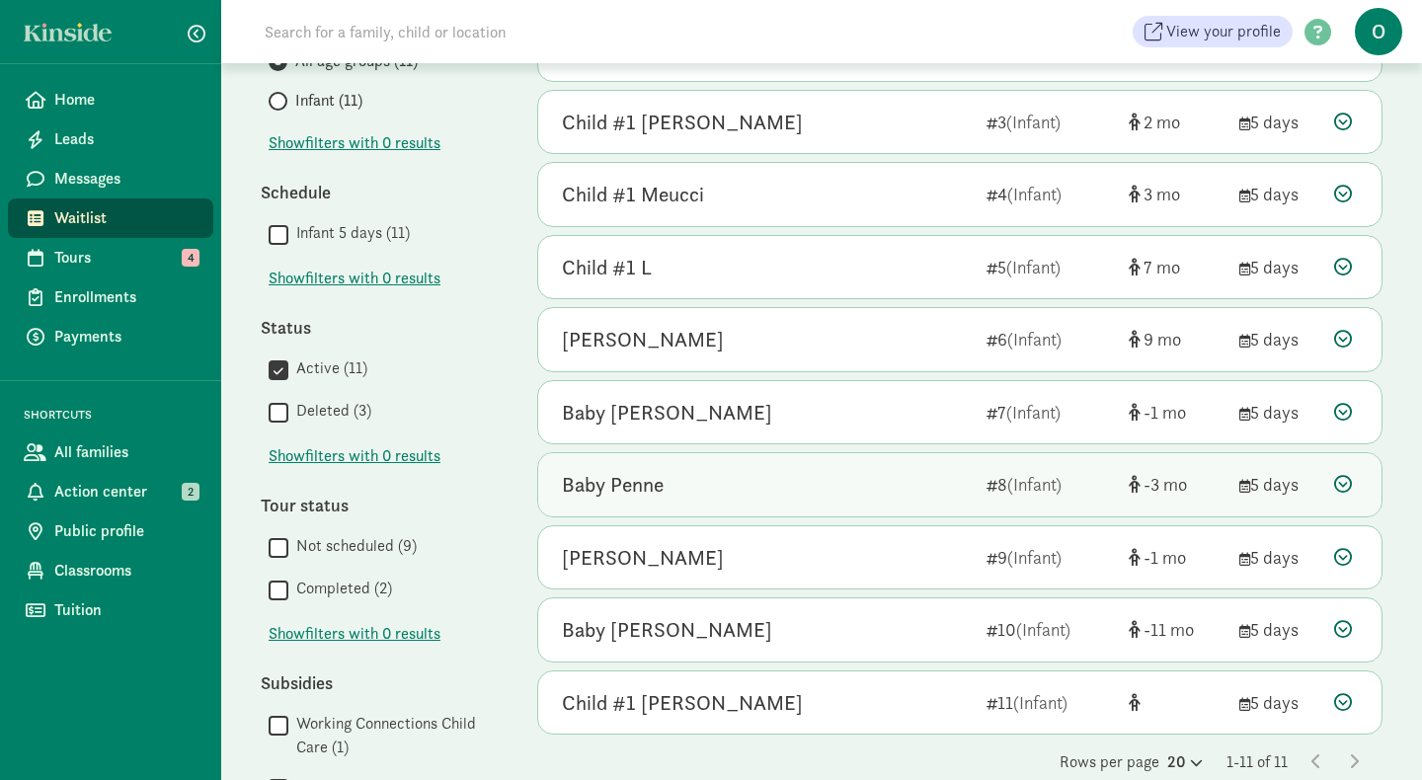
click at [655, 498] on div "Baby Penne" at bounding box center [613, 485] width 102 height 32
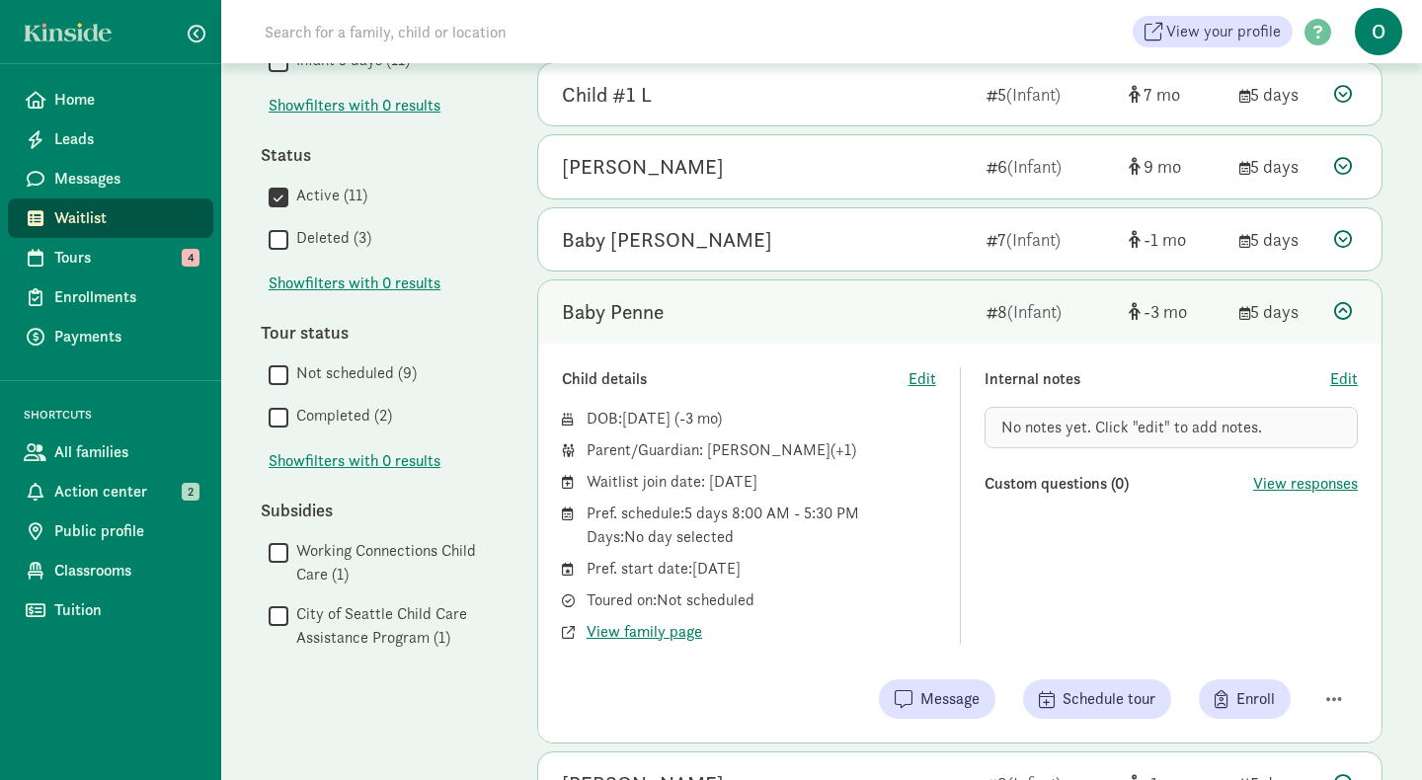
scroll to position [484, 0]
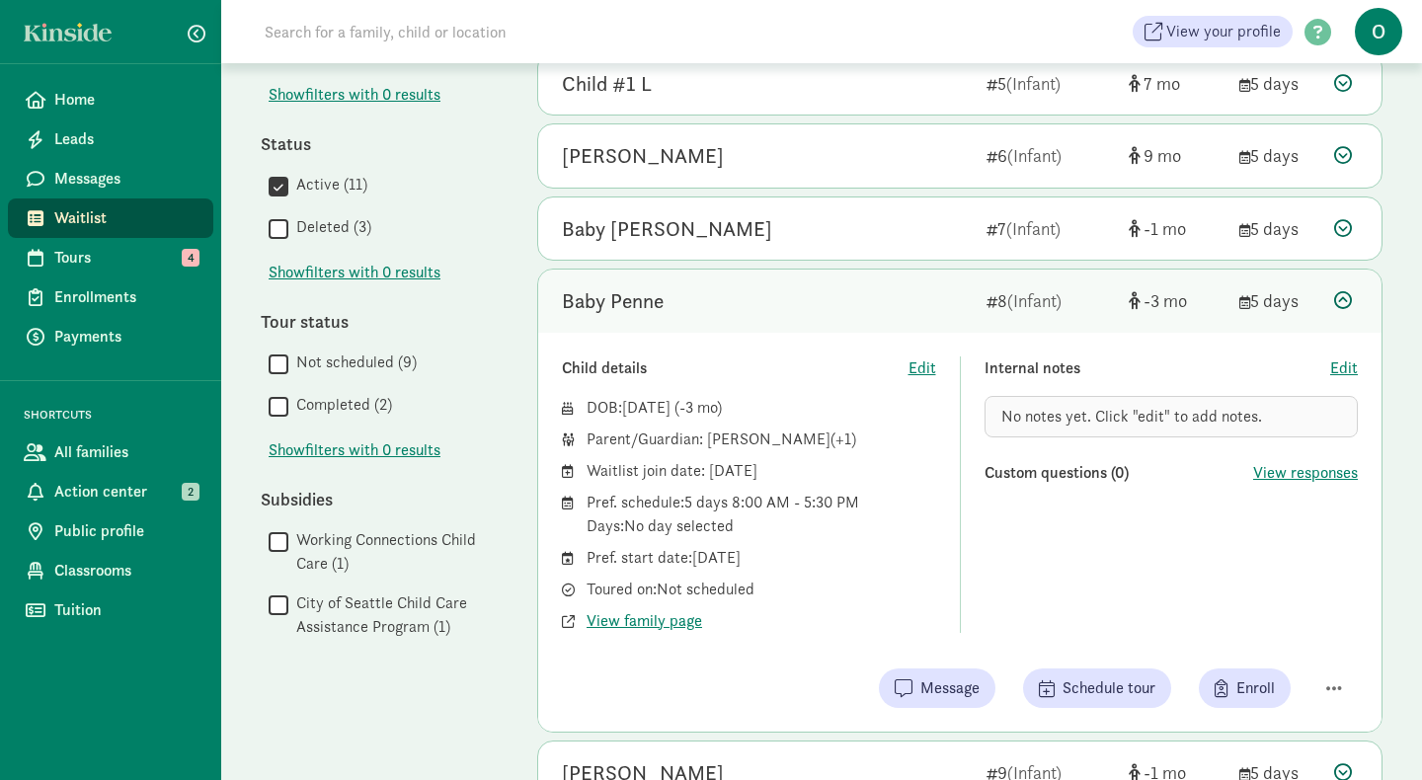
click at [718, 550] on div "Pref. start date: [DATE]" at bounding box center [762, 558] width 350 height 24
